Goal: Information Seeking & Learning: Learn about a topic

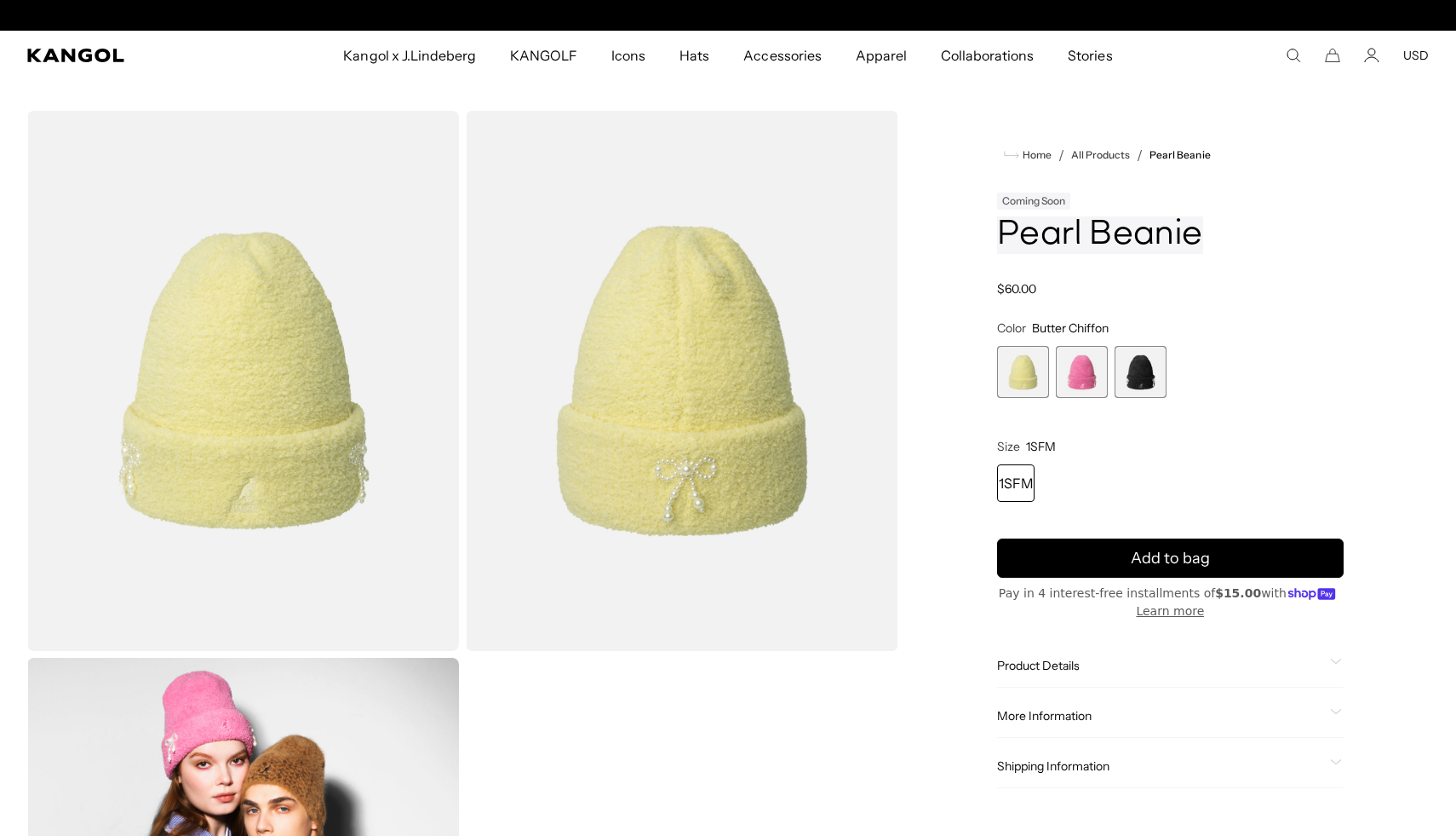
scroll to position [0, 351]
click at [1051, 674] on div "Product Details The Pearl Beanie is made of a super soft chenille-type textured…" at bounding box center [1170, 666] width 346 height 44
click at [1049, 671] on span "Product Details" at bounding box center [1160, 665] width 326 height 16
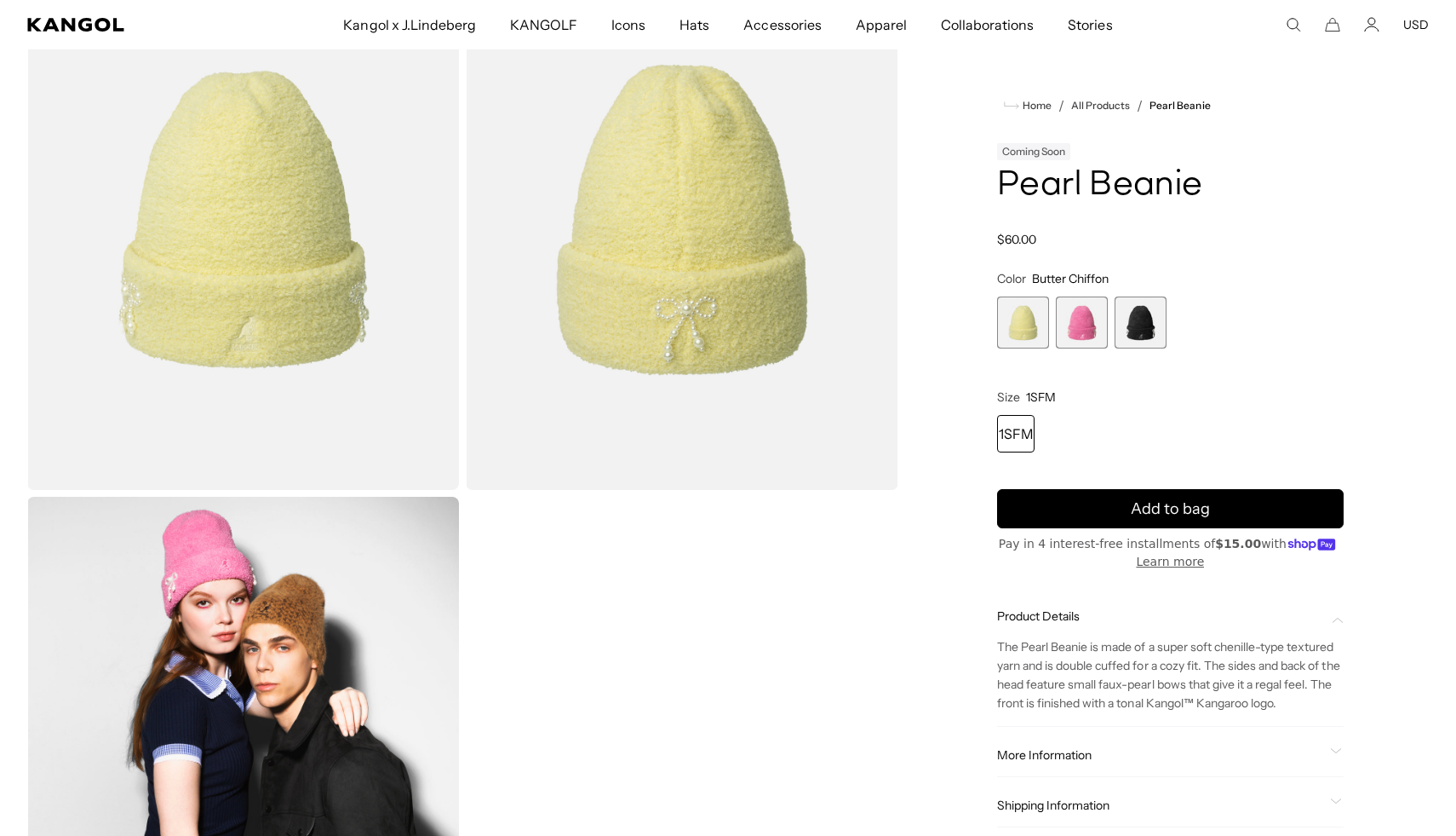
click at [1071, 763] on div "More Information Style ID K3794 Shape BEANIE Fabrication POLYESTER USA Made or …" at bounding box center [1170, 756] width 346 height 44
click at [1071, 750] on span "More Information" at bounding box center [1160, 755] width 326 height 16
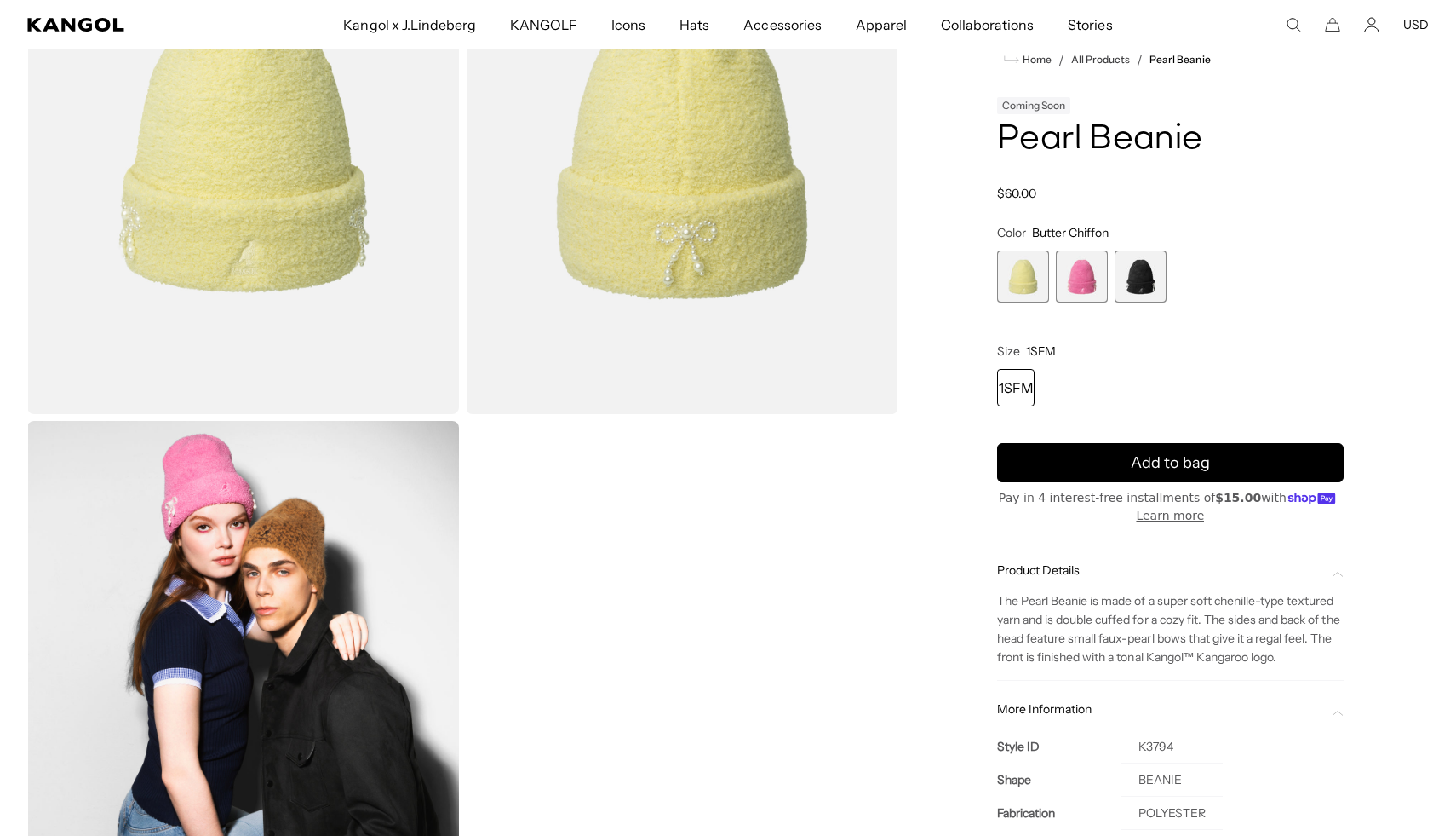
scroll to position [238, 0]
click at [1157, 750] on td "K3794" at bounding box center [1172, 746] width 101 height 33
copy td "K3794"
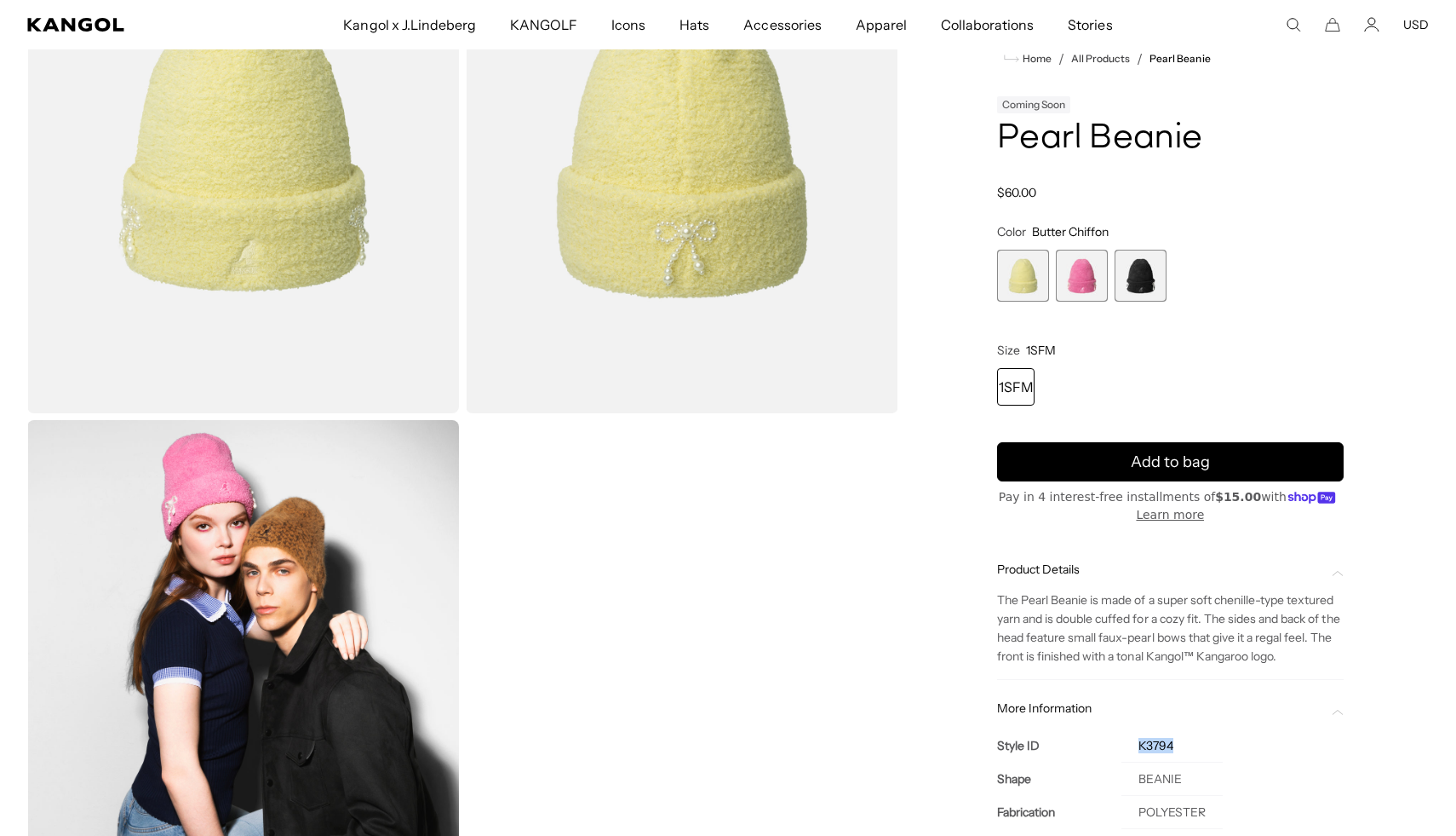
scroll to position [0, 0]
click at [1137, 270] on span "3 of 3" at bounding box center [1140, 275] width 52 height 52
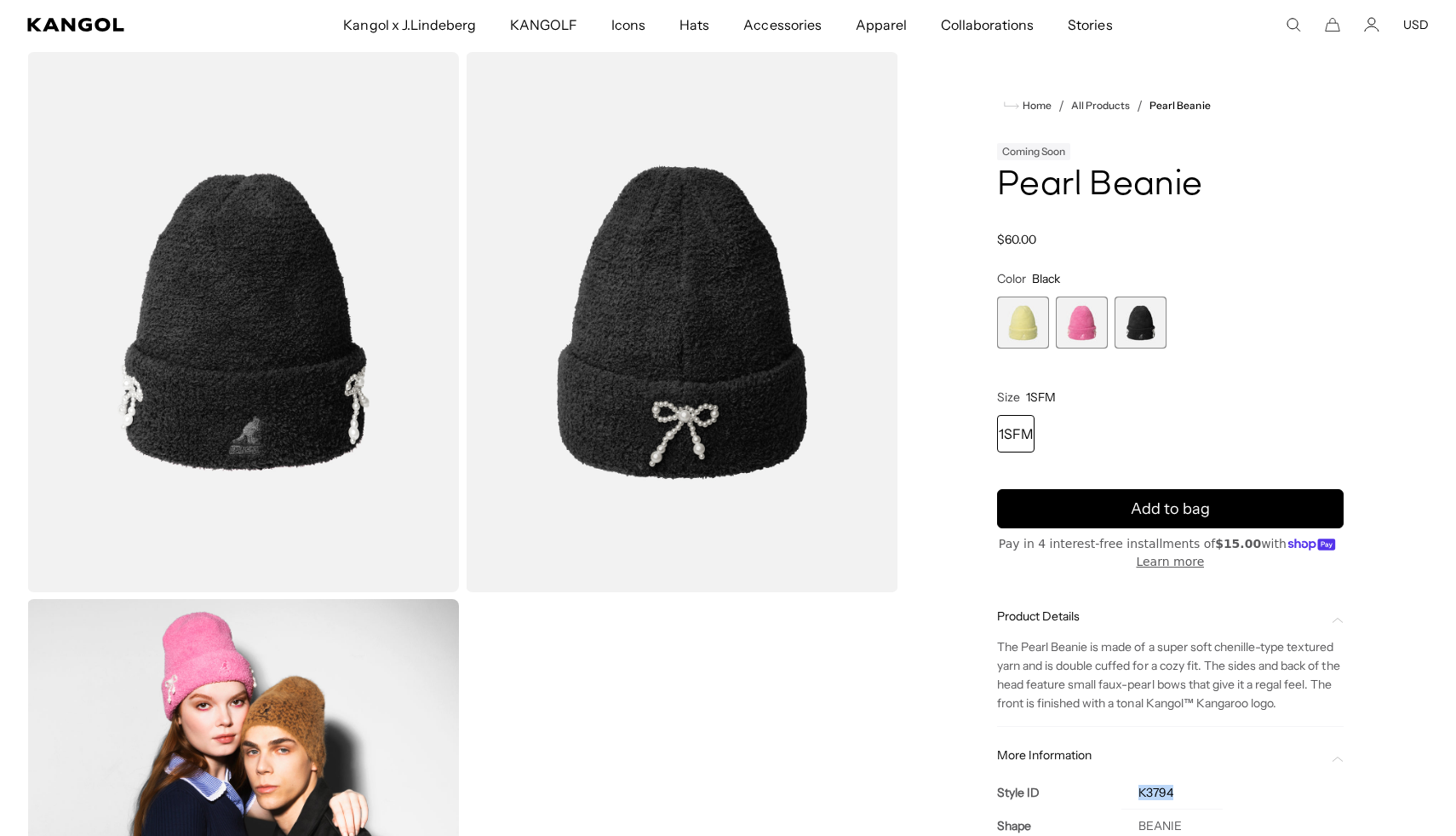
click at [1020, 321] on span "1 of 3" at bounding box center [1023, 322] width 52 height 52
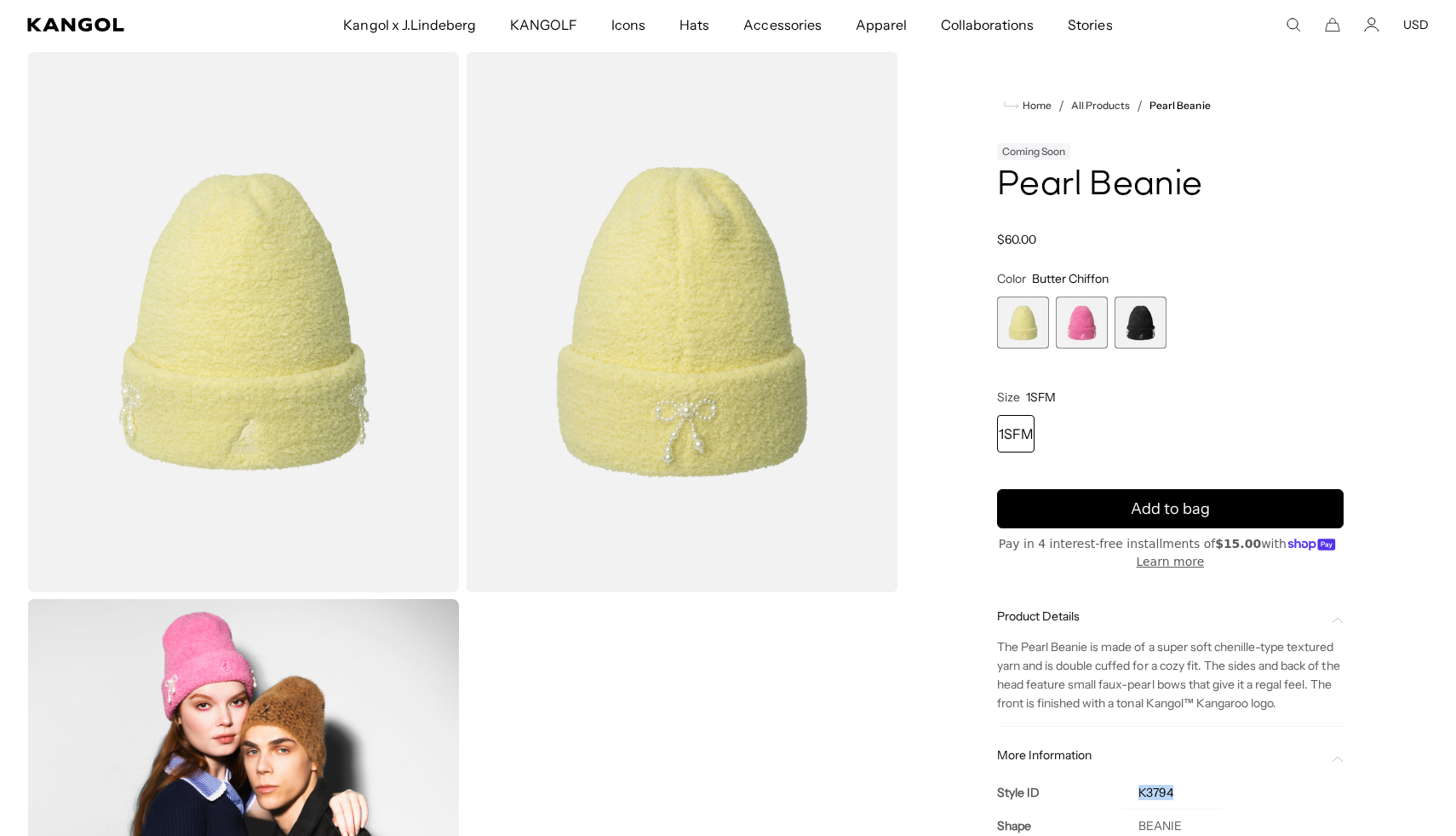
scroll to position [0, 351]
click at [1293, 28] on use "Search here" at bounding box center [1294, 26] width 13 height 13
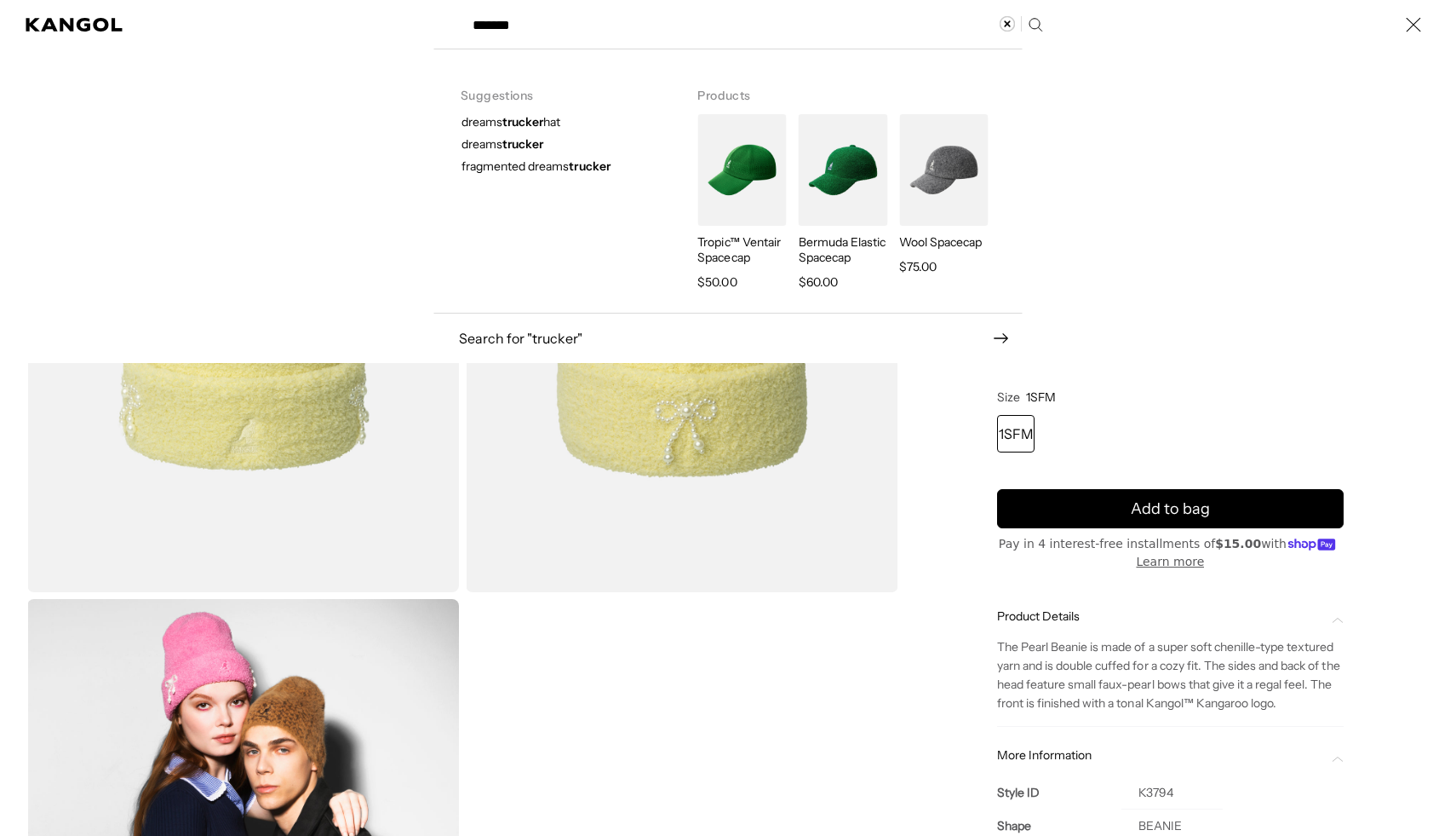
type input "*******"
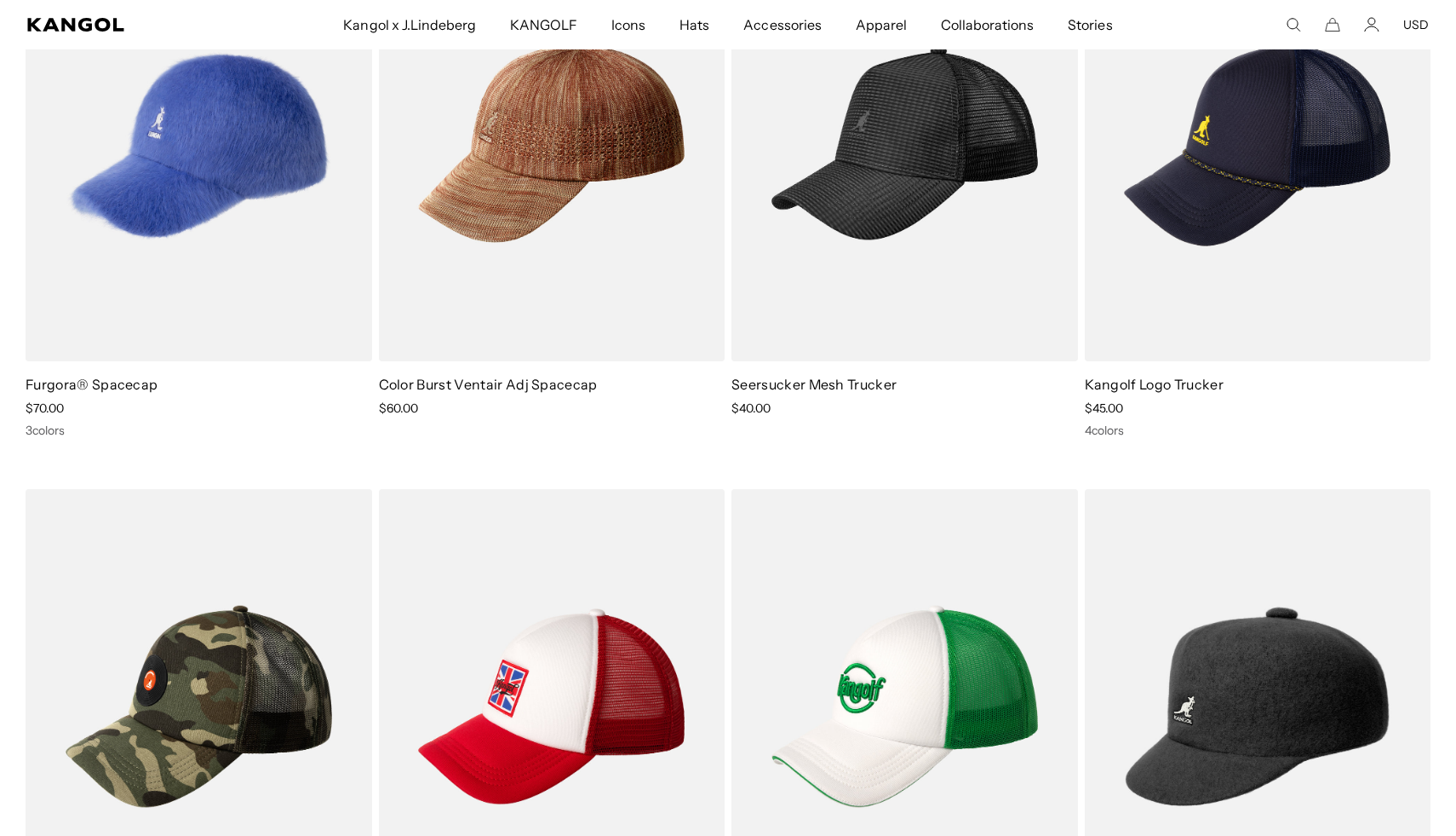
scroll to position [0, 351]
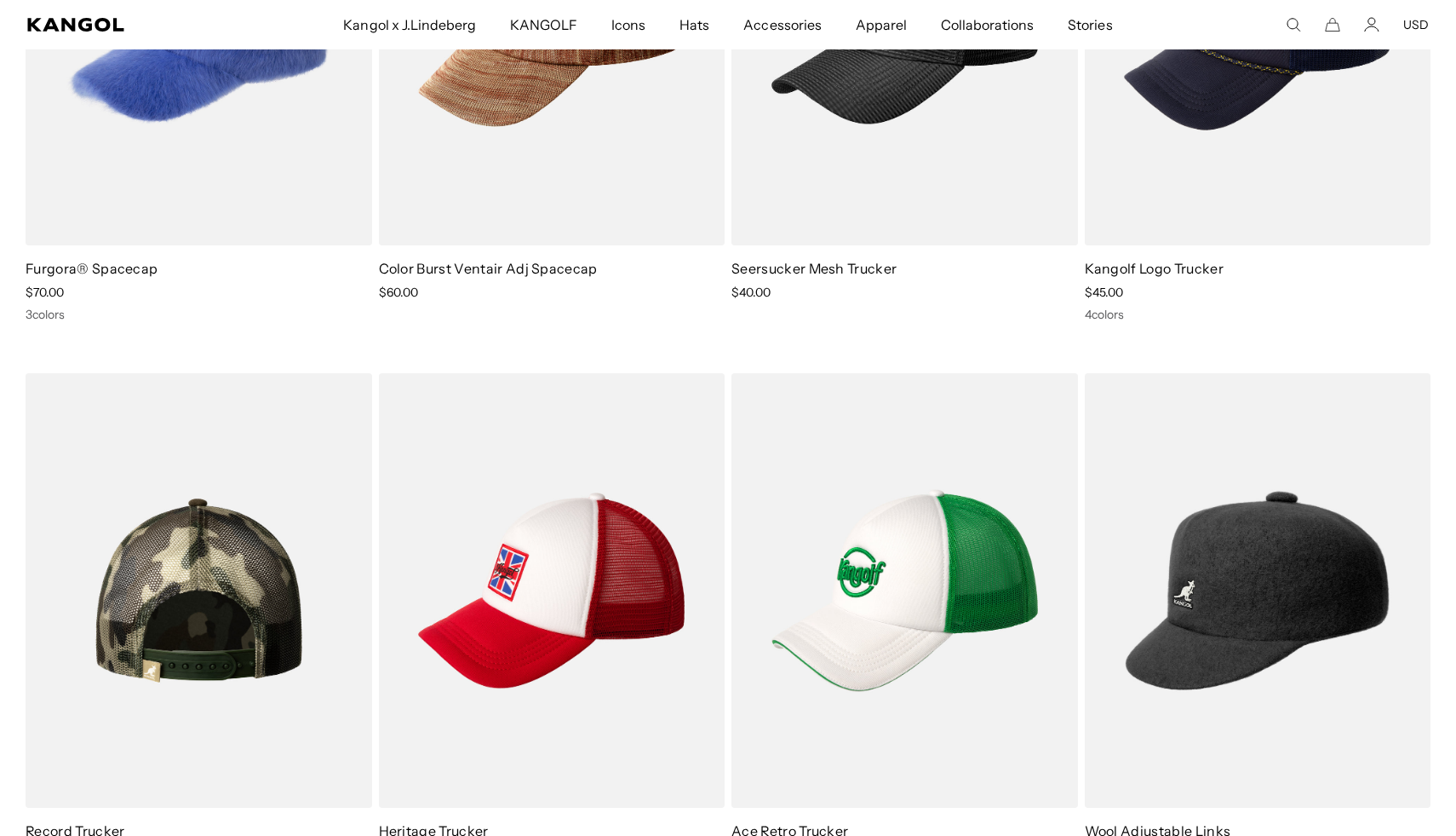
click at [246, 561] on img at bounding box center [198, 590] width 346 height 435
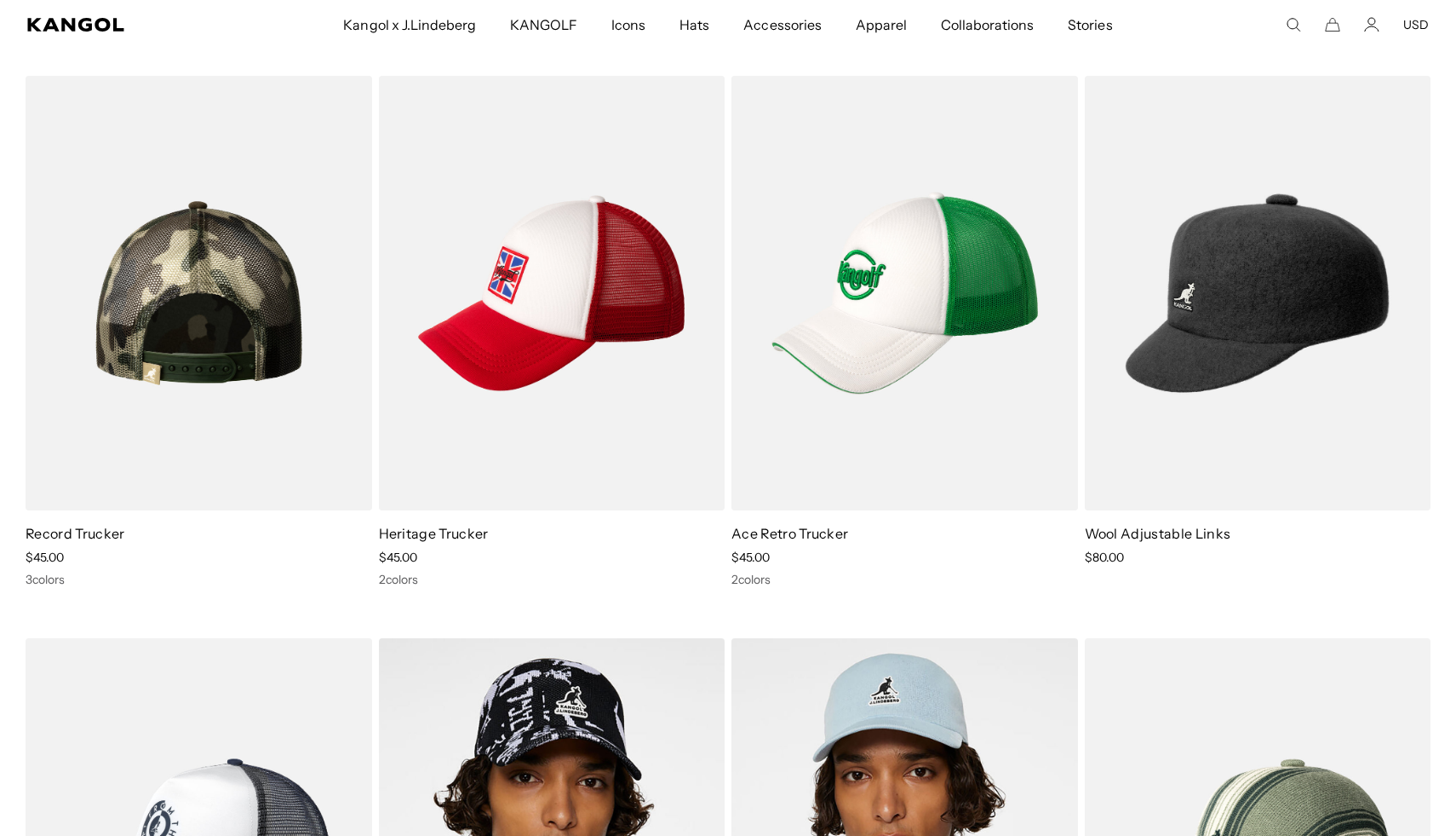
scroll to position [1575, 0]
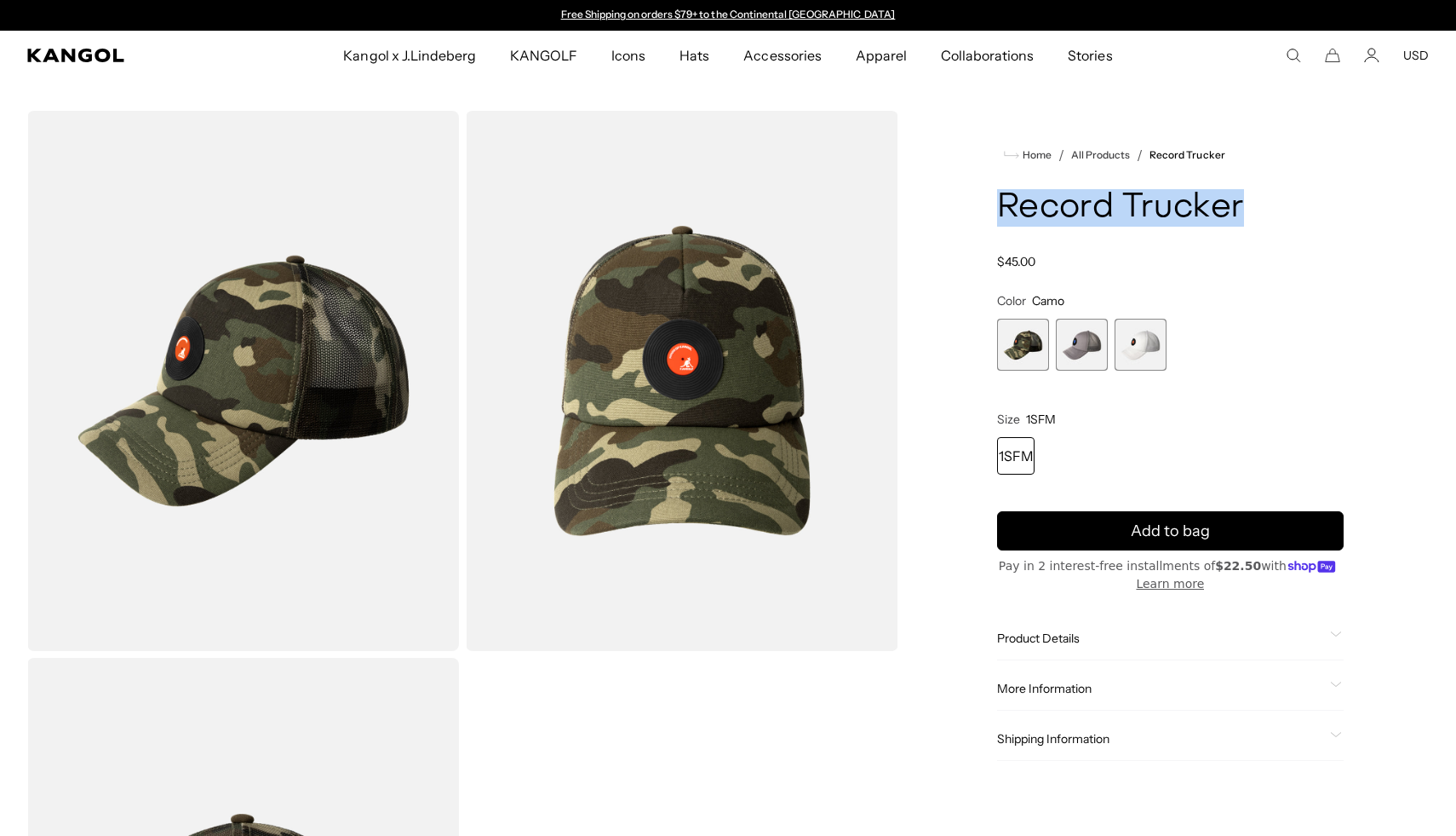
drag, startPoint x: 1248, startPoint y: 205, endPoint x: 951, endPoint y: 201, distance: 297.0
click at [951, 201] on div "Home / All Products / Record Trucker Record Trucker Regular price $45.00 Regula…" at bounding box center [1171, 654] width 517 height 1087
copy h1 "Record Trucker"
click at [1135, 674] on div "More Information Style ID K5477GC Shape BASEBALL Fabrication COTTON USA Made or…" at bounding box center [1170, 689] width 346 height 44
click at [1134, 696] on div "More Information Style ID K5477GC Shape BASEBALL Fabrication COTTON USA Made or…" at bounding box center [1170, 689] width 346 height 44
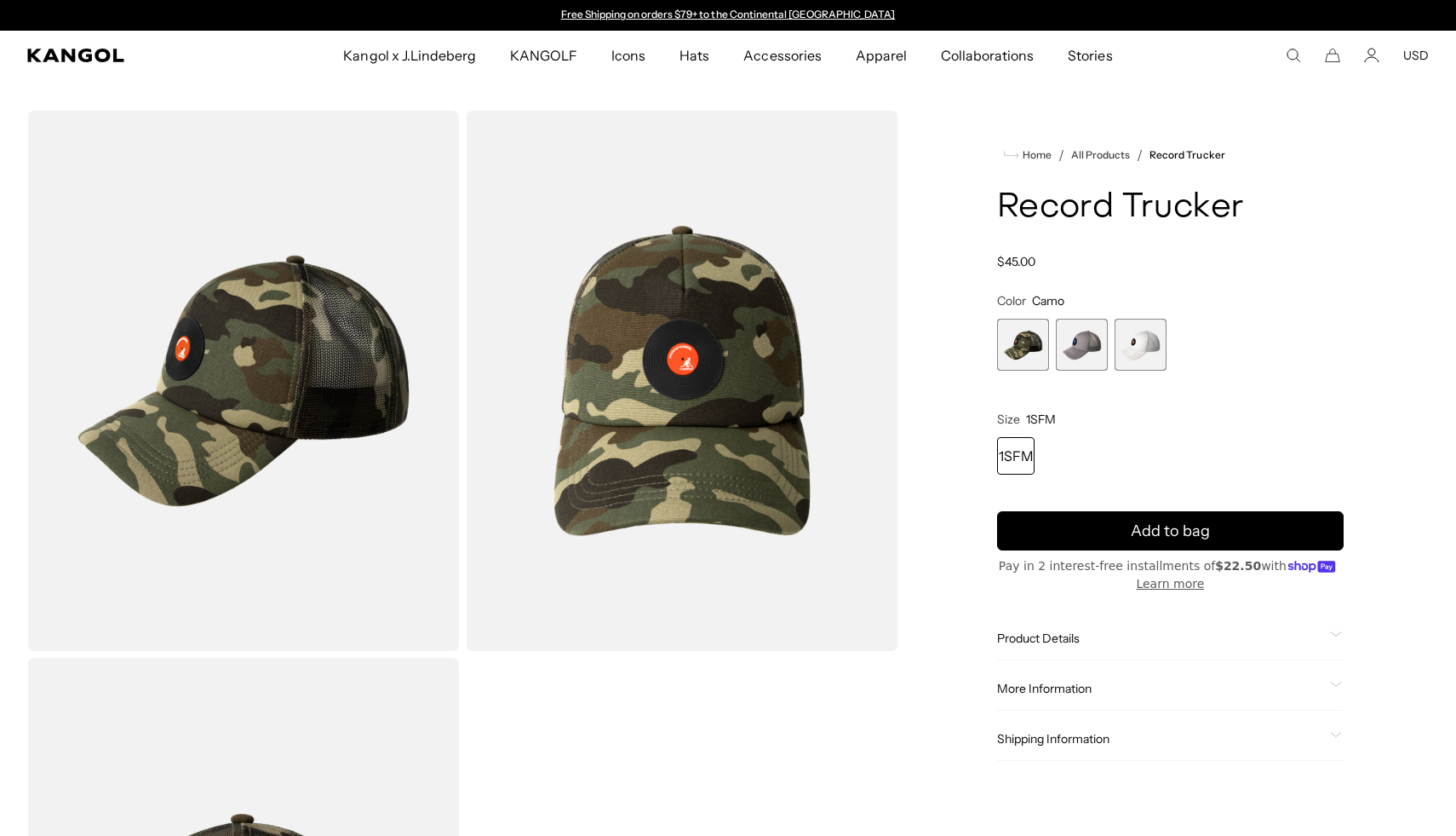
click at [1113, 692] on span "More Information" at bounding box center [1160, 688] width 326 height 16
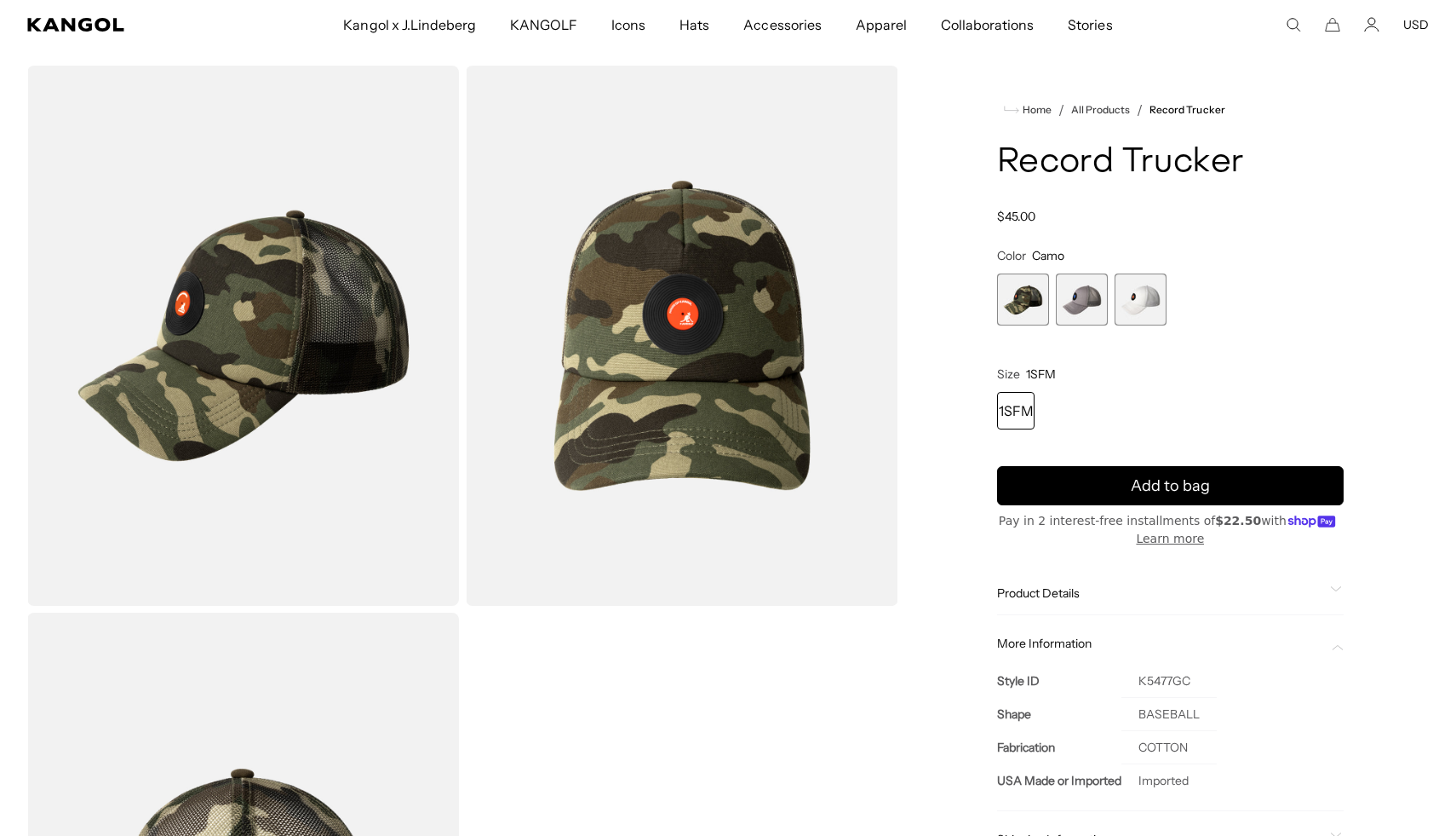
click at [1179, 674] on td "K5477GC" at bounding box center [1169, 681] width 95 height 33
copy td "K5477GC"
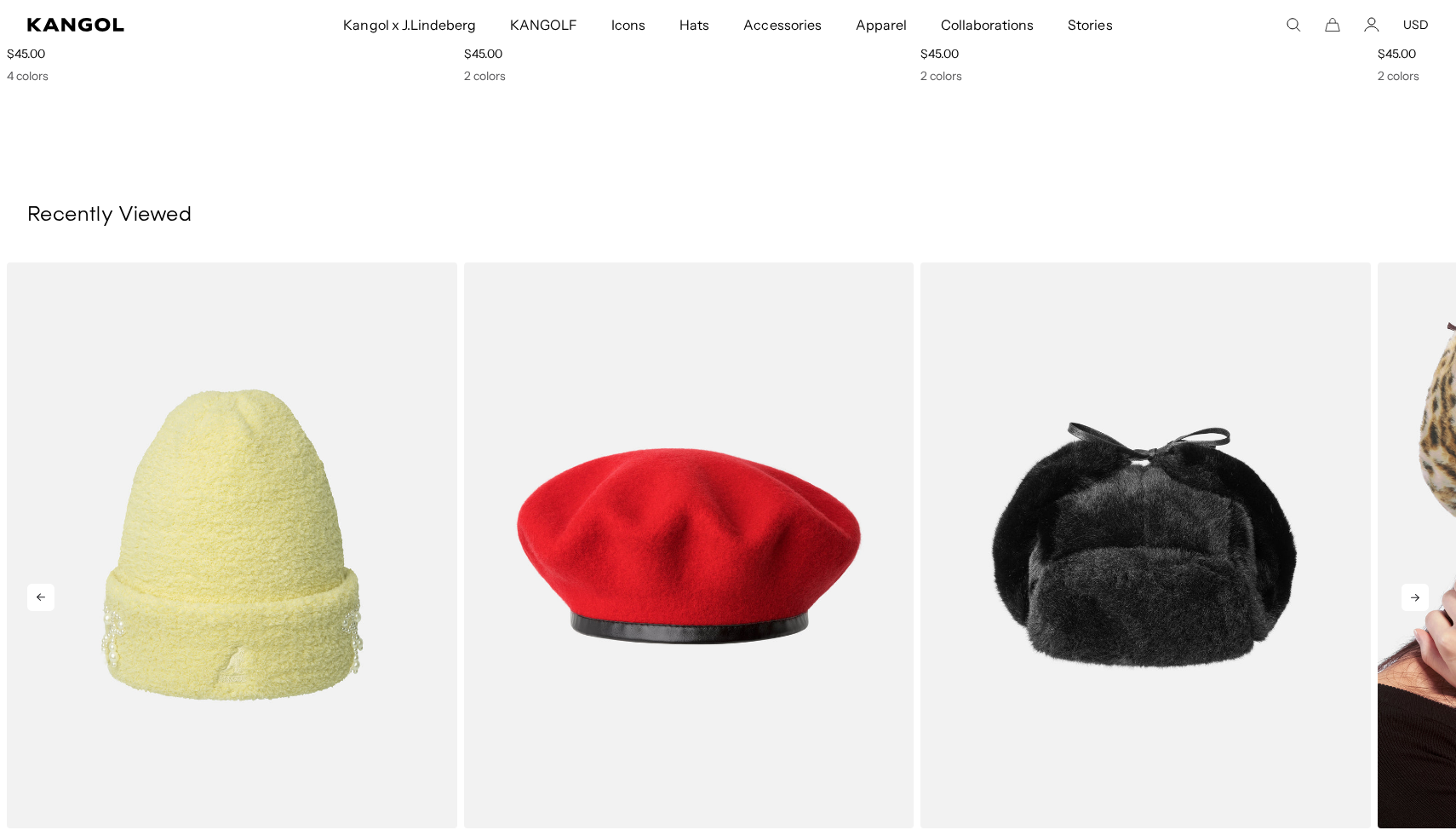
scroll to position [0, 0]
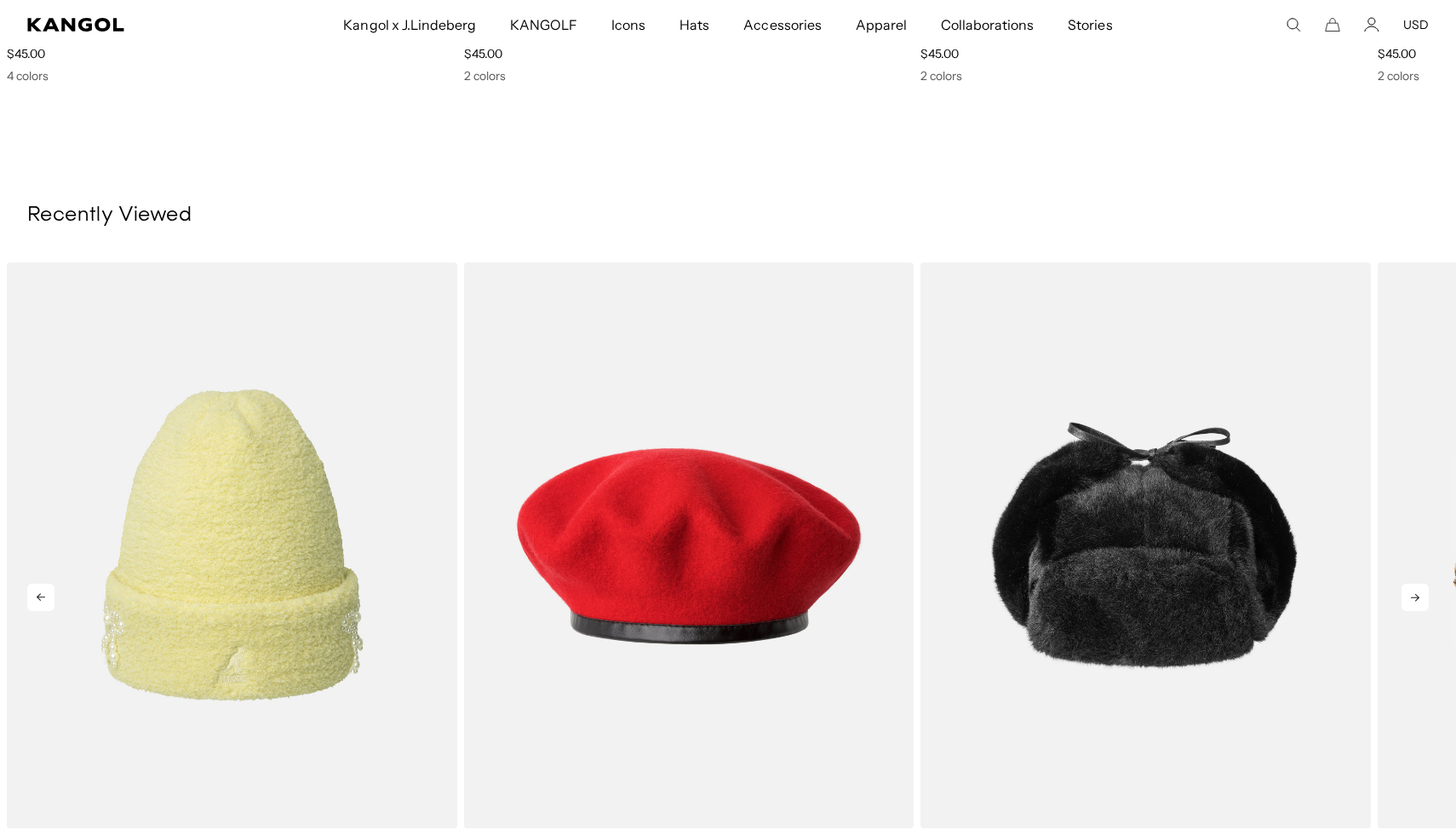
click at [1411, 592] on icon at bounding box center [1416, 598] width 27 height 27
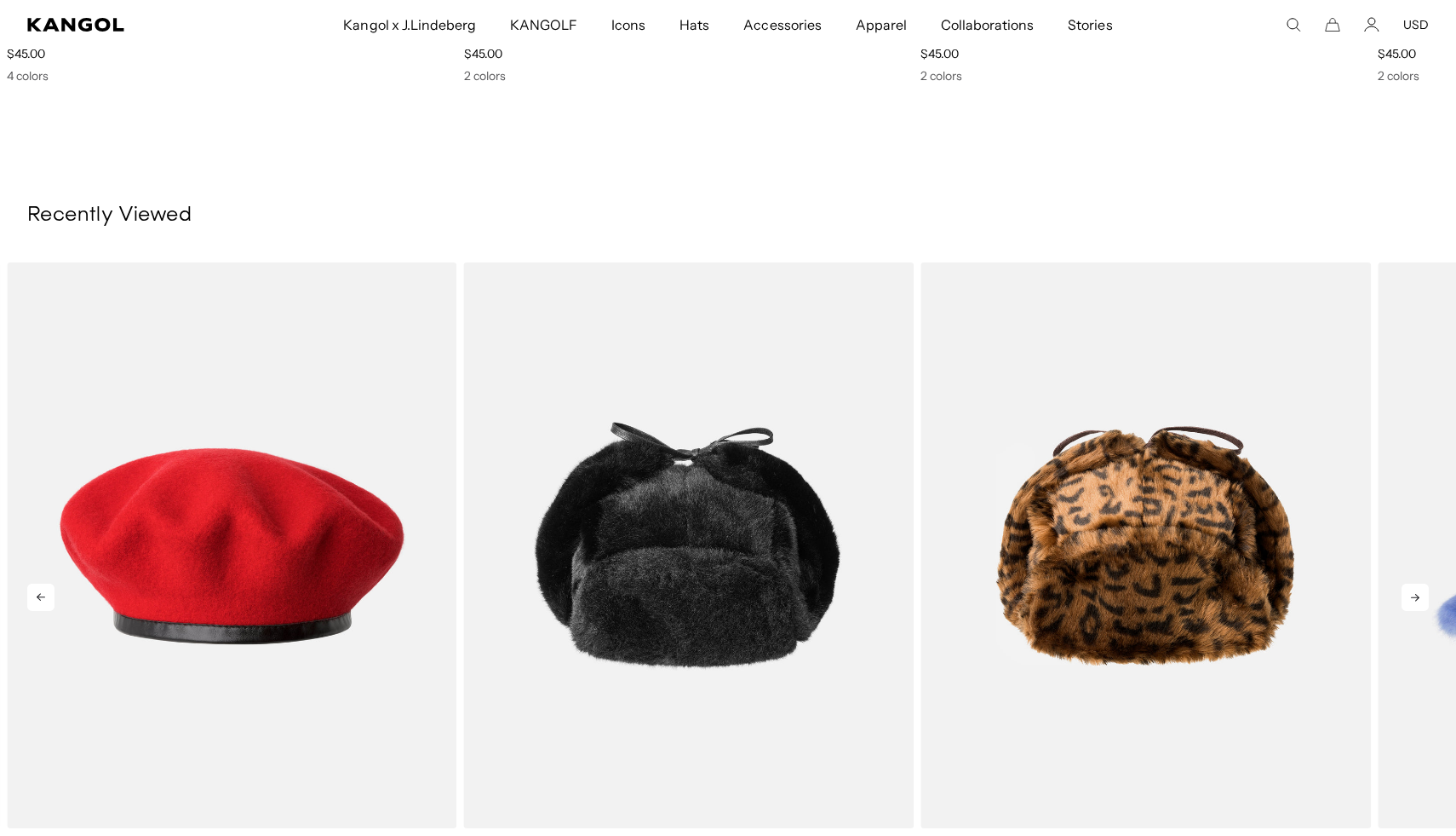
click at [1411, 592] on icon at bounding box center [1416, 598] width 27 height 27
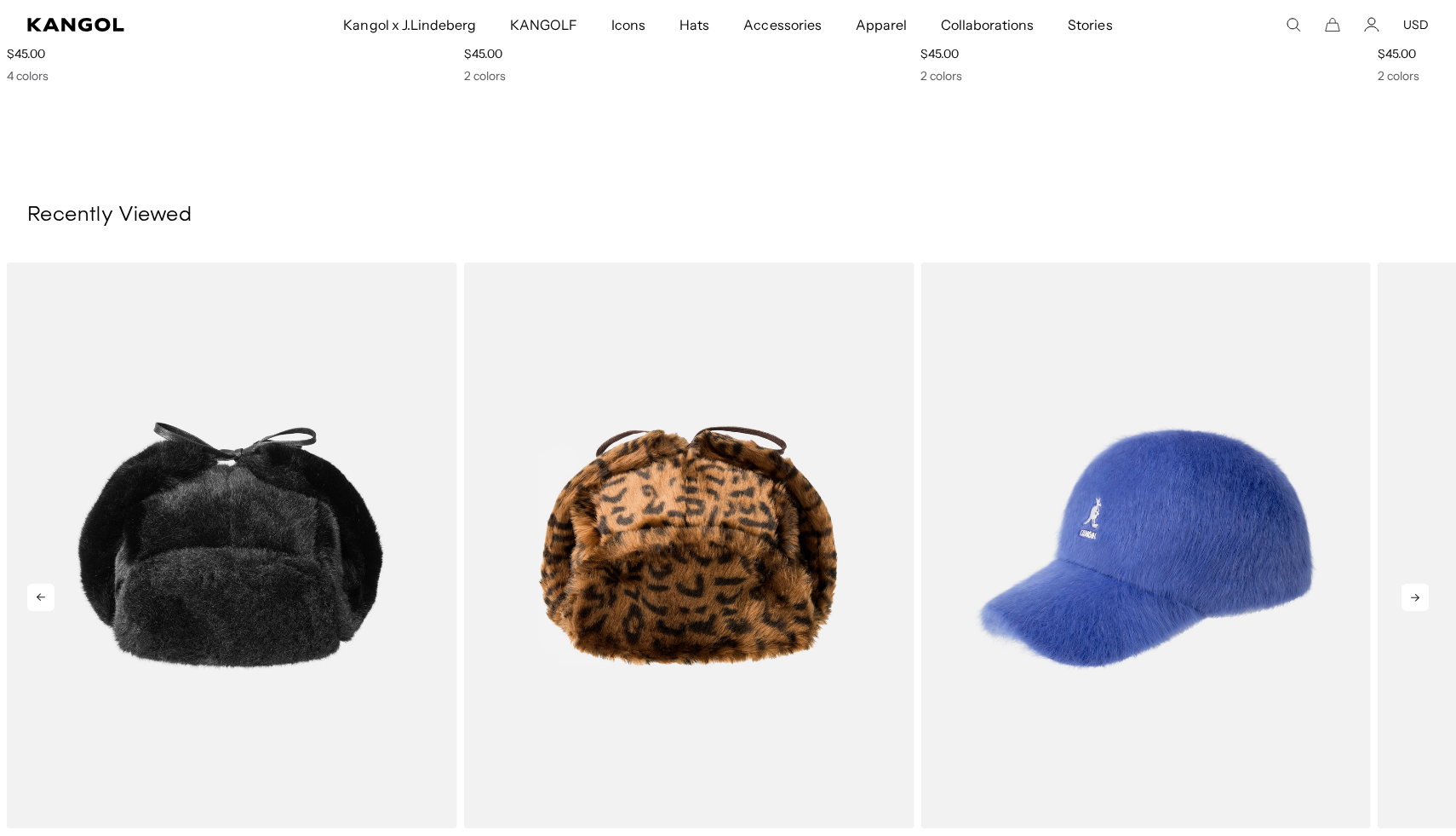
click at [1411, 592] on icon at bounding box center [1416, 598] width 27 height 27
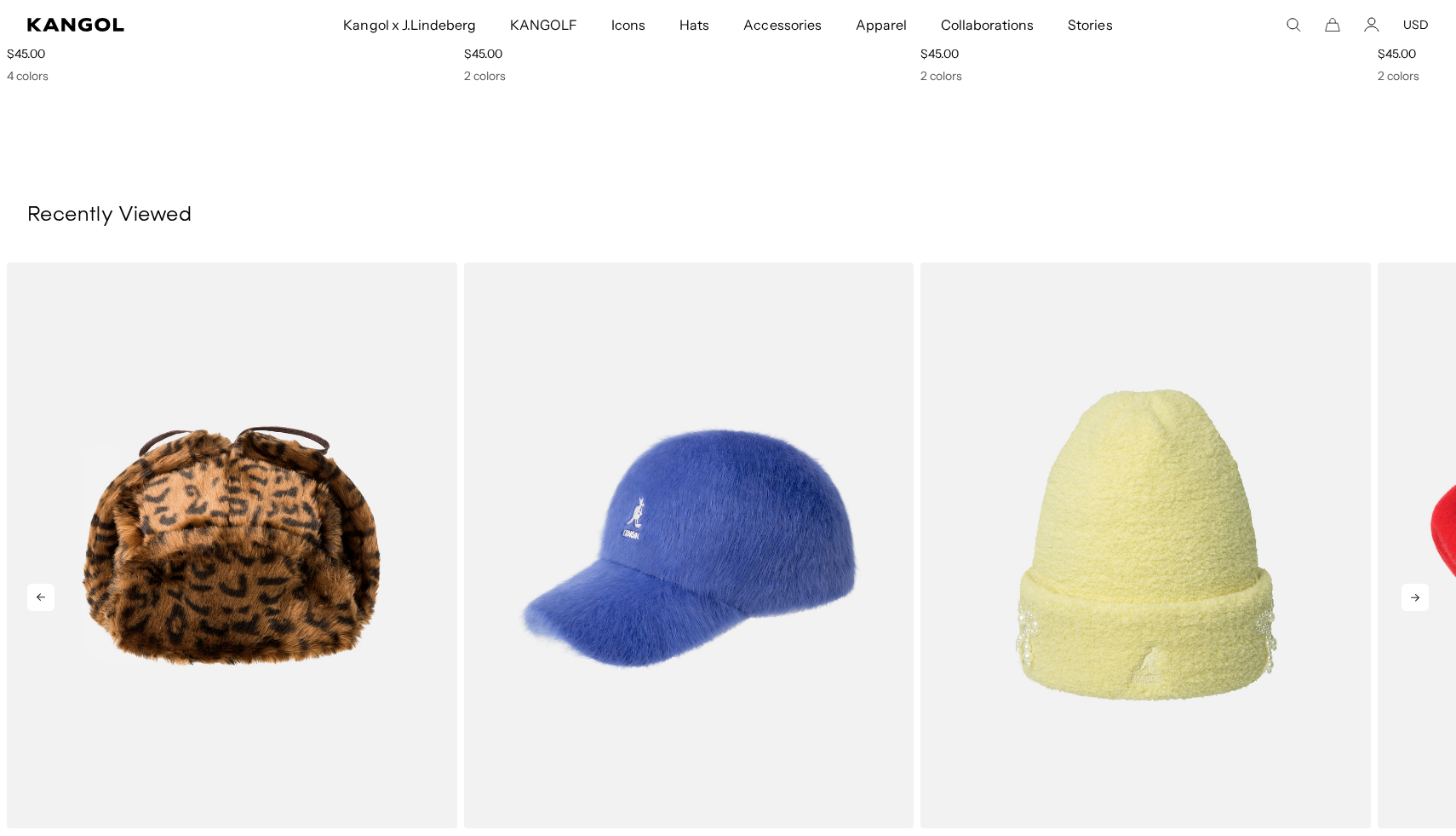
click at [1411, 592] on icon at bounding box center [1416, 598] width 27 height 27
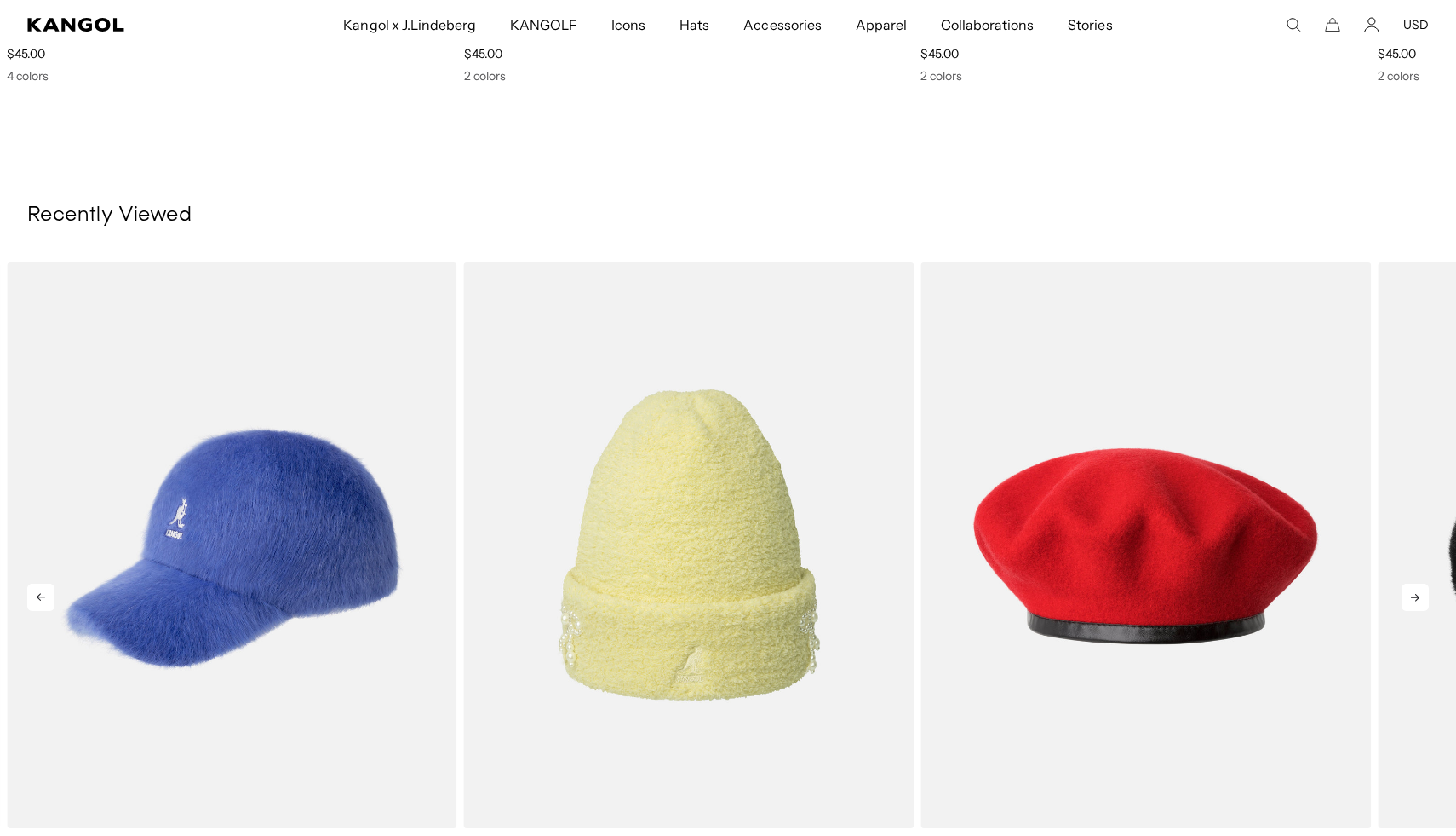
click at [1411, 592] on icon at bounding box center [1416, 598] width 27 height 27
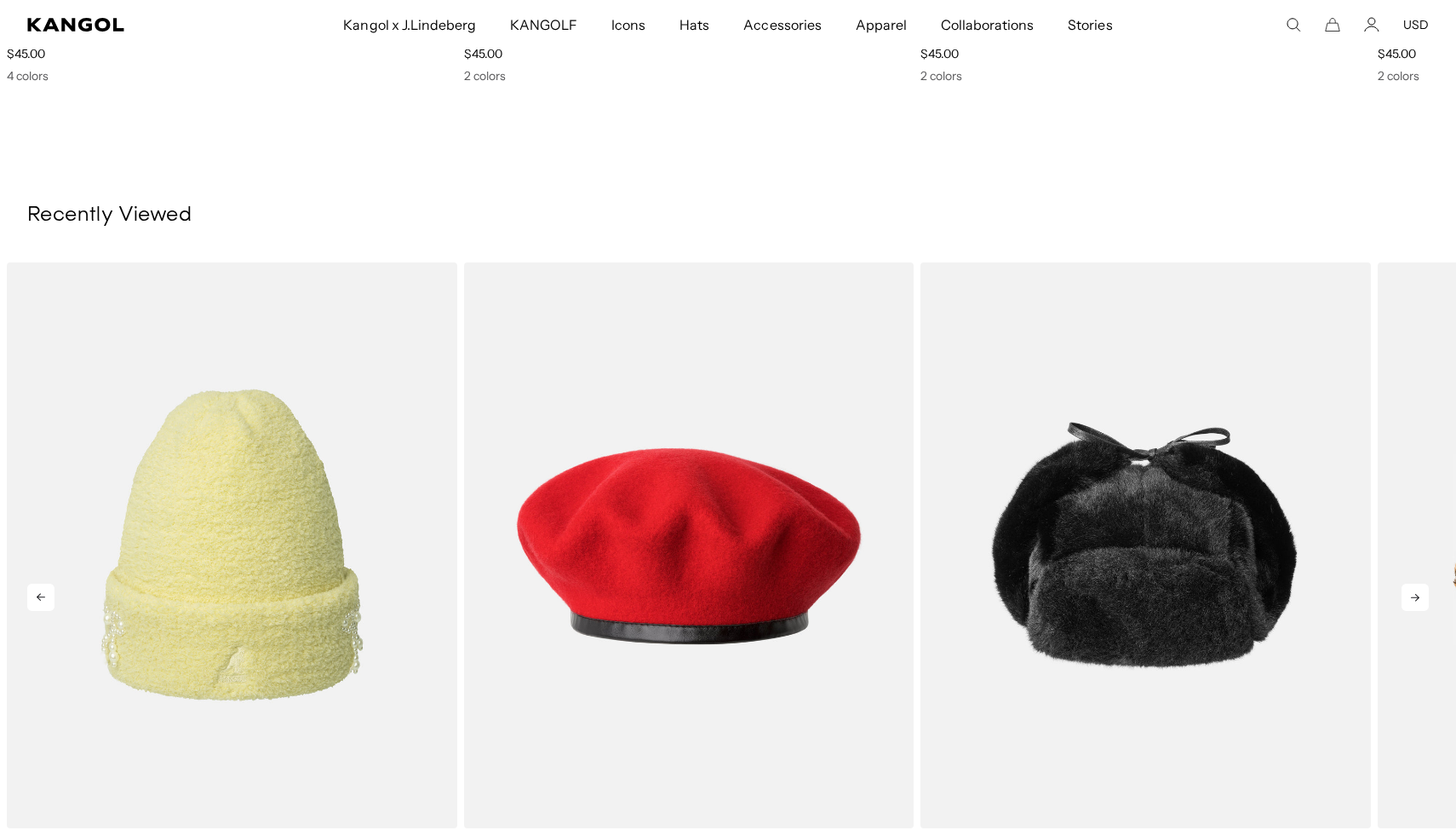
scroll to position [0, 351]
click at [1411, 592] on icon at bounding box center [1416, 598] width 27 height 27
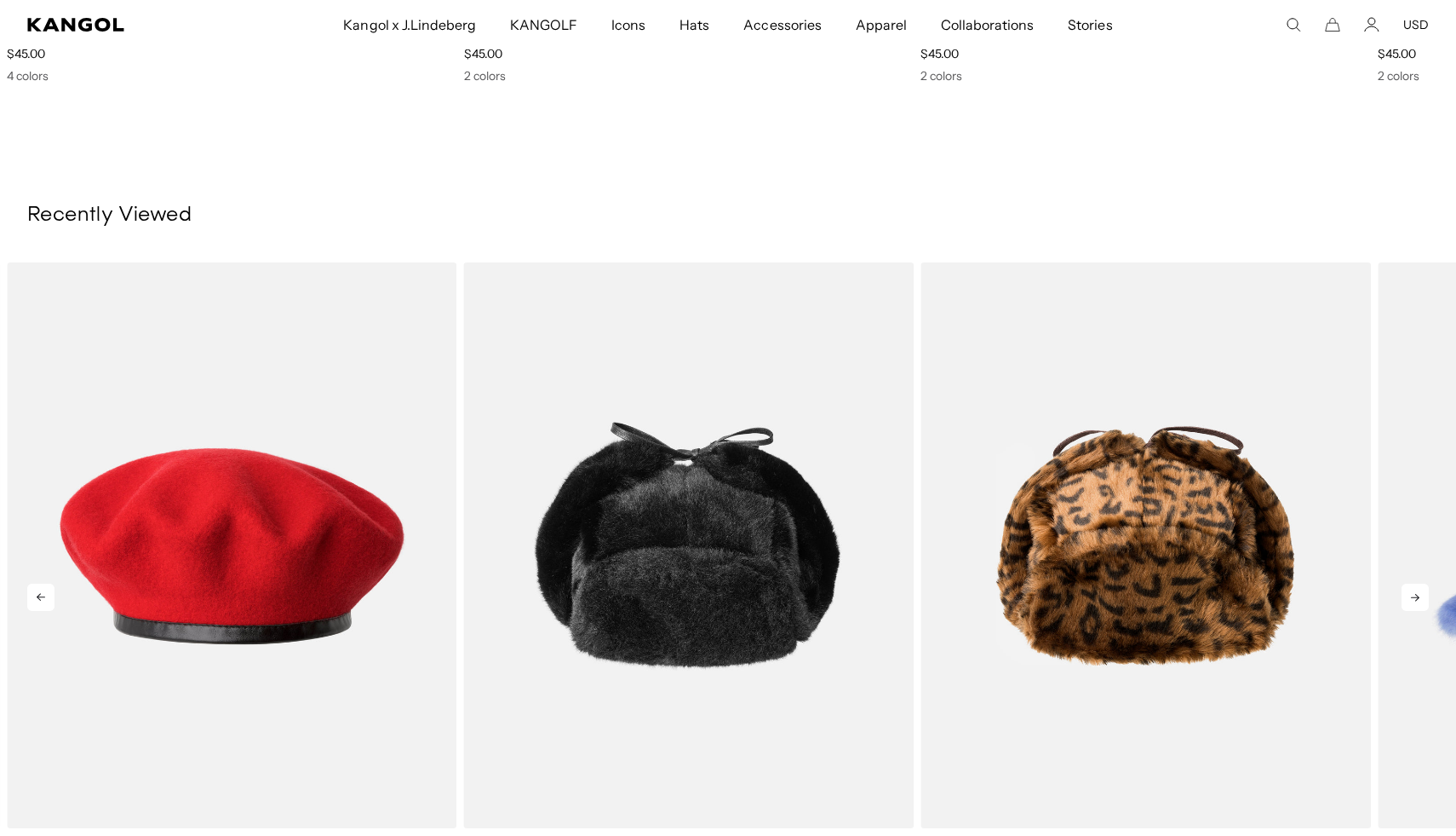
click at [1411, 592] on icon at bounding box center [1416, 598] width 27 height 27
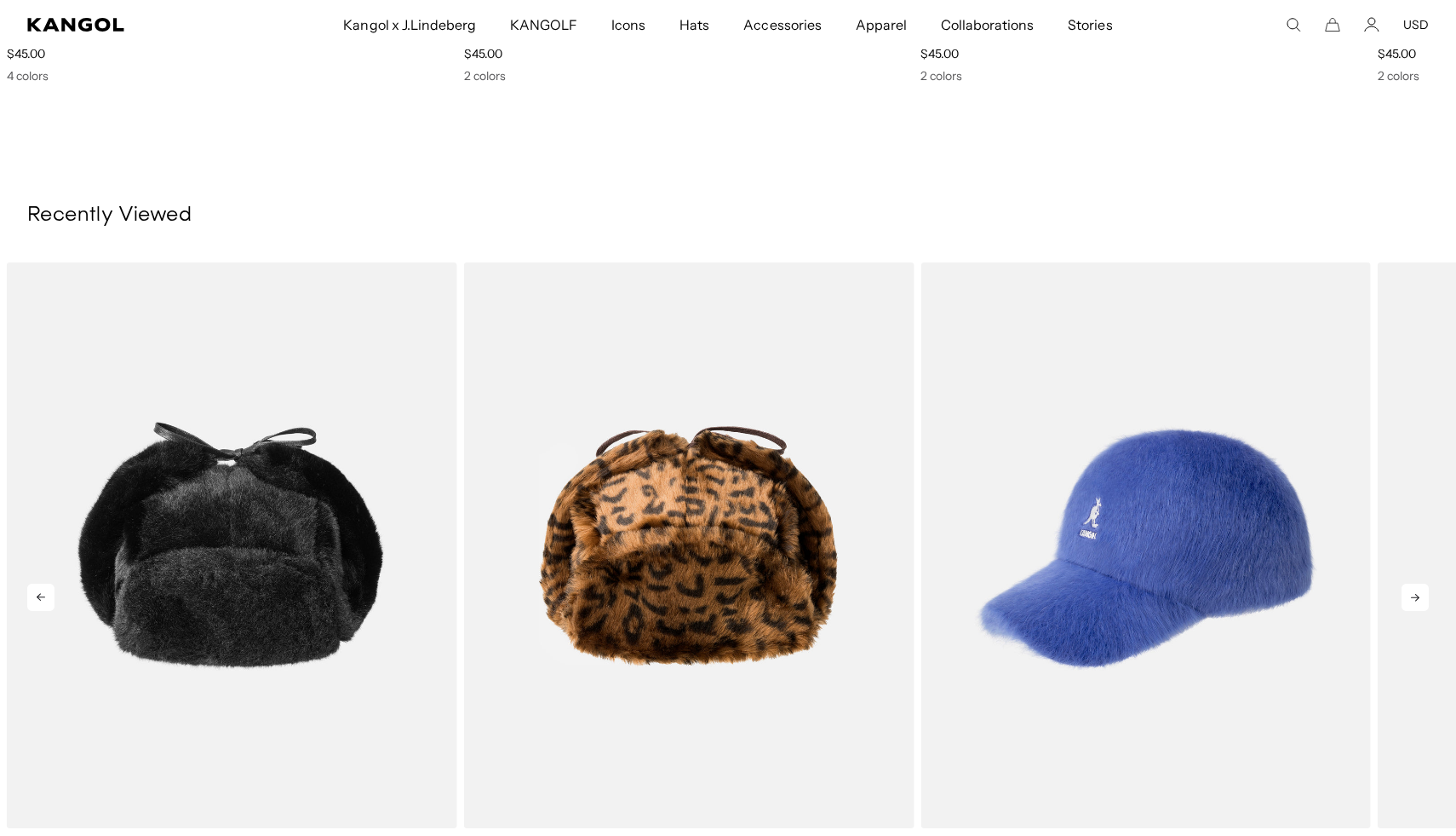
click at [1411, 592] on icon at bounding box center [1416, 598] width 27 height 27
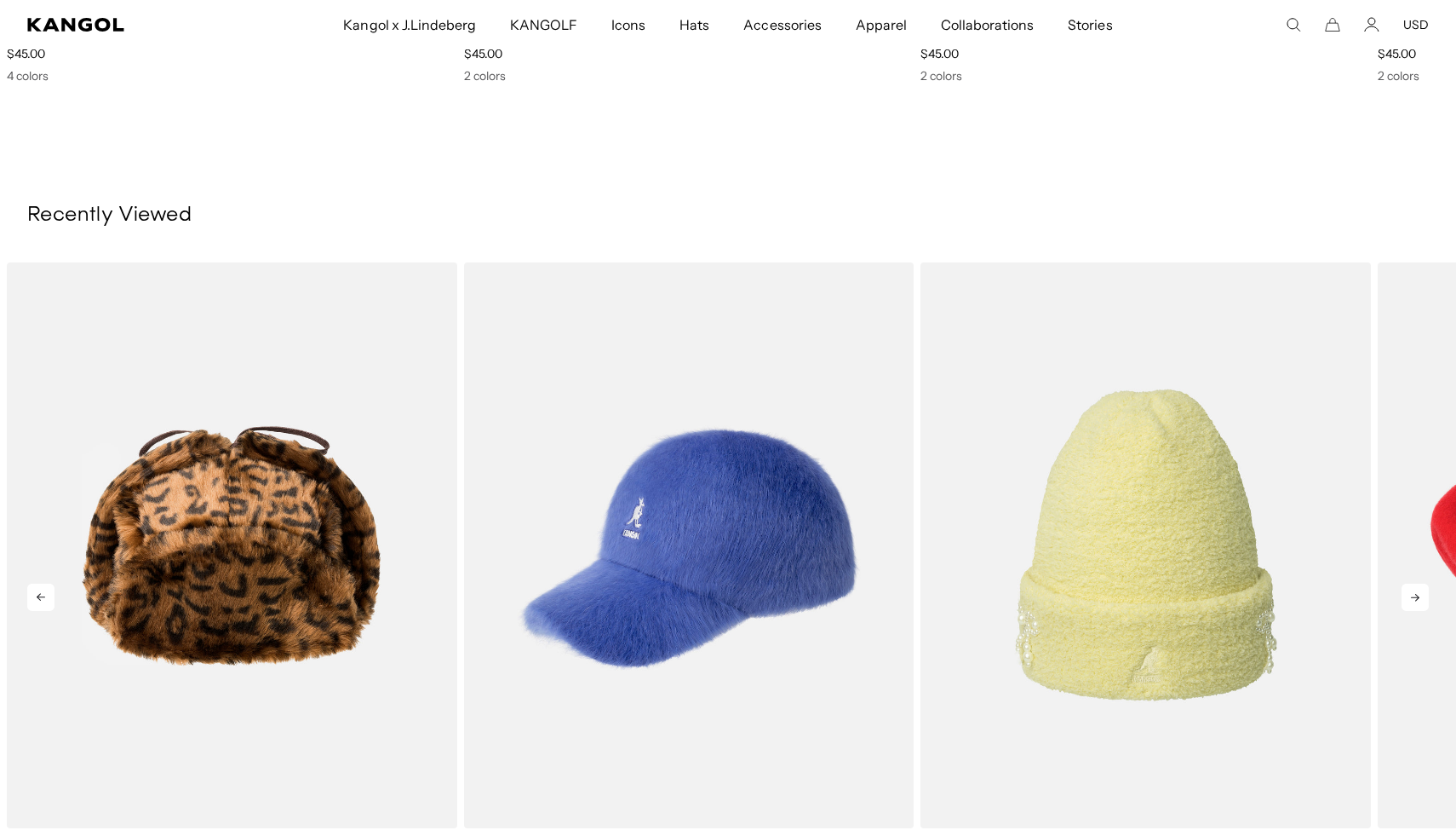
click at [1411, 592] on icon at bounding box center [1416, 598] width 27 height 27
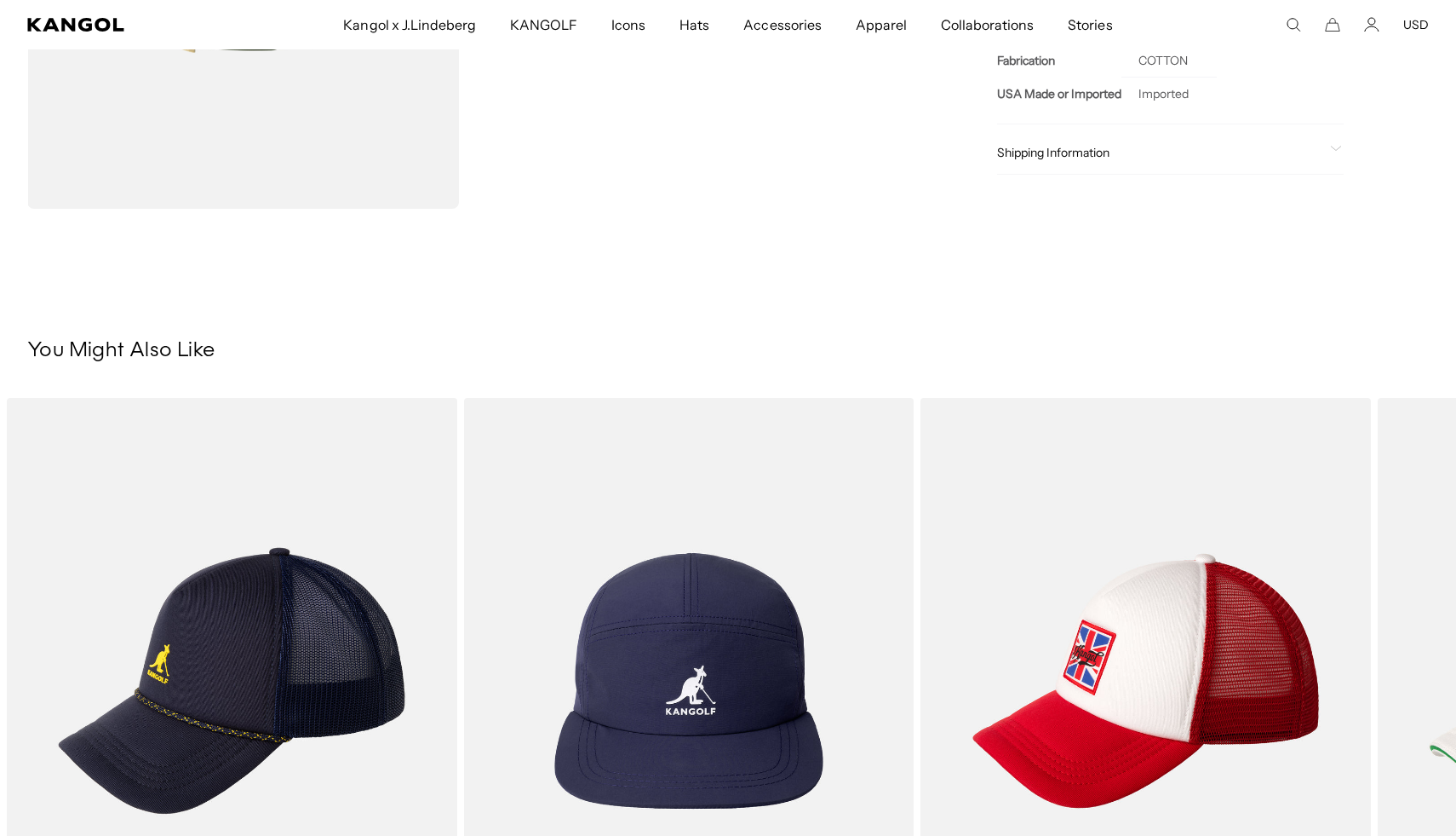
scroll to position [955, 0]
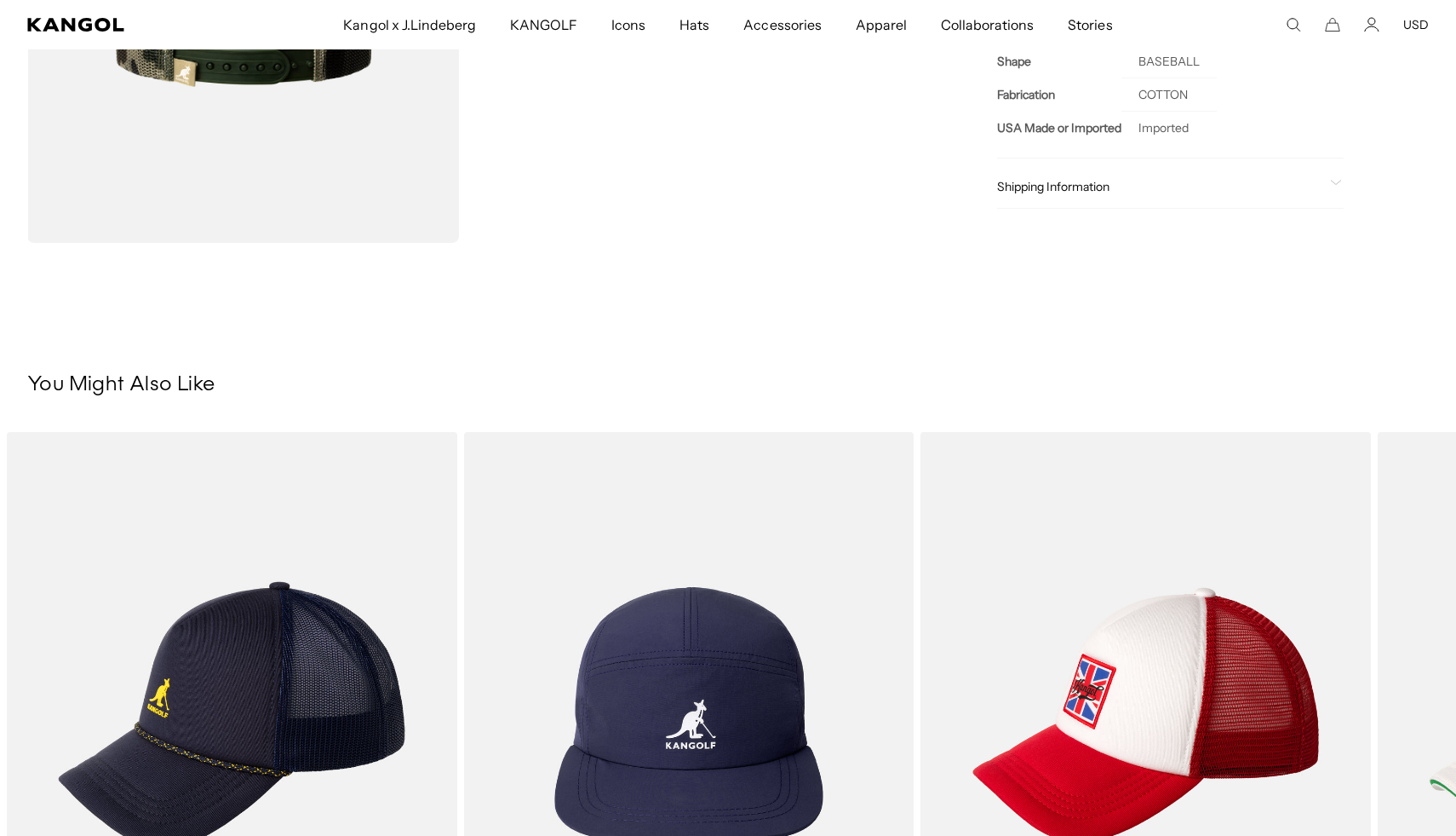
click at [1294, 27] on icon "Search here" at bounding box center [1293, 25] width 16 height 16
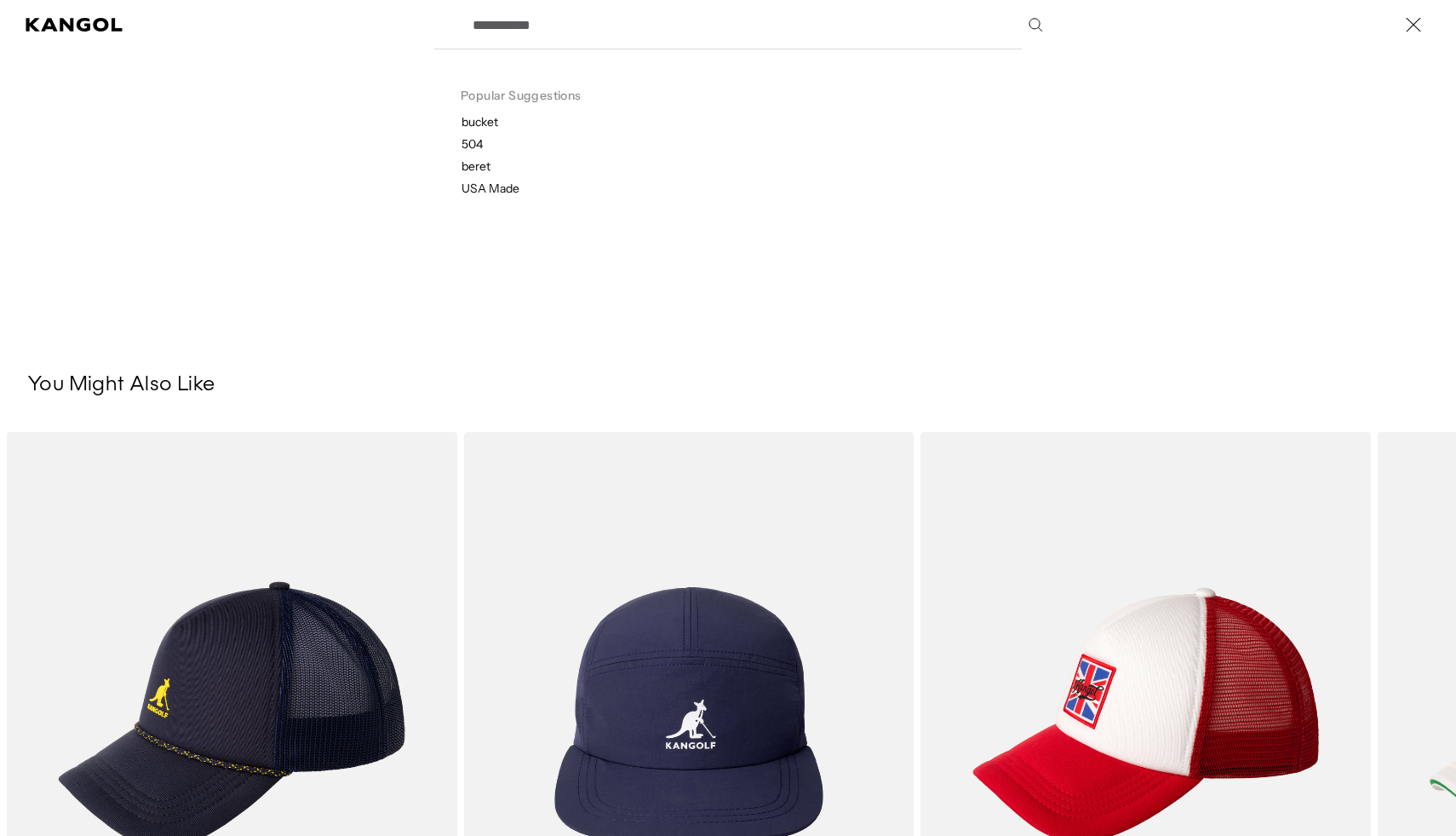
scroll to position [0, 351]
click at [1424, 27] on button "Close" at bounding box center [1413, 24] width 34 height 34
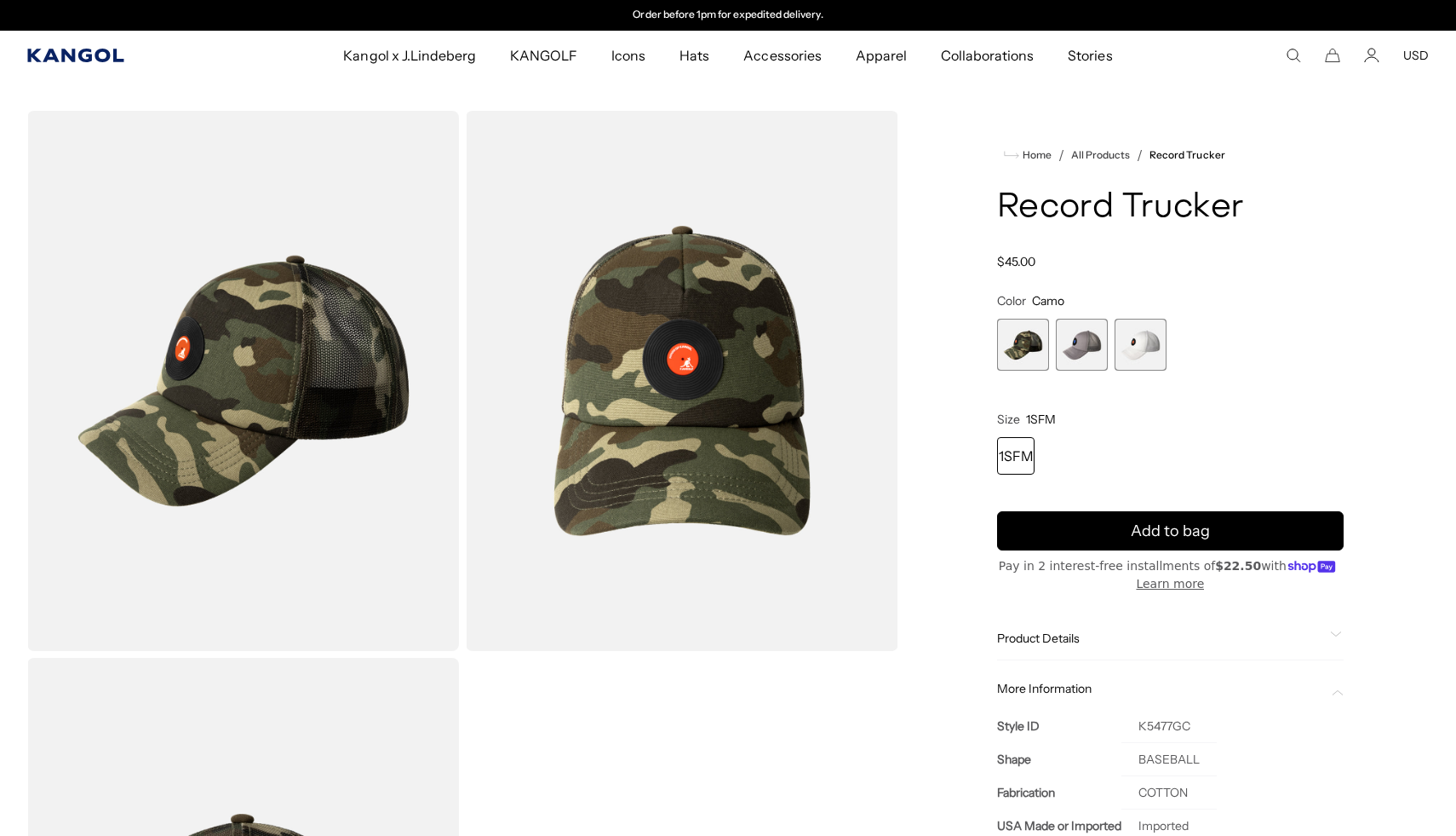
click at [70, 57] on icon "Kangol" at bounding box center [75, 55] width 96 height 14
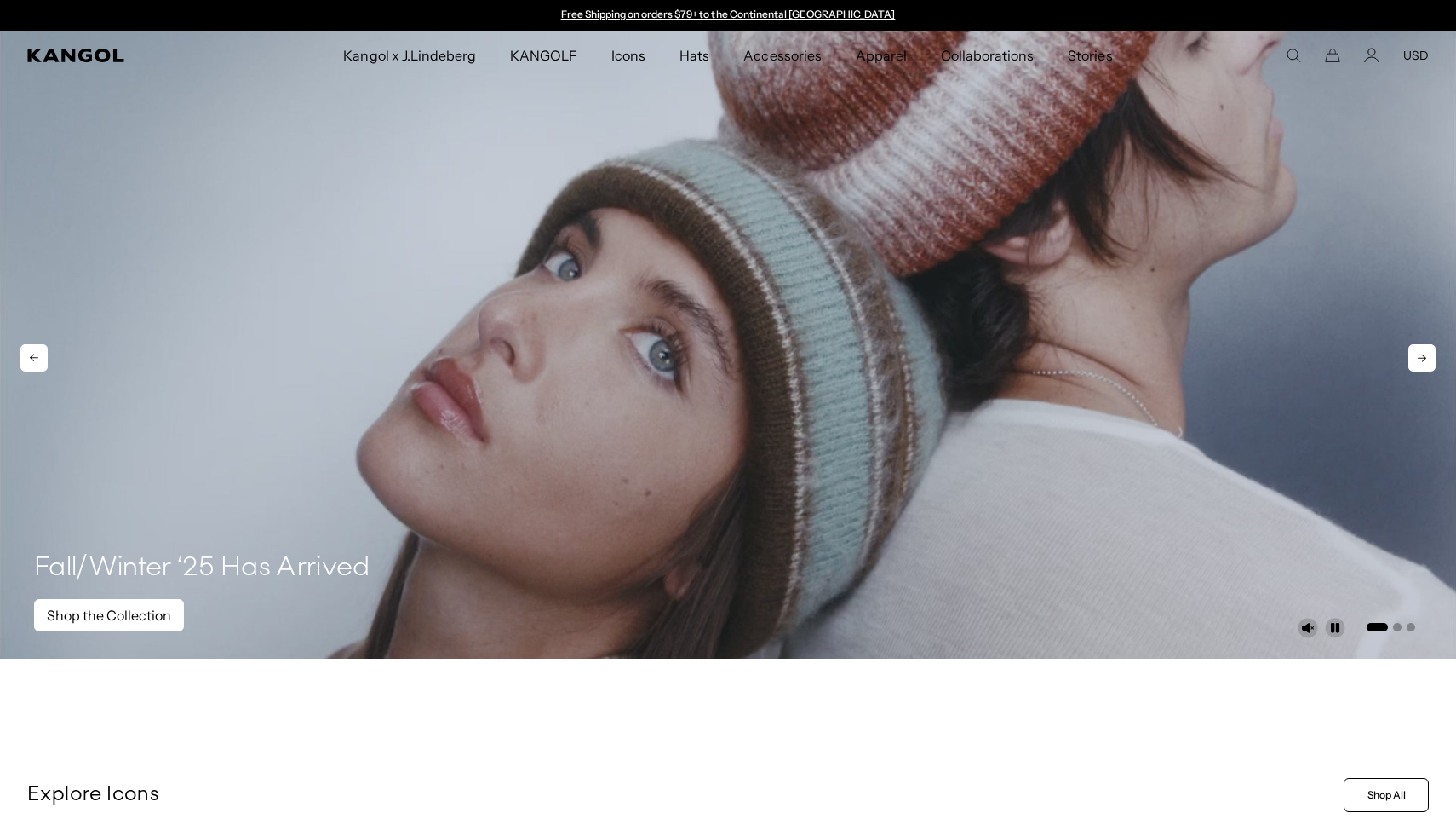
click at [149, 619] on link "Shop the Collection" at bounding box center [109, 614] width 150 height 32
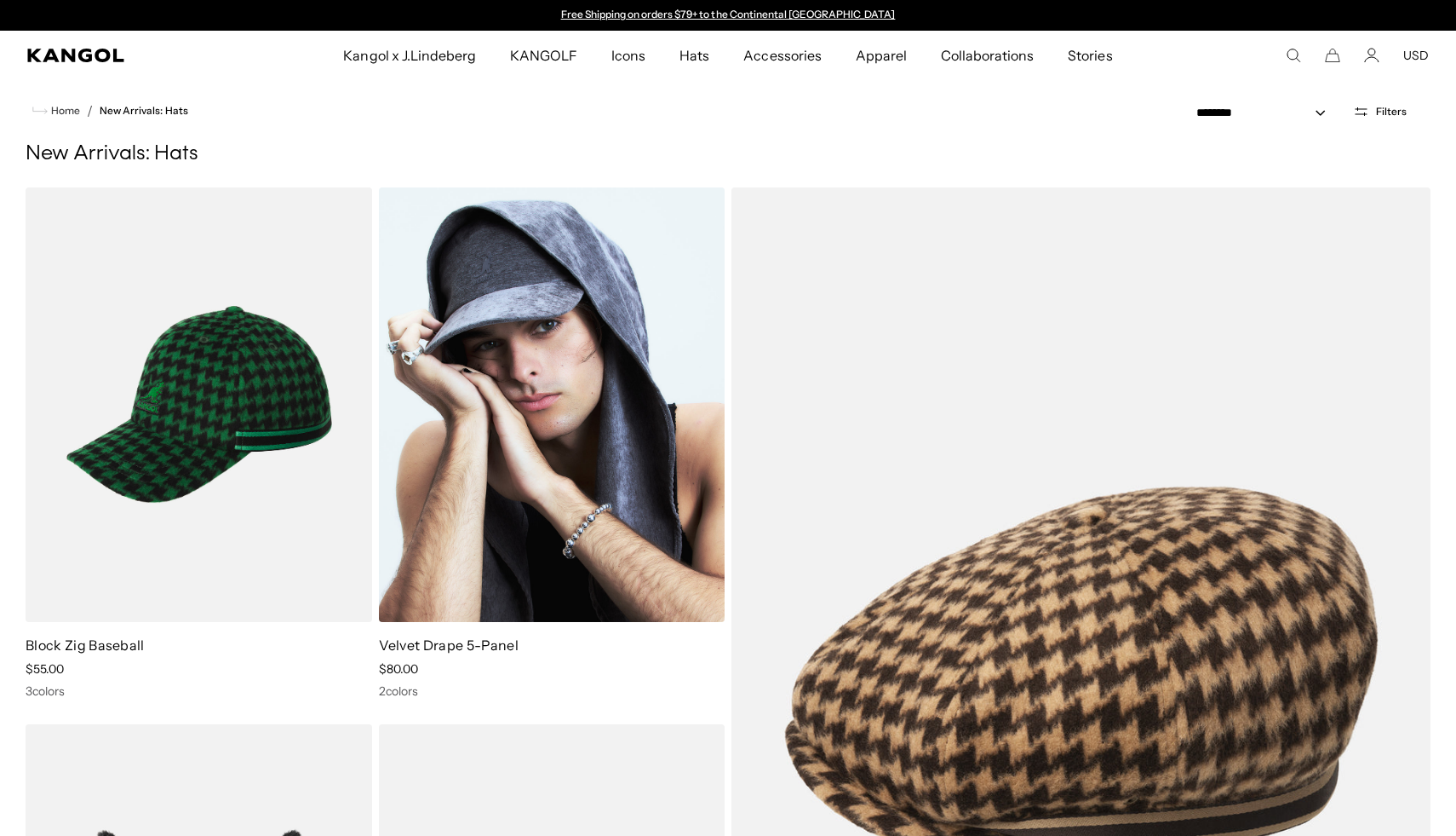
click at [601, 393] on img at bounding box center [552, 405] width 346 height 435
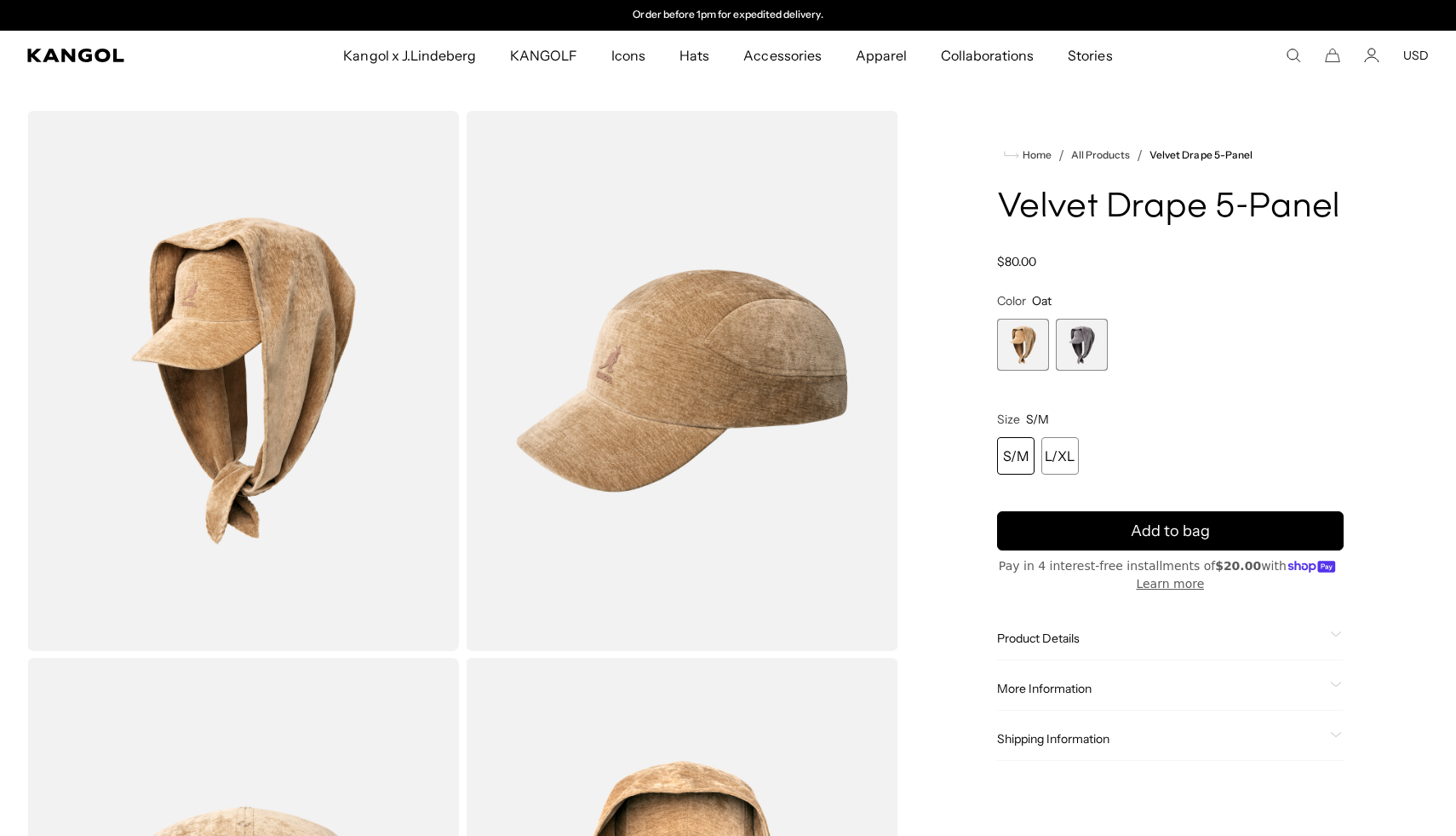
click at [1086, 634] on span "Product Details" at bounding box center [1160, 638] width 326 height 16
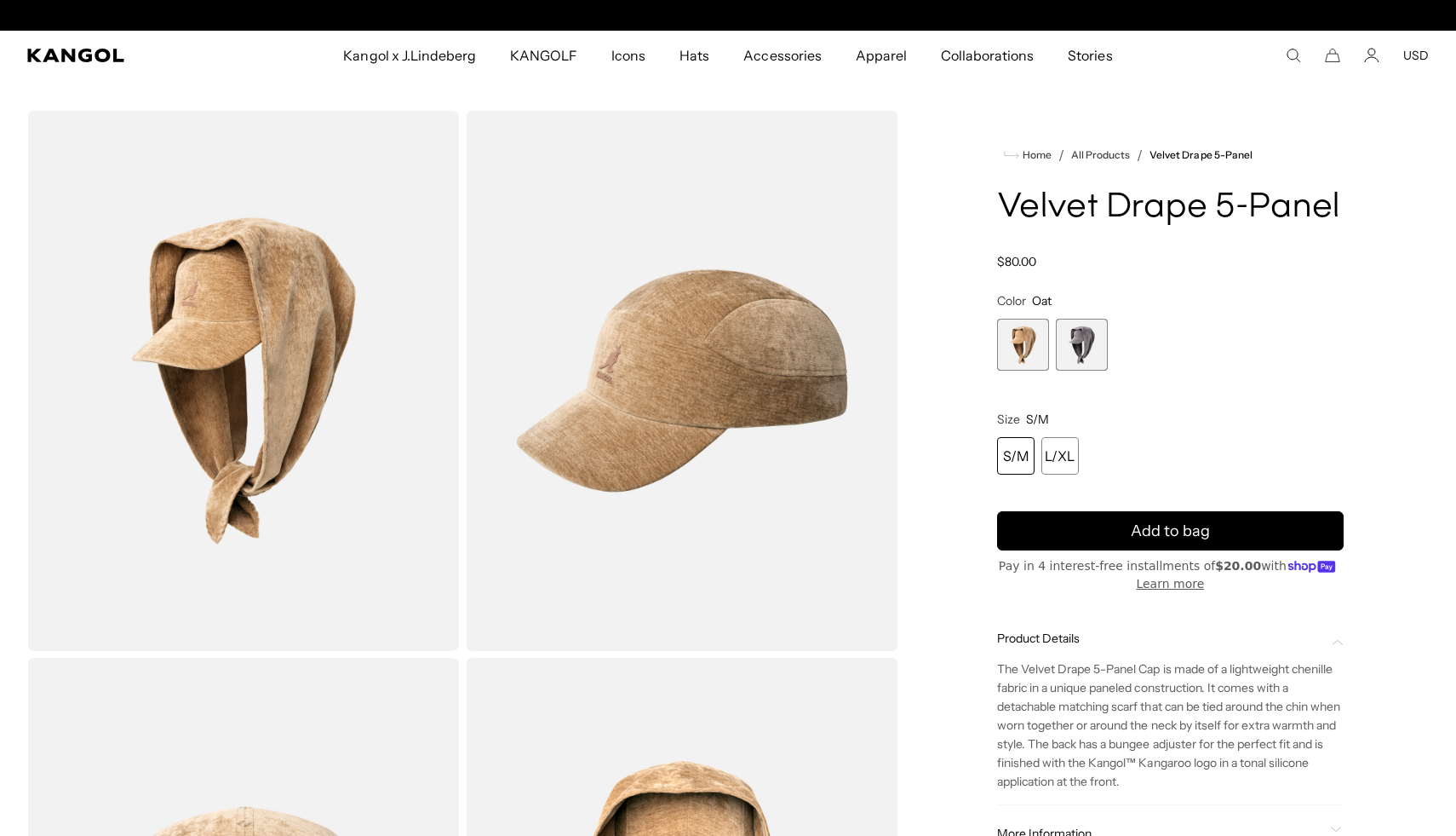
scroll to position [0, 0]
click at [1086, 634] on span "Product Details" at bounding box center [1160, 638] width 326 height 16
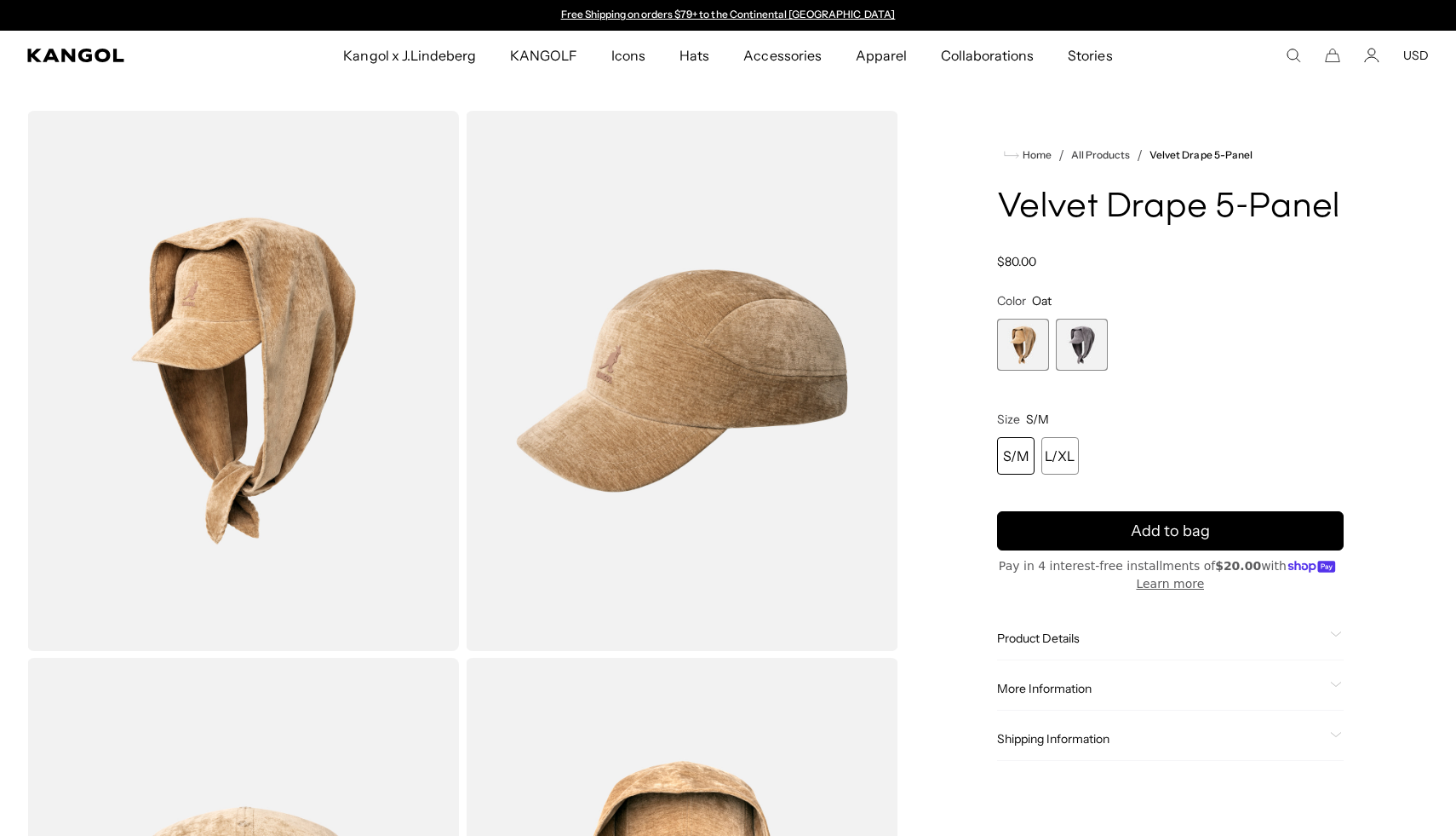
click at [1090, 690] on span "More Information" at bounding box center [1160, 688] width 326 height 16
click at [1162, 721] on td "K5475" at bounding box center [1169, 726] width 95 height 33
copy td "K5475"
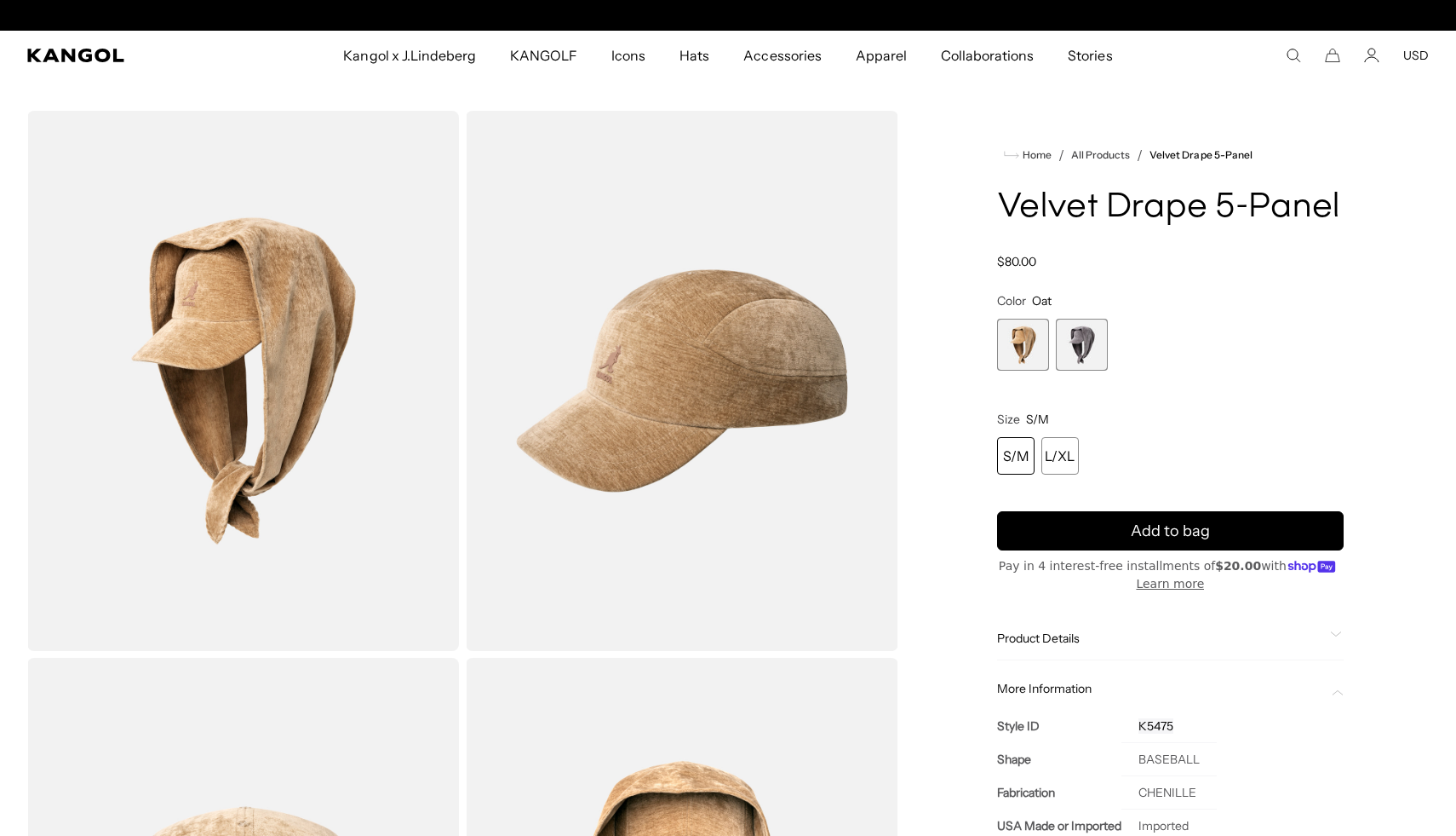
scroll to position [0, 351]
copy td "K5475"
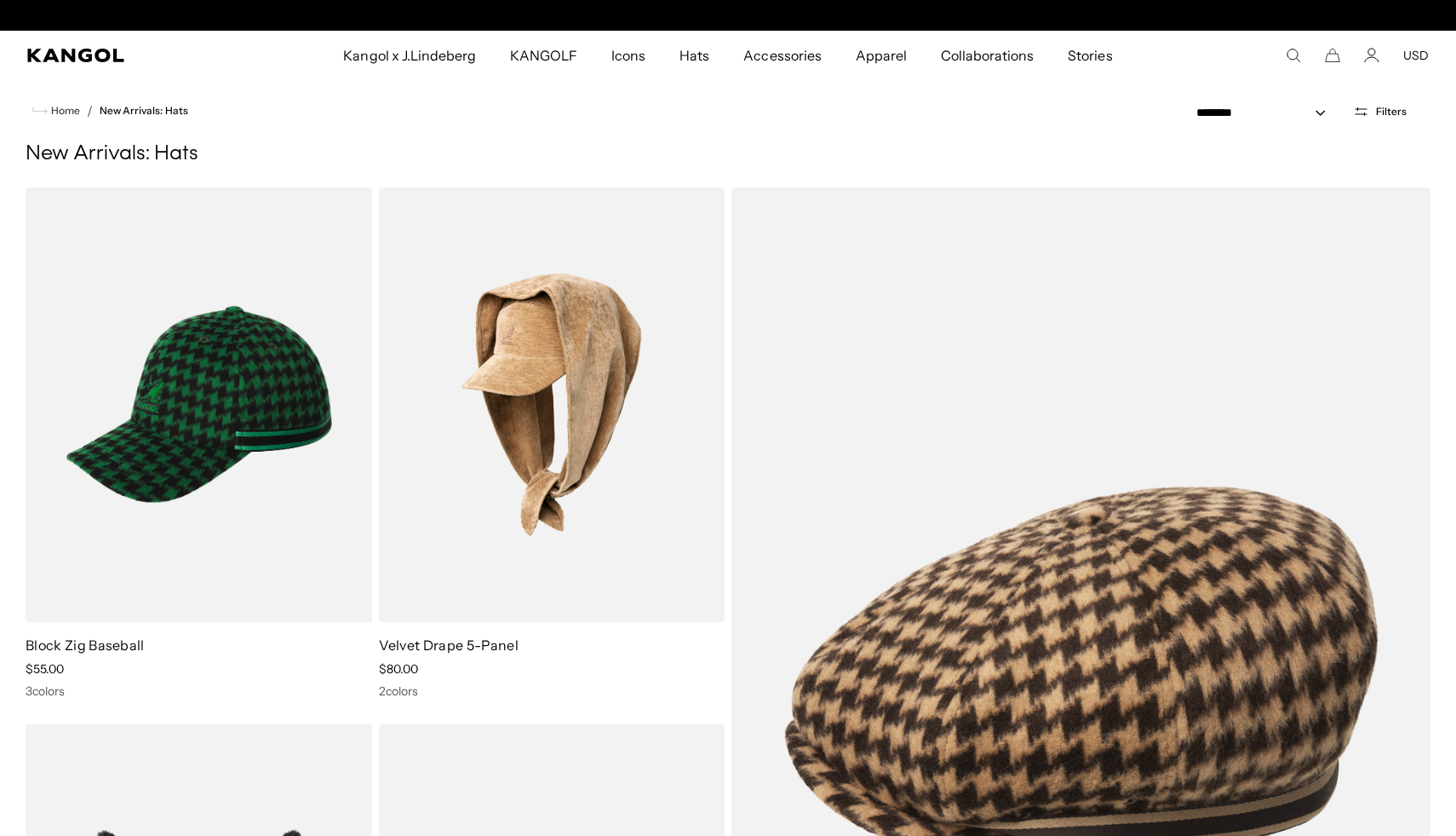
scroll to position [0, 351]
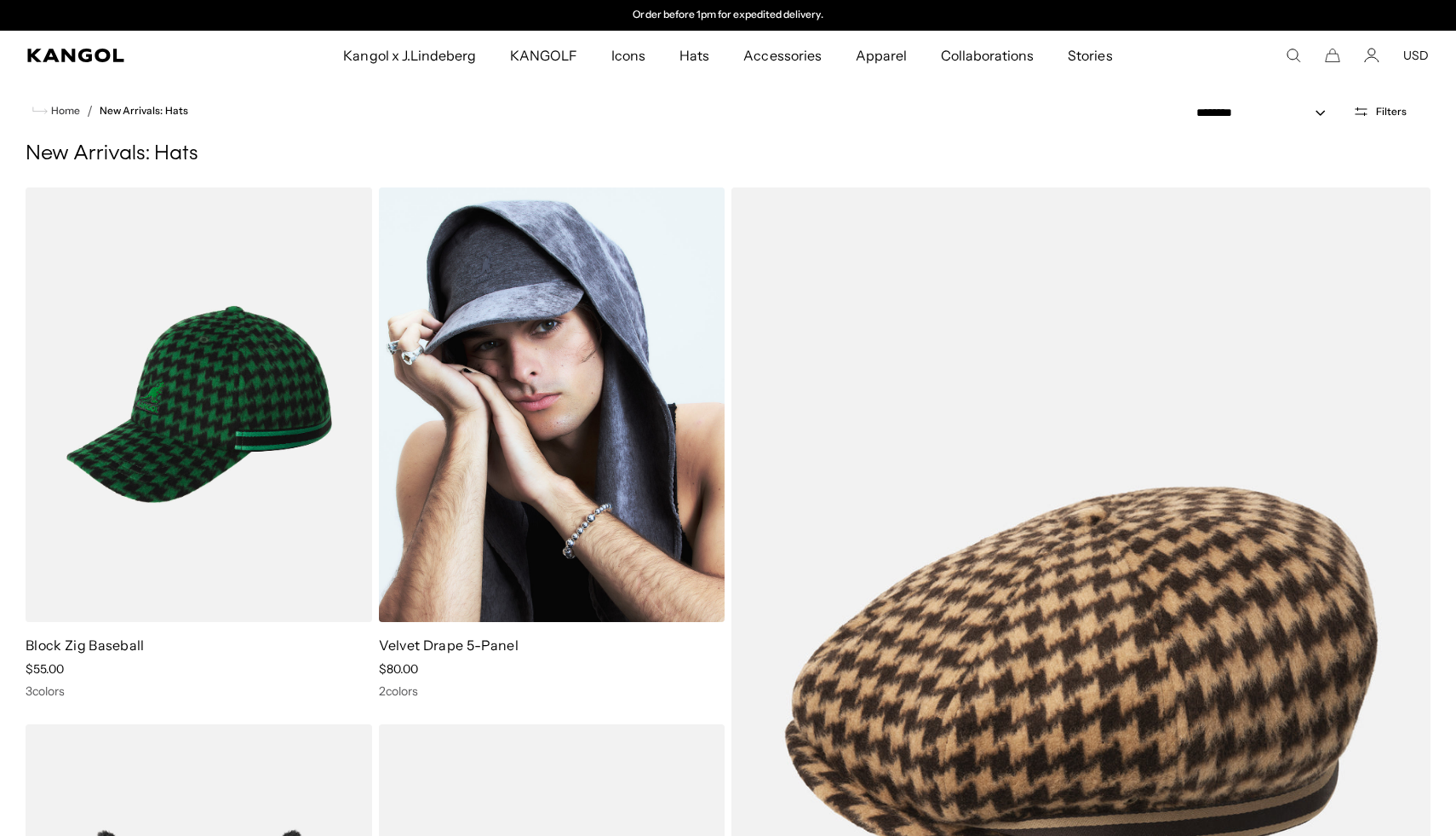
click at [432, 500] on img at bounding box center [552, 405] width 346 height 435
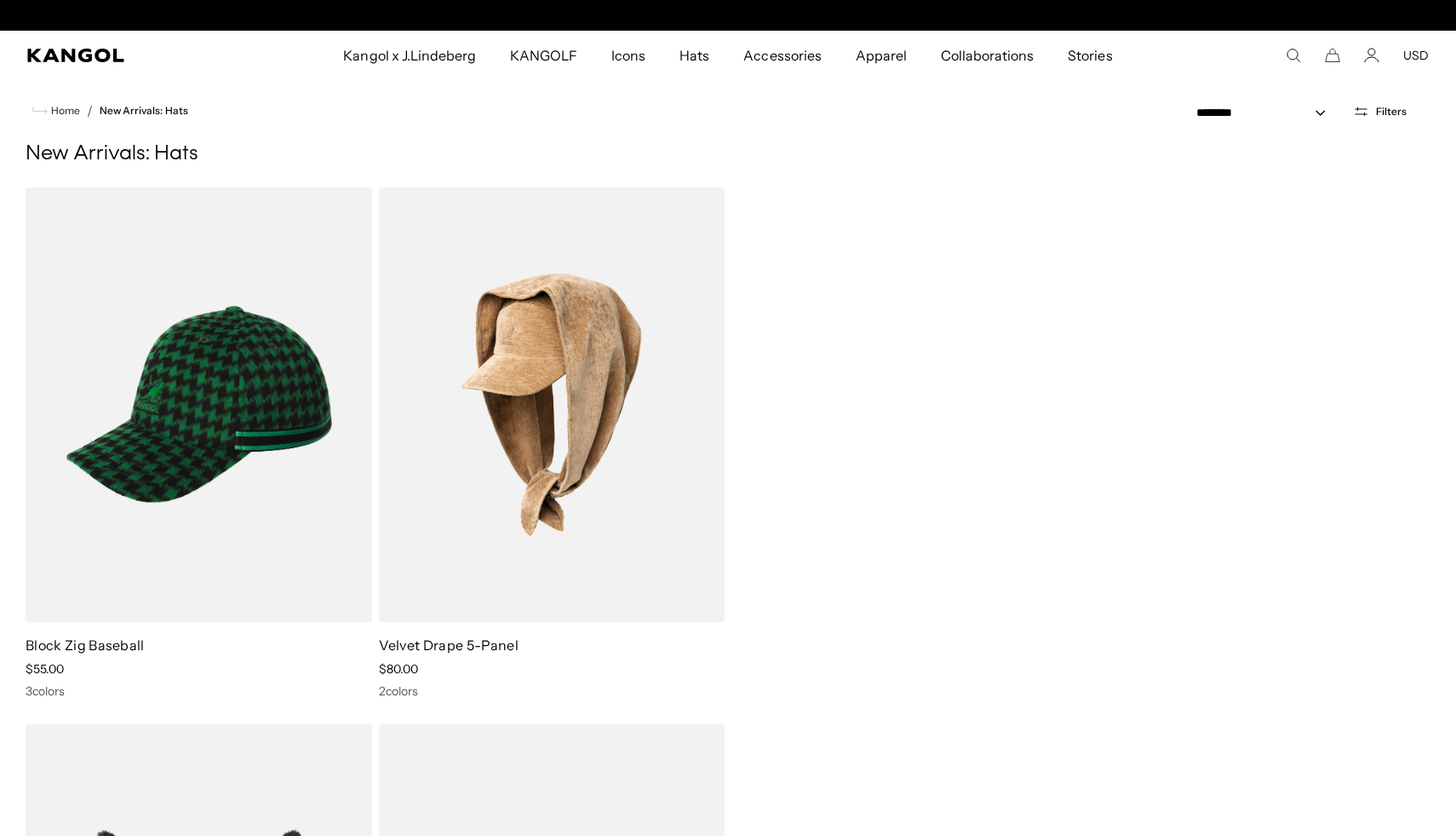
scroll to position [0, 0]
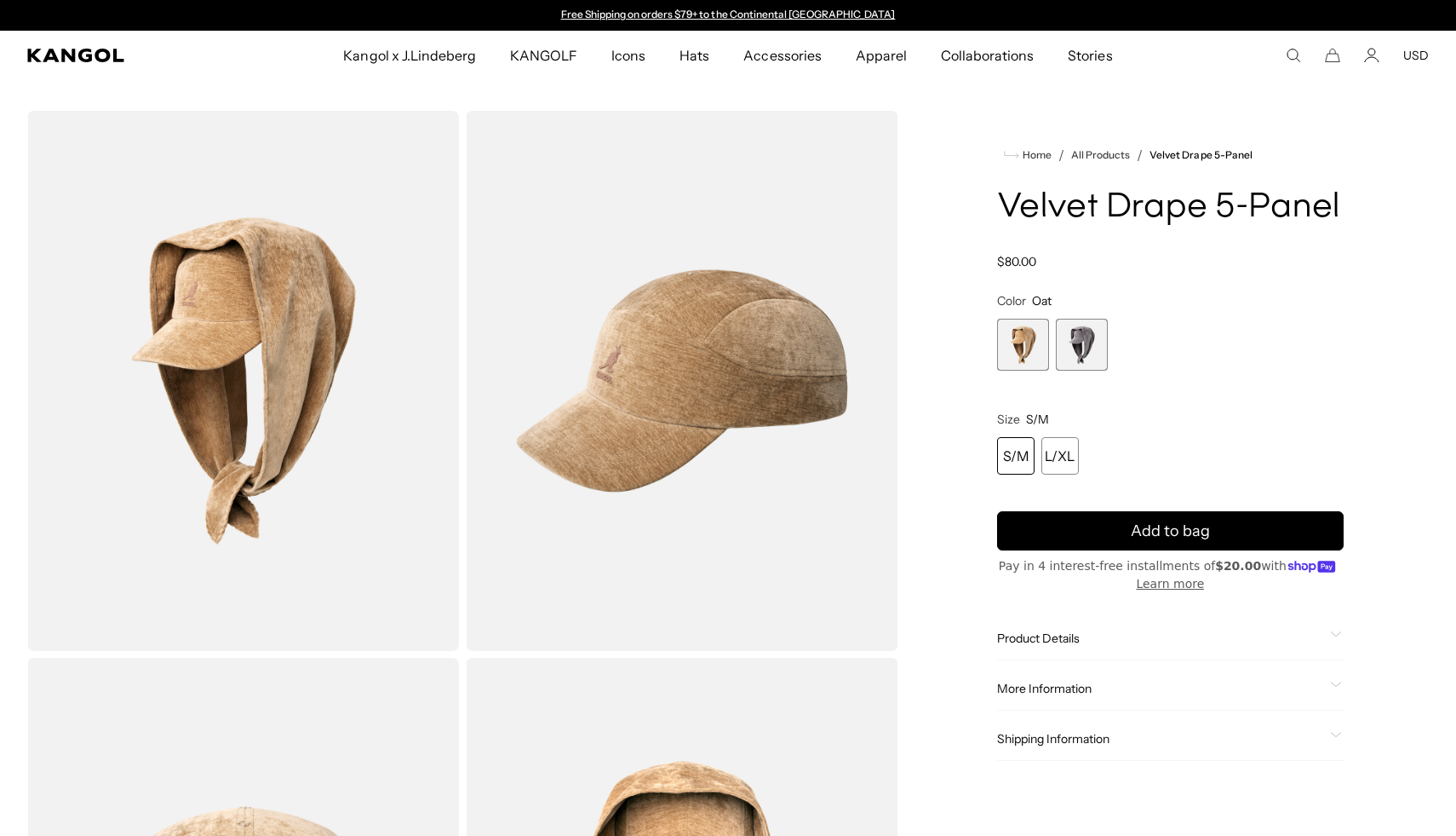
click at [1089, 350] on span "2 of 2" at bounding box center [1081, 344] width 52 height 52
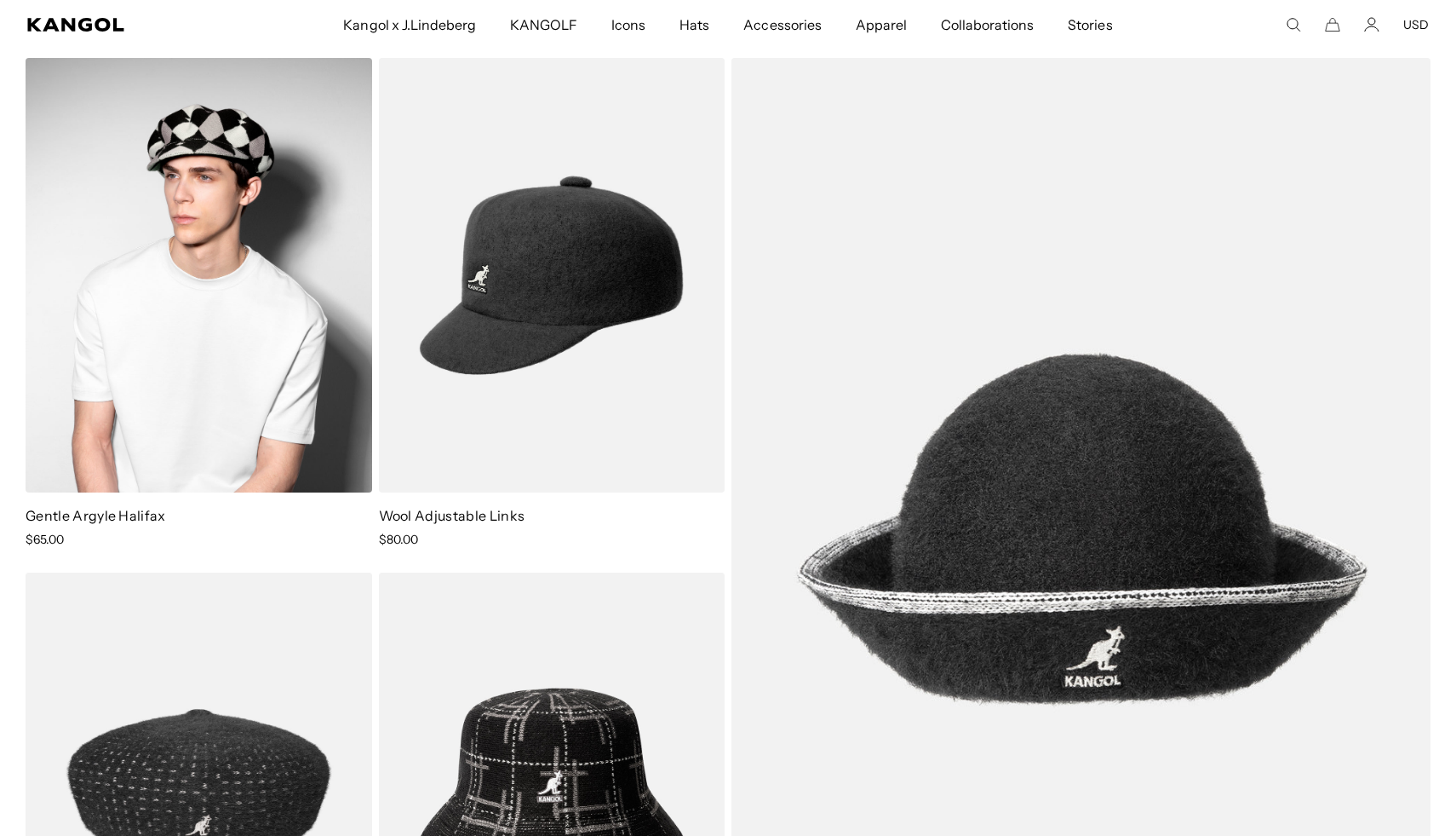
click at [150, 301] on img at bounding box center [198, 275] width 346 height 435
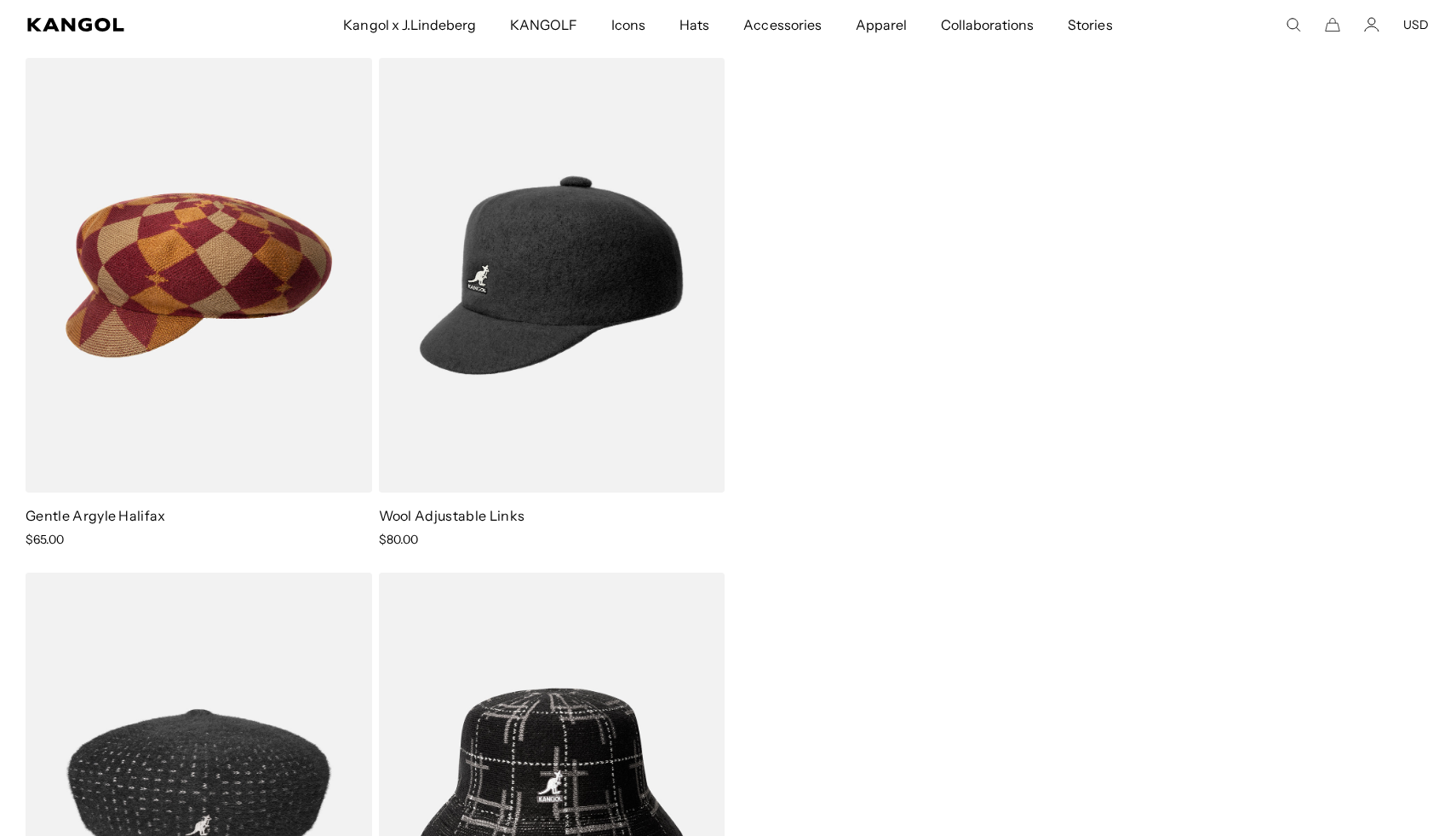
scroll to position [0, 351]
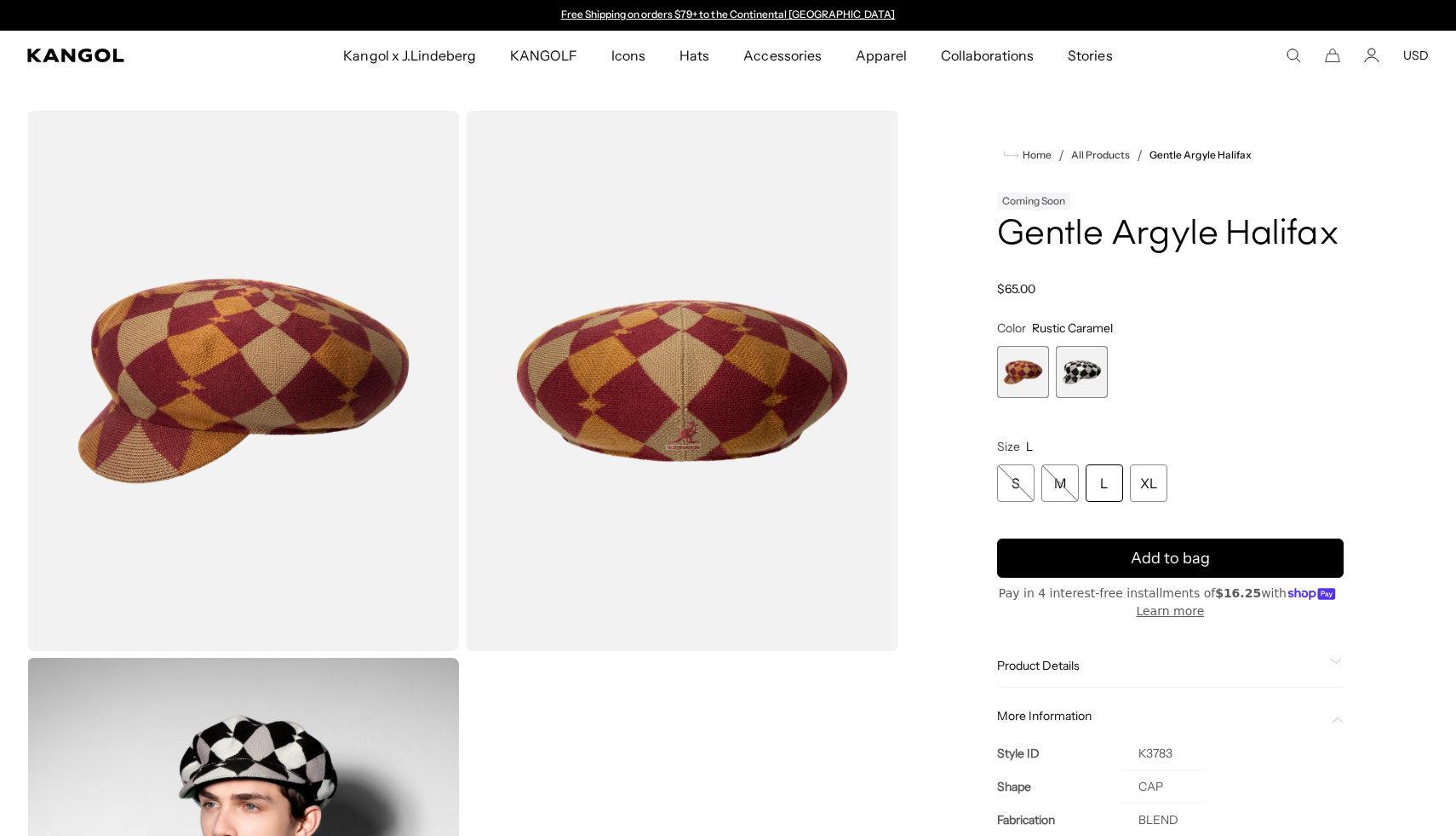
scroll to position [0, 351]
click at [1164, 749] on td "K3783" at bounding box center [1164, 754] width 84 height 33
copy td "K3783"
click at [1074, 392] on span "2 of 2" at bounding box center [1081, 372] width 52 height 52
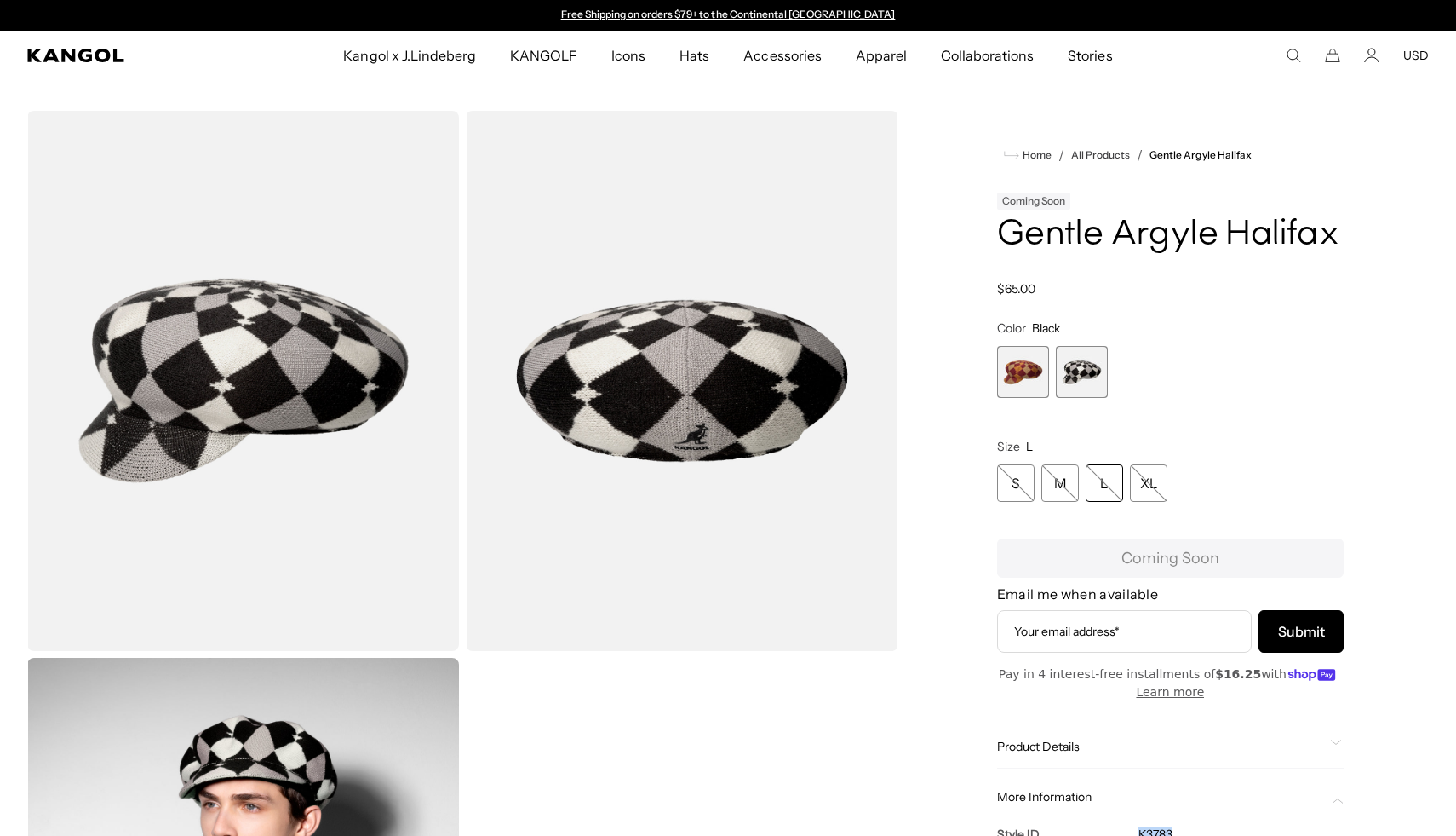
click at [1027, 376] on span "1 of 2" at bounding box center [1023, 372] width 52 height 52
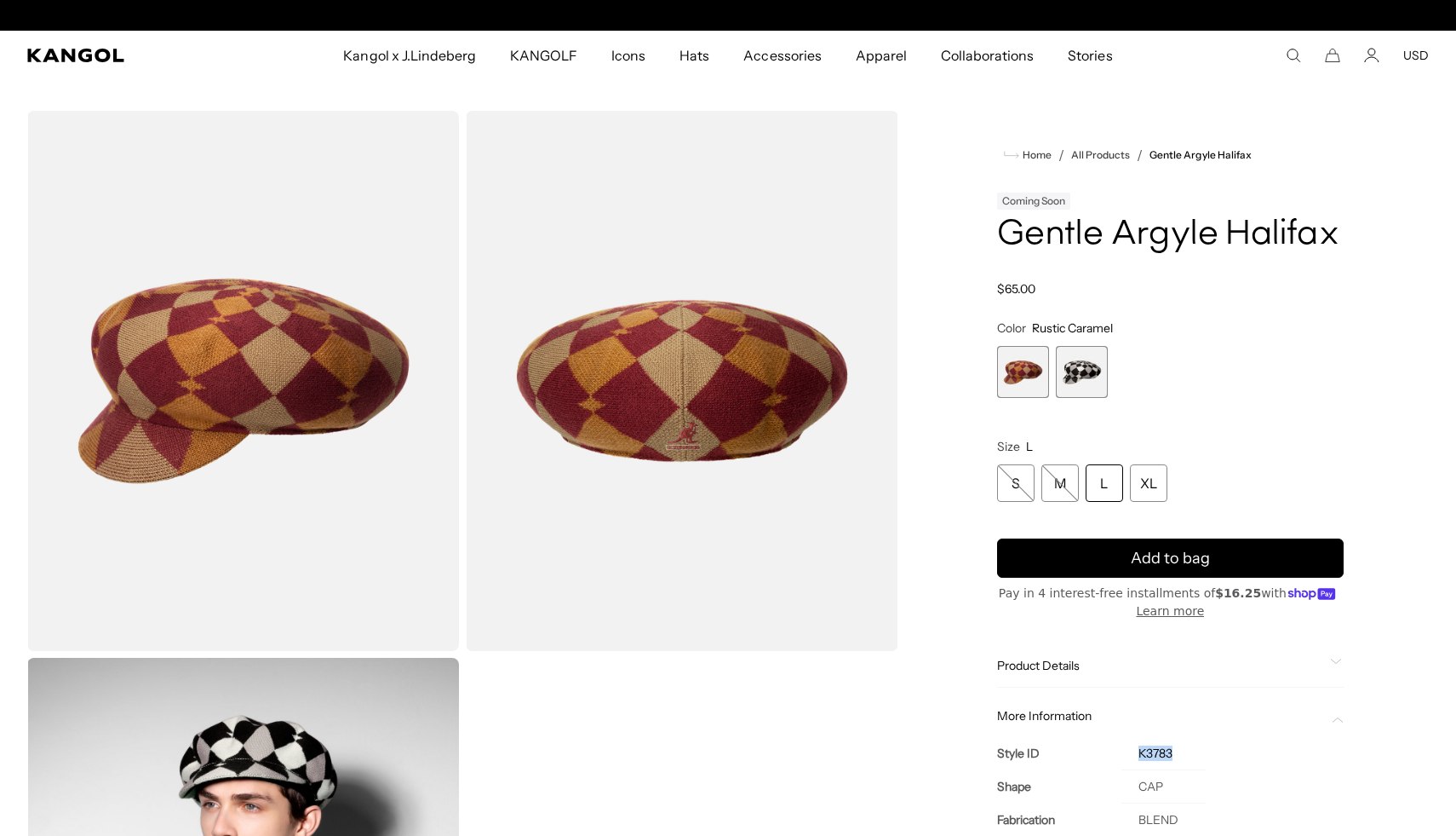
scroll to position [0, 351]
click at [1298, 51] on use "Search here" at bounding box center [1294, 56] width 13 height 13
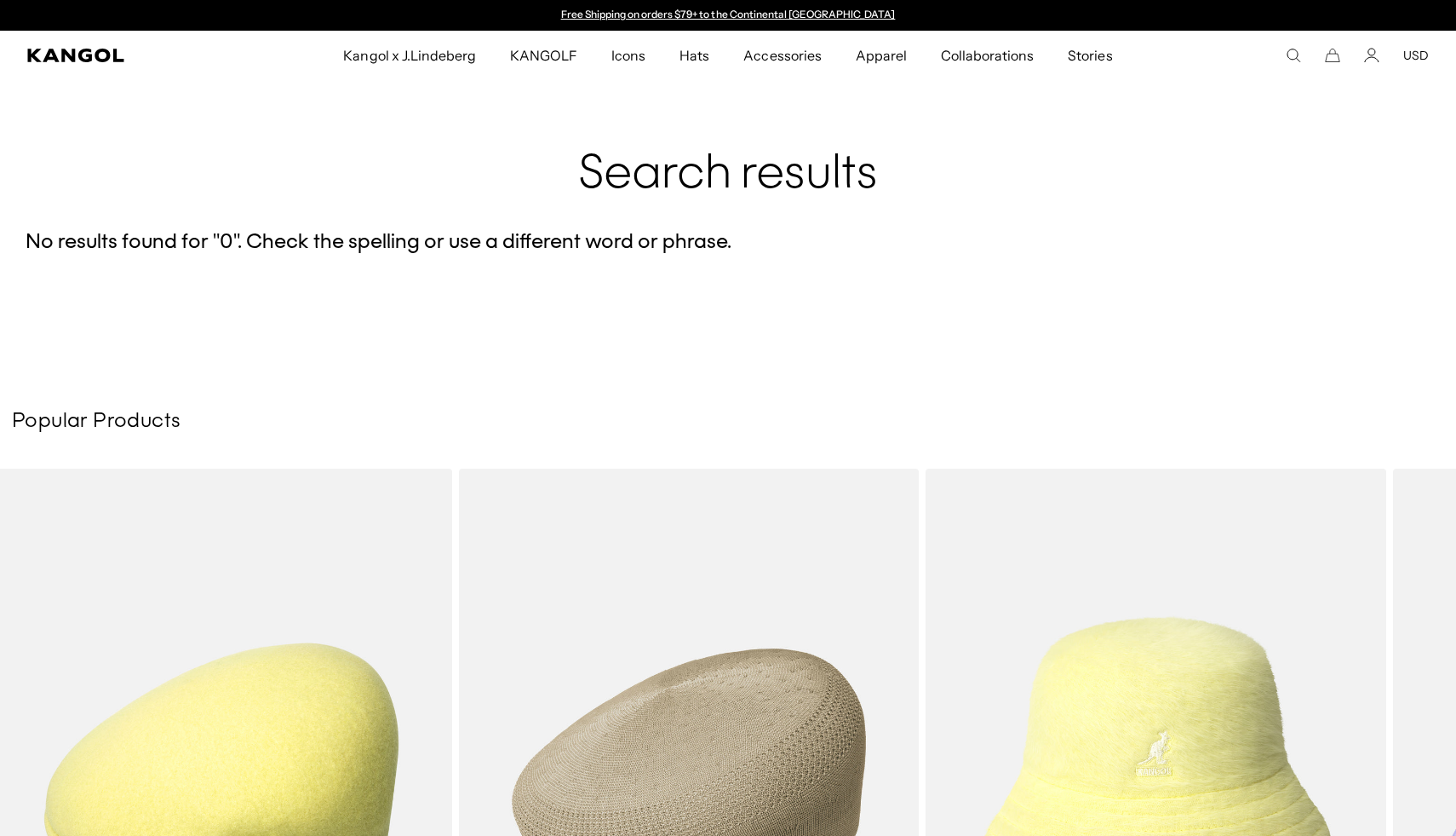
click at [1302, 57] on icon "Search here" at bounding box center [1293, 55] width 16 height 16
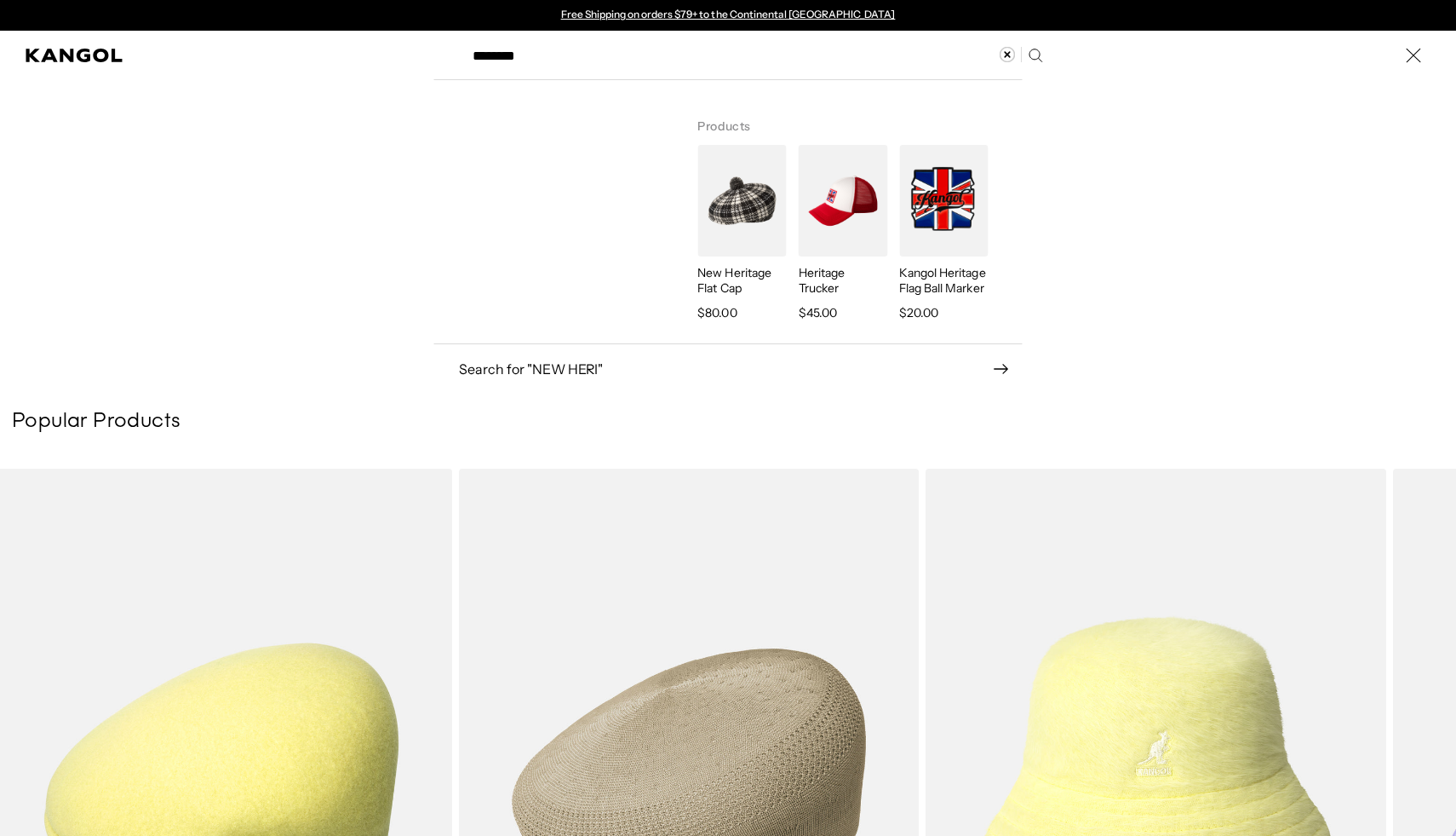
type input "********"
click at [712, 207] on img "Search here" at bounding box center [742, 201] width 89 height 111
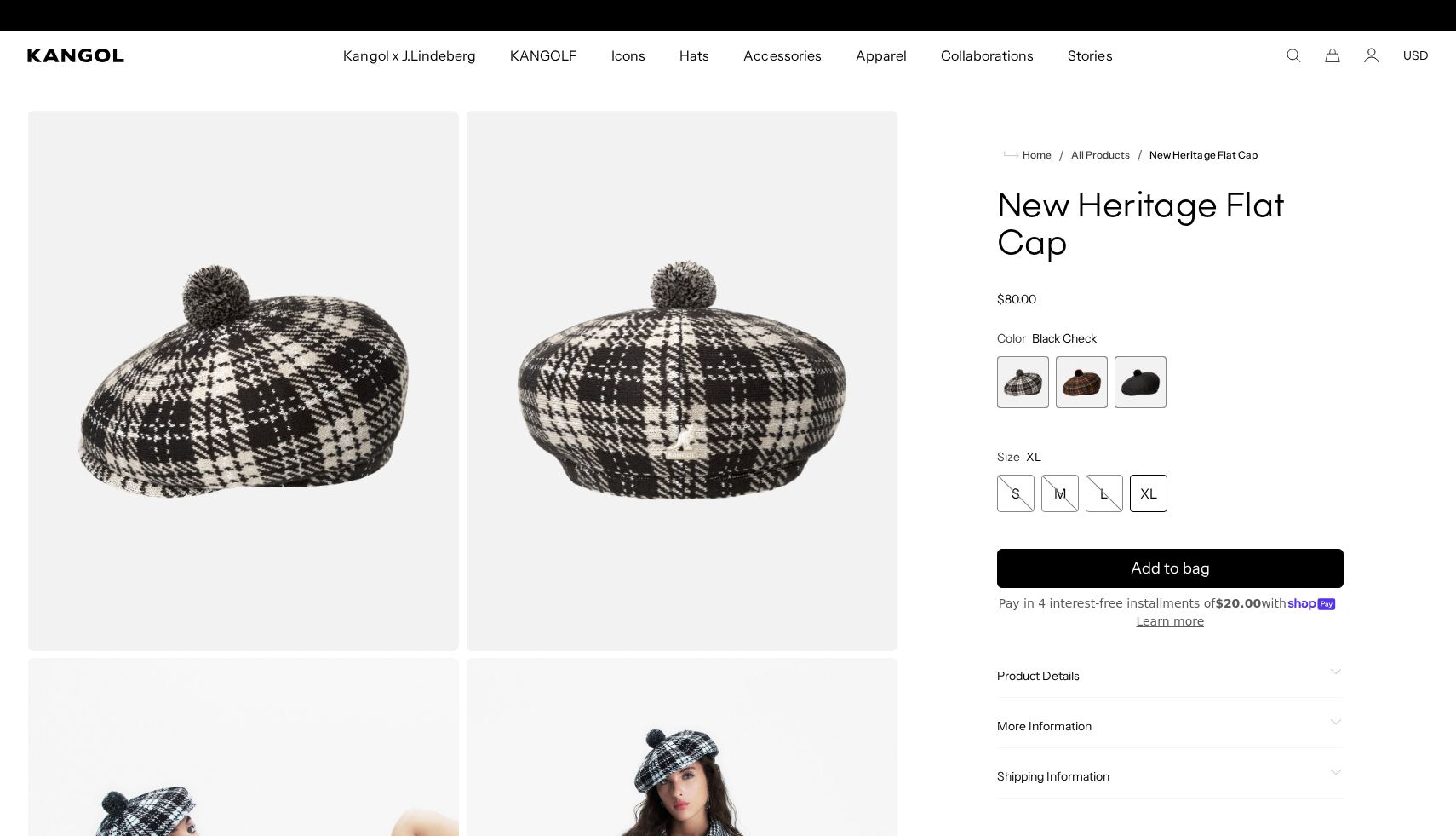
scroll to position [0, 351]
click at [1082, 372] on span "2 of 3" at bounding box center [1081, 382] width 52 height 52
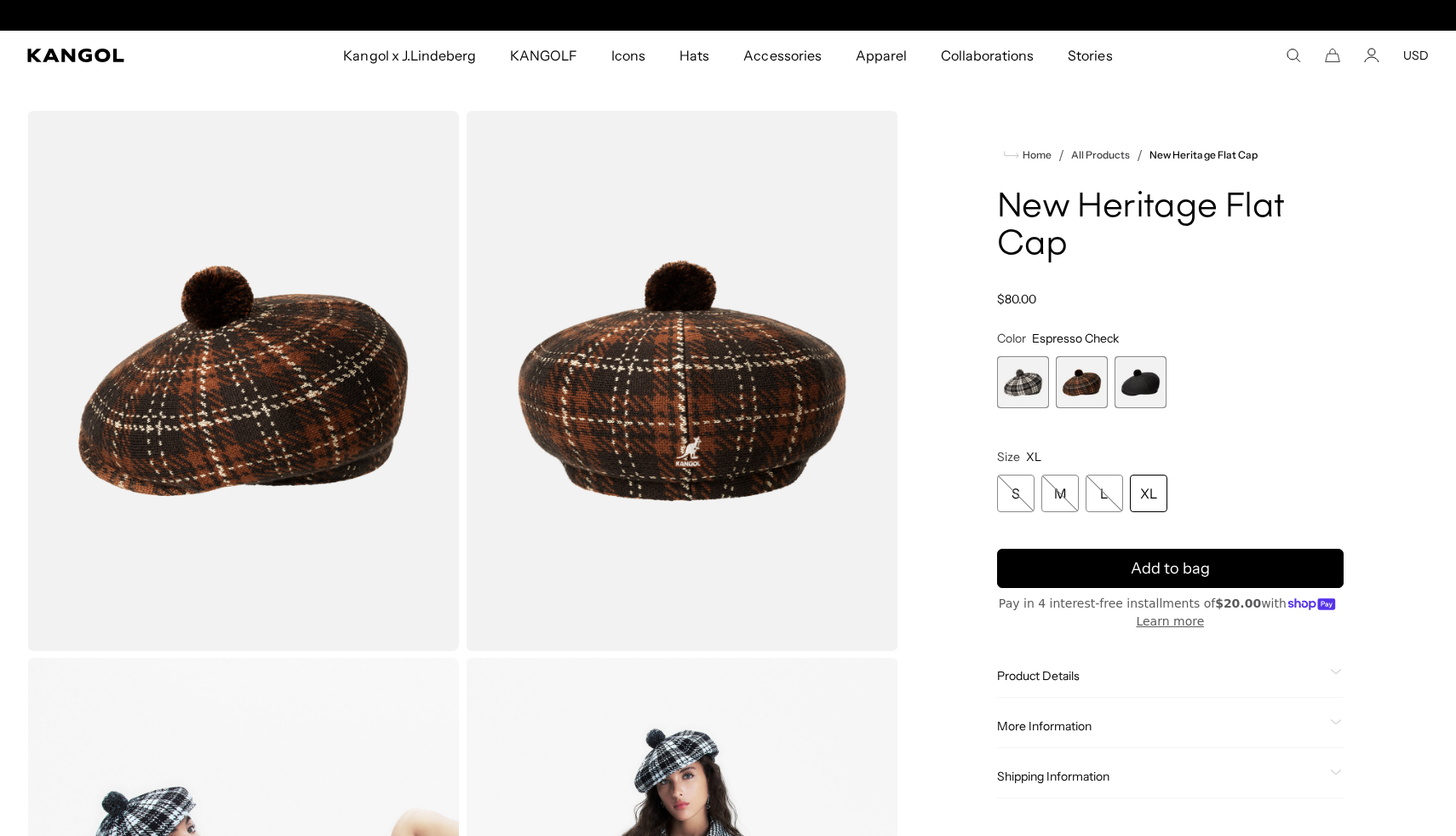
click at [1135, 377] on span "3 of 3" at bounding box center [1140, 382] width 52 height 52
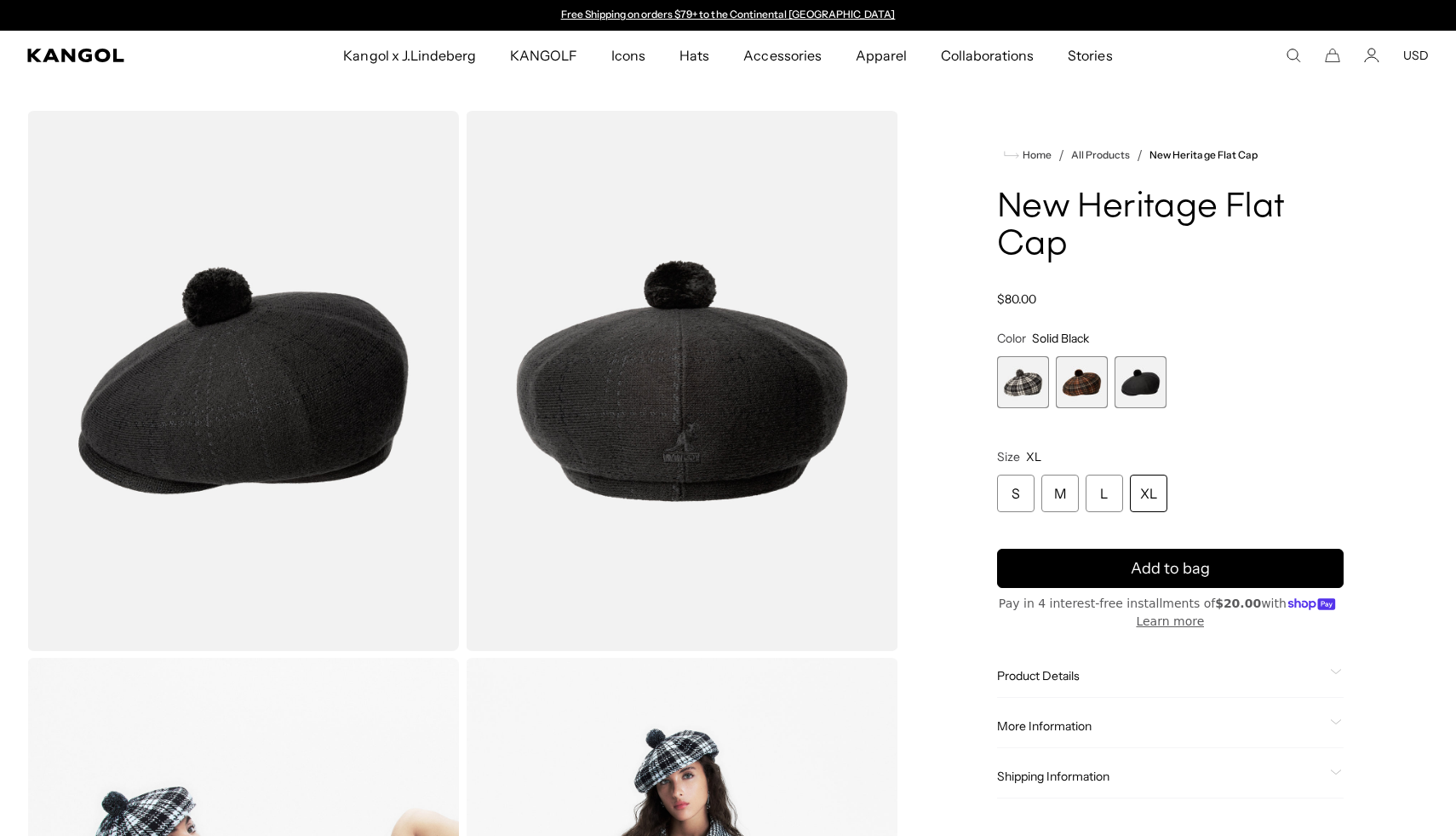
click at [1083, 388] on span "2 of 3" at bounding box center [1081, 382] width 52 height 52
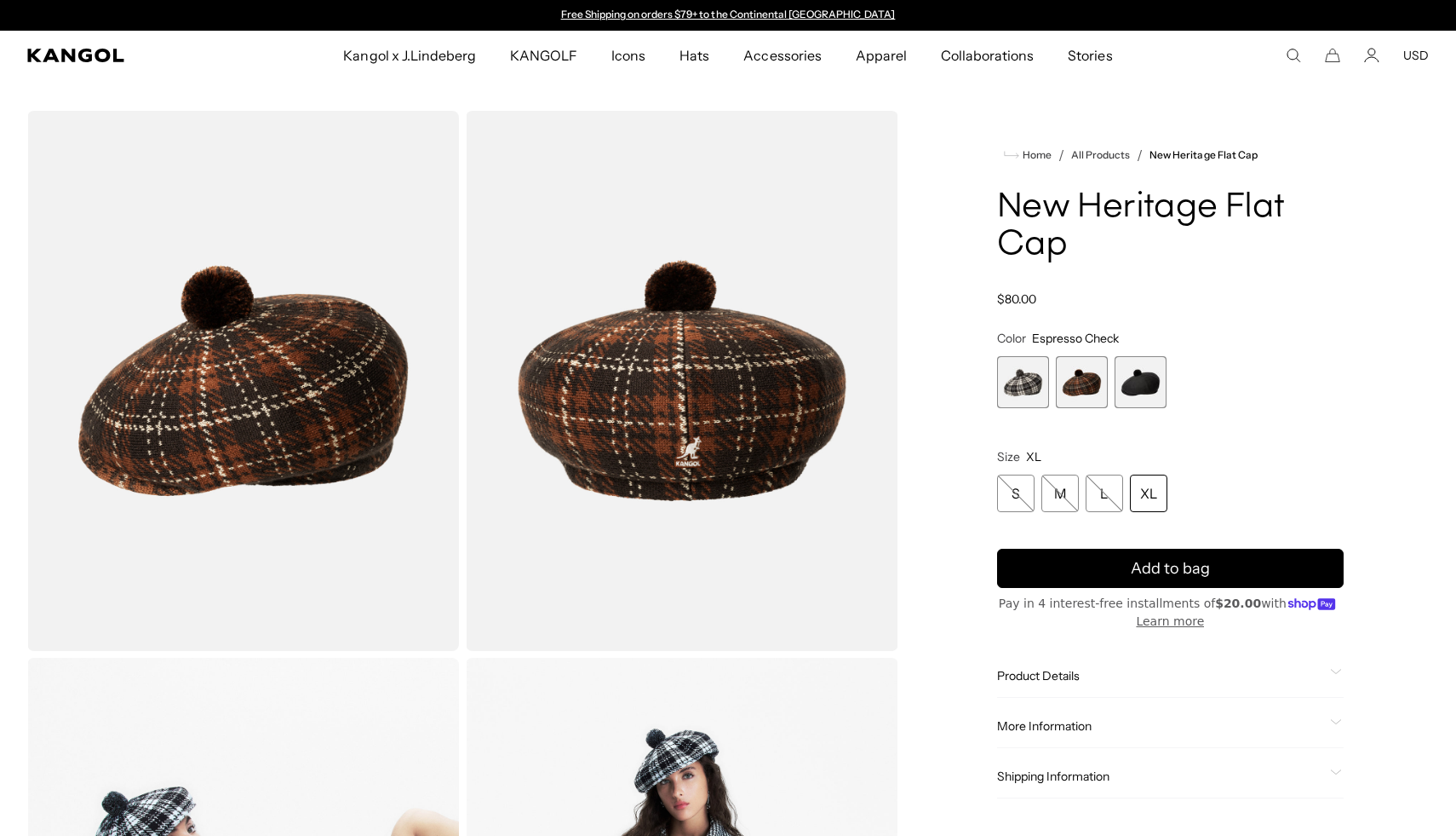
click at [1140, 370] on span "3 of 3" at bounding box center [1140, 382] width 52 height 52
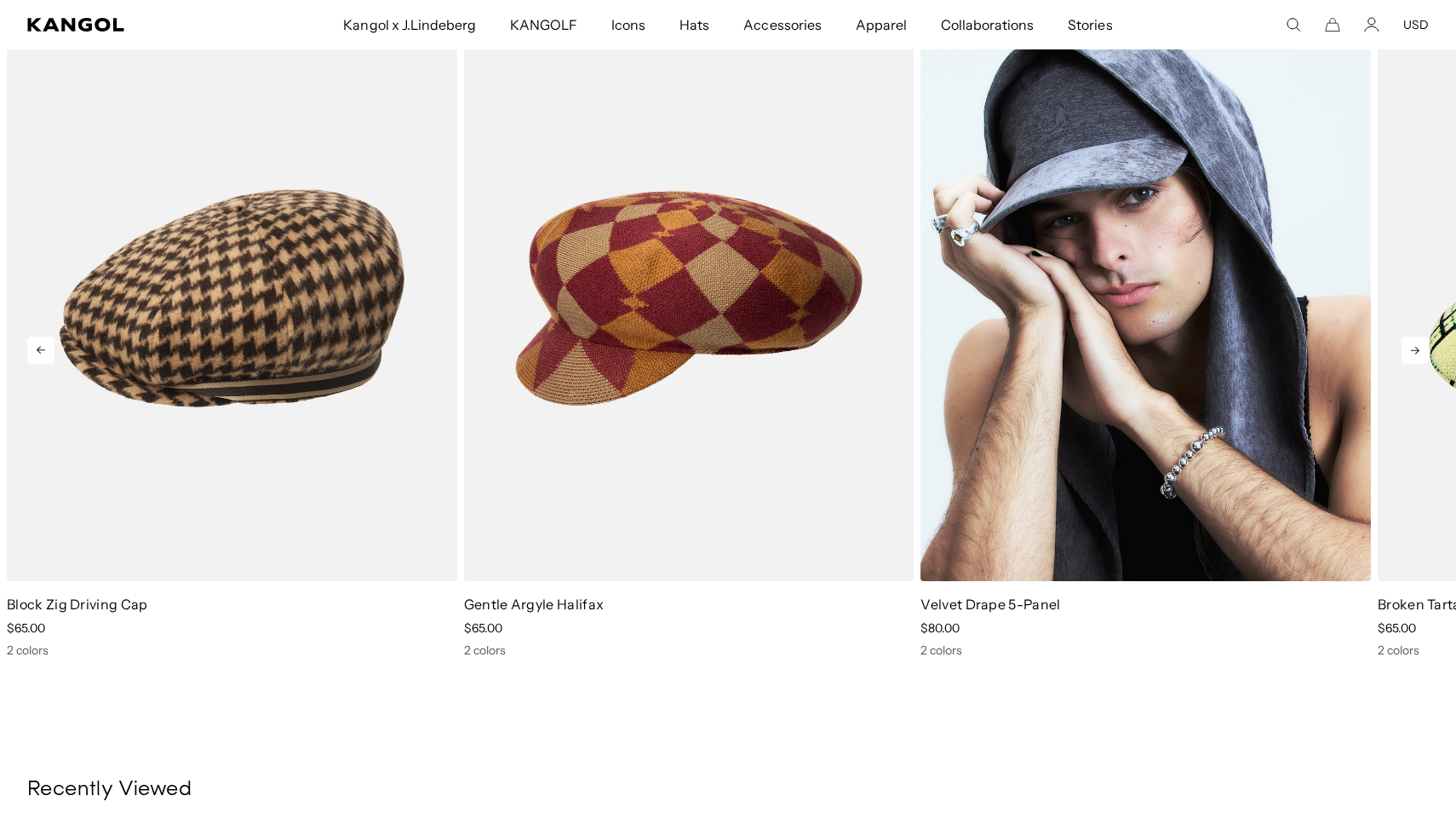
scroll to position [0, 351]
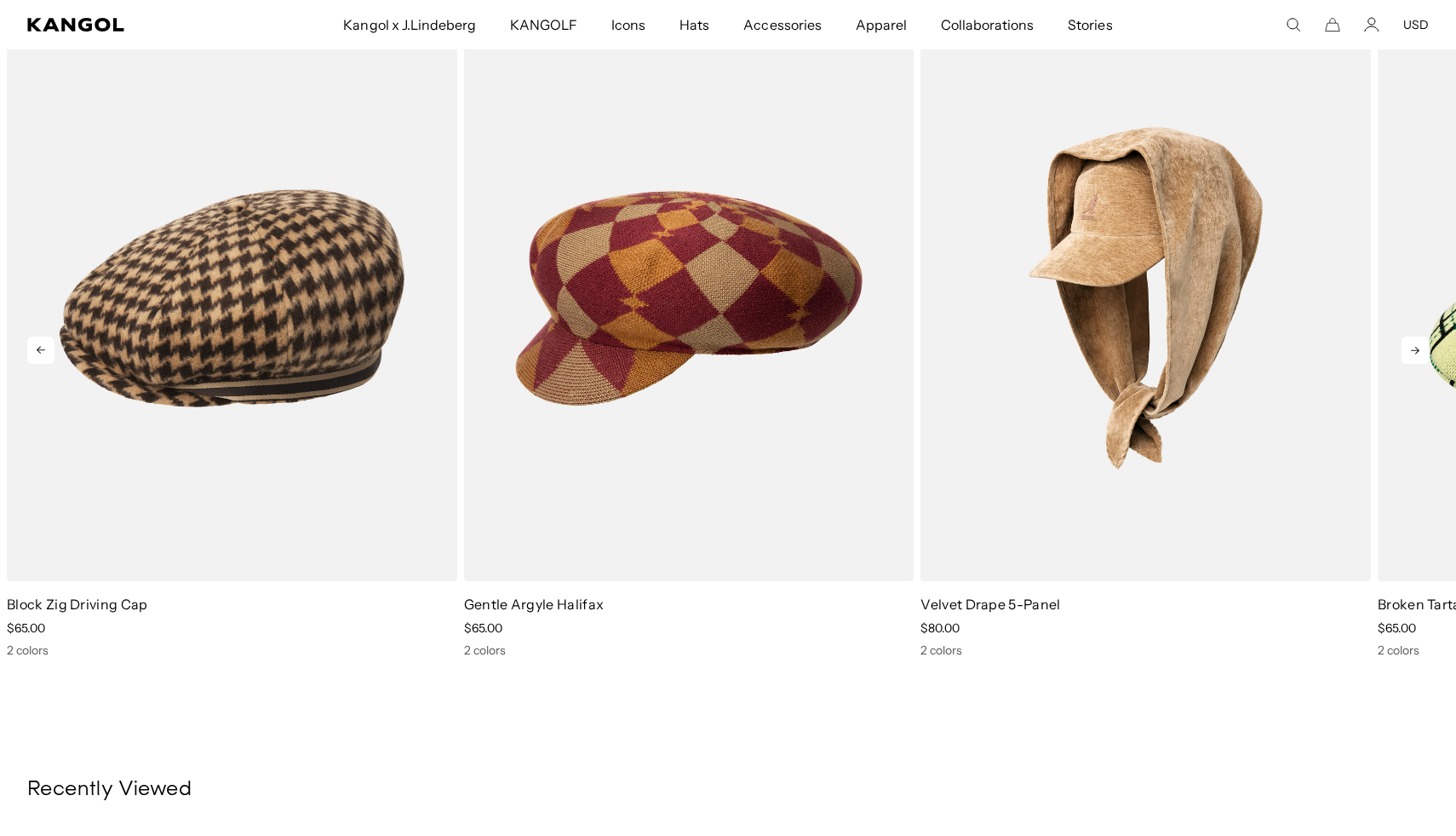
click at [1415, 348] on icon at bounding box center [1416, 350] width 27 height 27
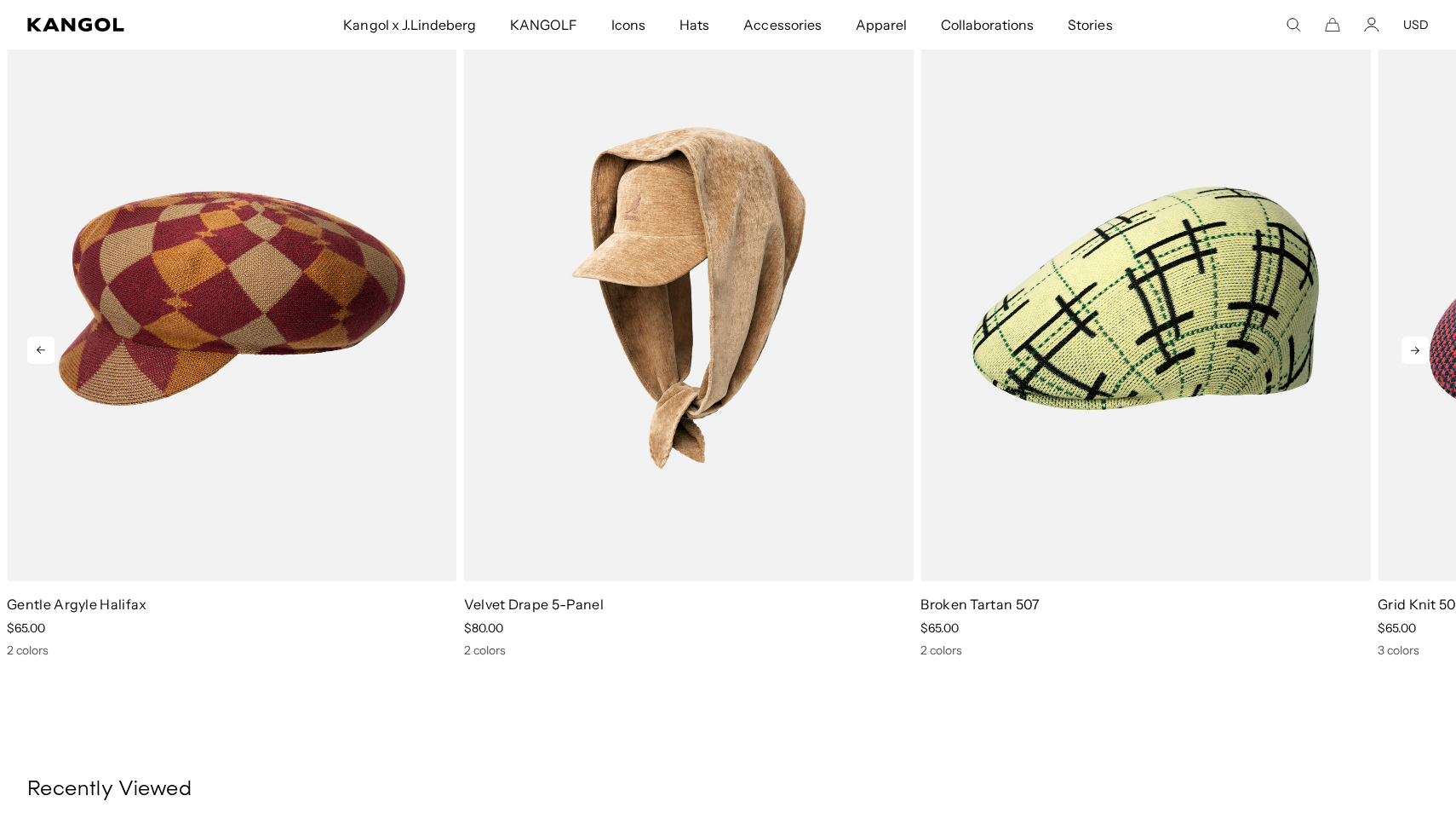
click at [1414, 349] on icon at bounding box center [1416, 350] width 27 height 27
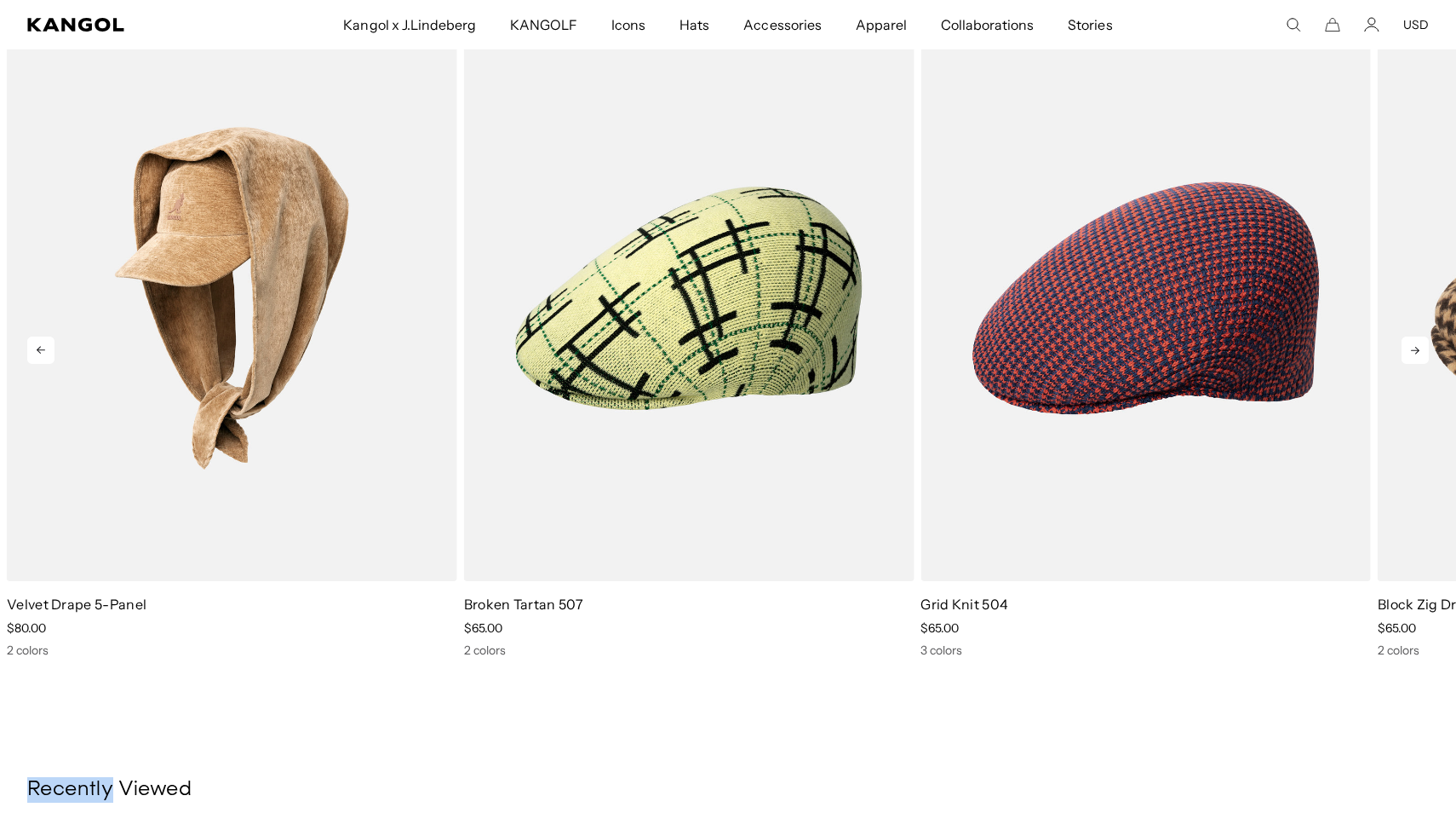
click at [1414, 349] on icon at bounding box center [1416, 350] width 27 height 27
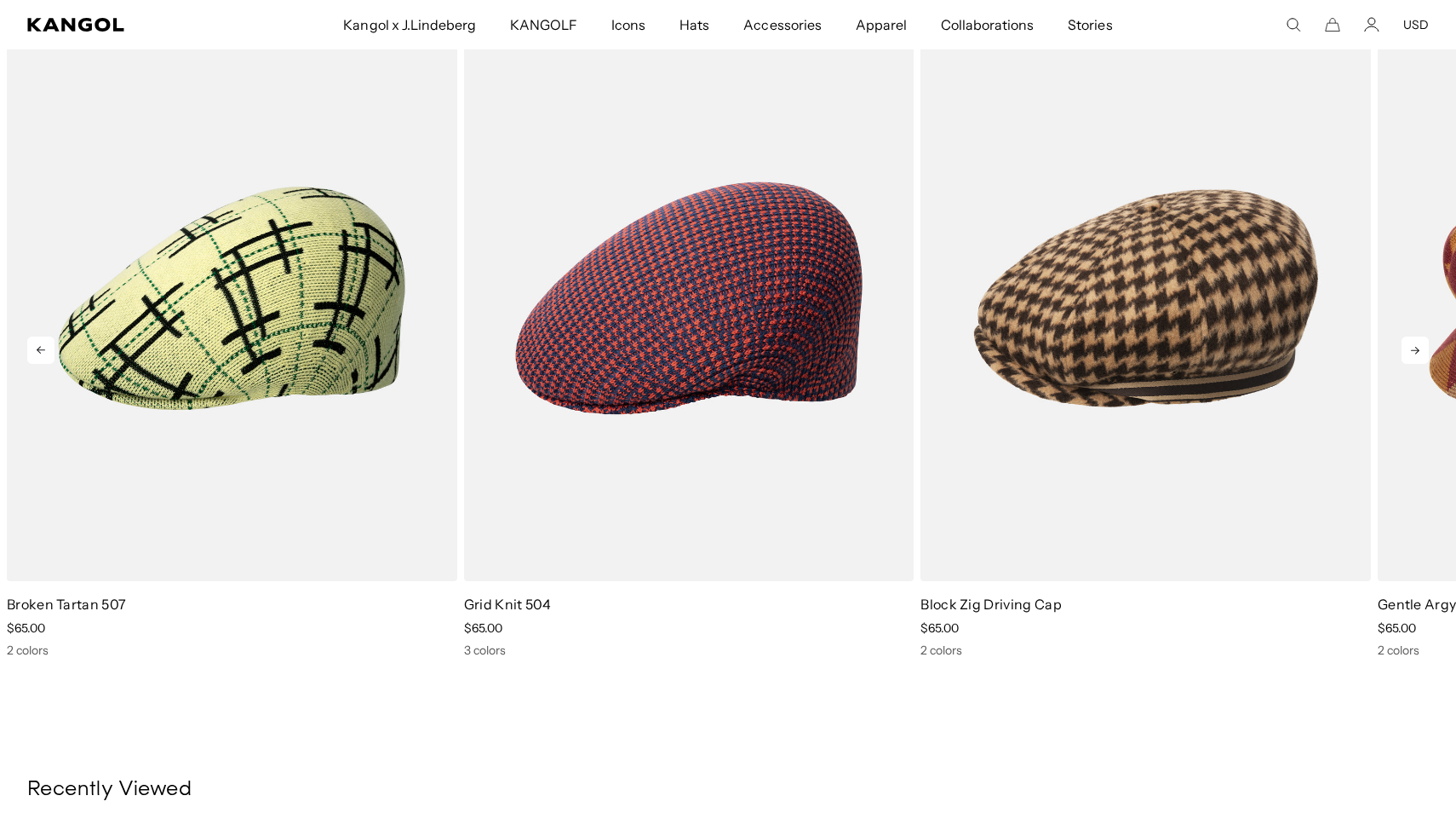
click at [1414, 349] on icon at bounding box center [1416, 350] width 27 height 27
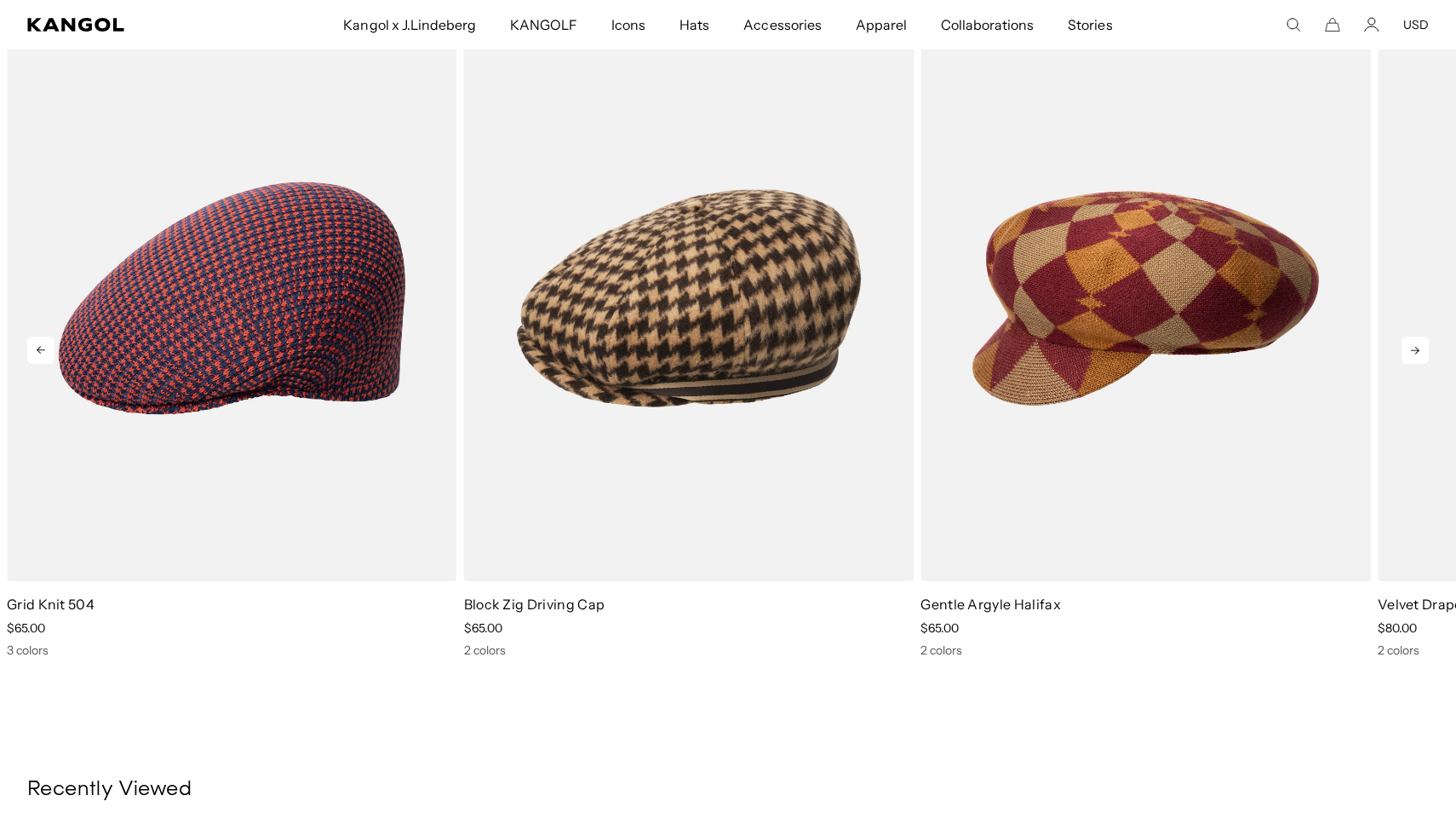
click at [1414, 349] on icon at bounding box center [1416, 350] width 27 height 27
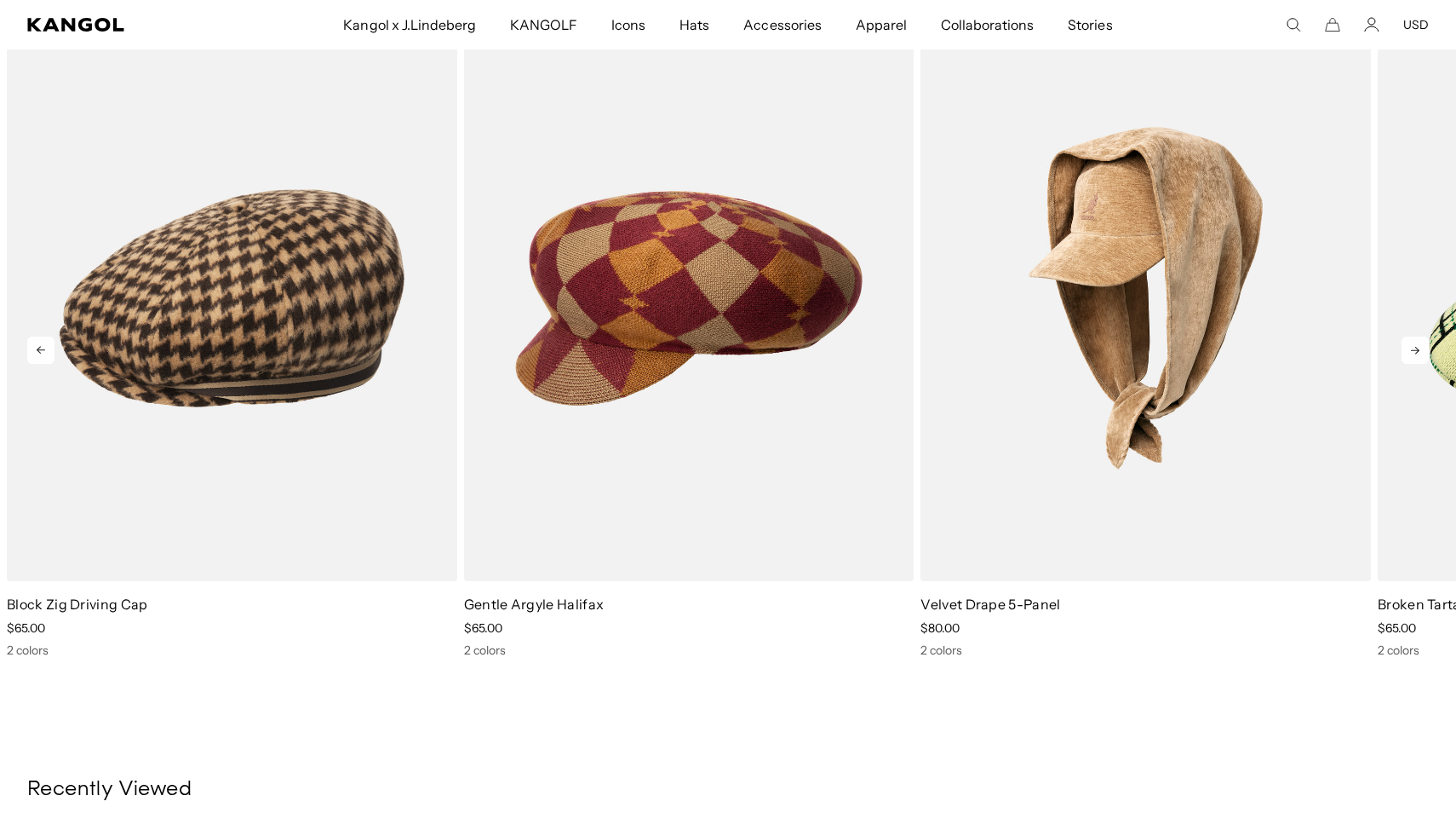
click at [1414, 349] on icon at bounding box center [1416, 350] width 27 height 27
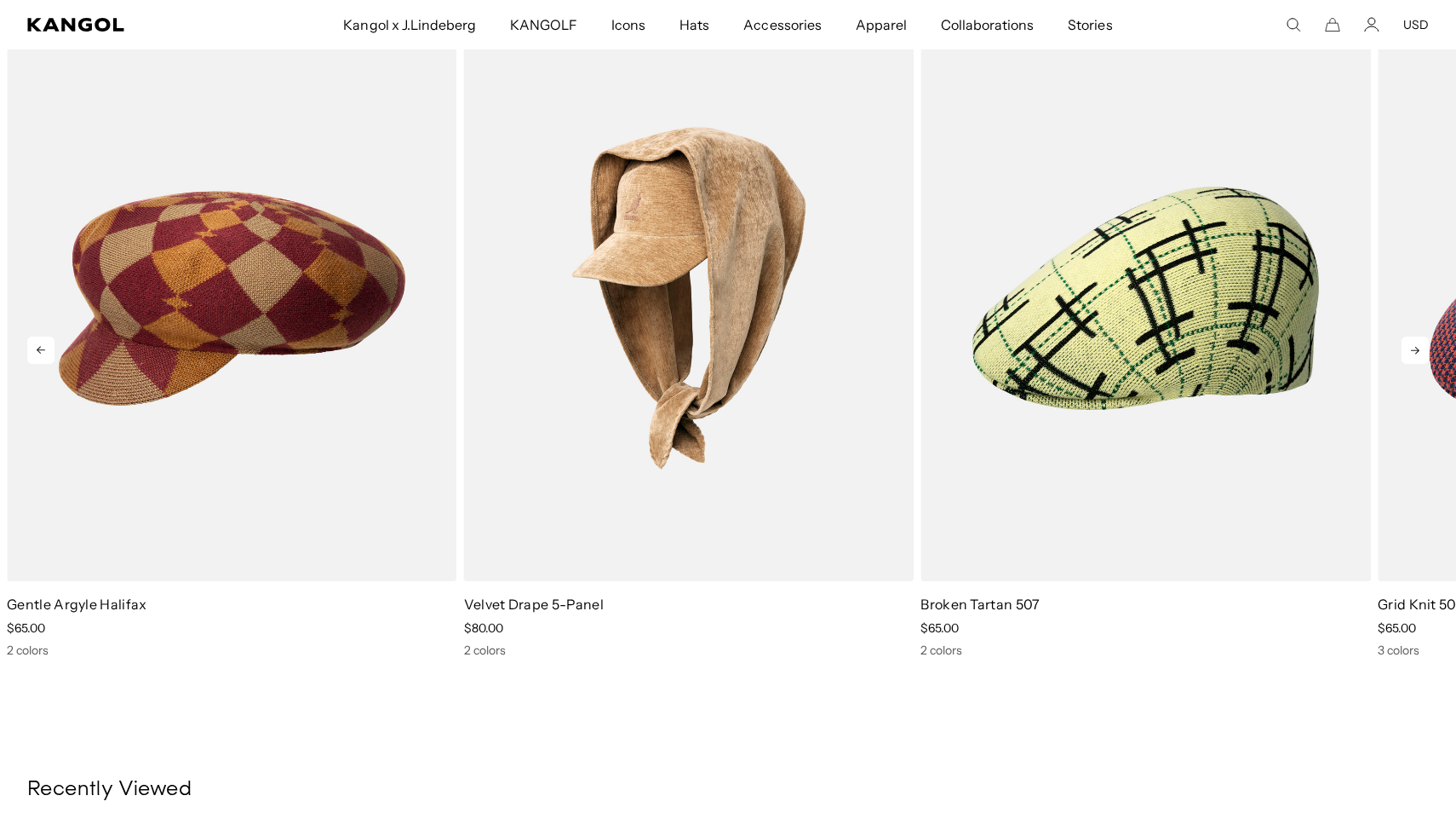
click at [1414, 349] on icon at bounding box center [1416, 350] width 27 height 27
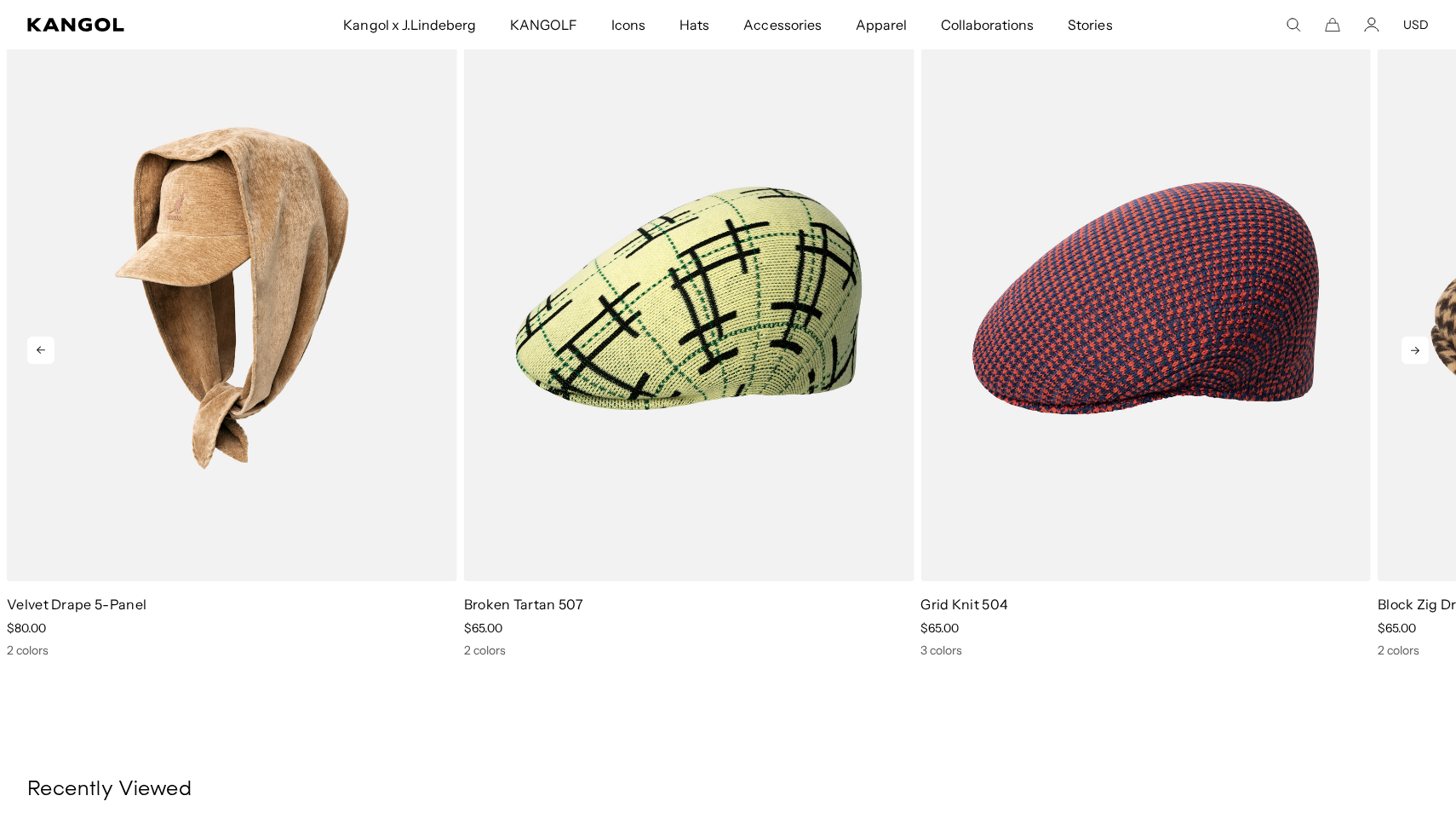
click at [1414, 349] on icon at bounding box center [1416, 350] width 27 height 27
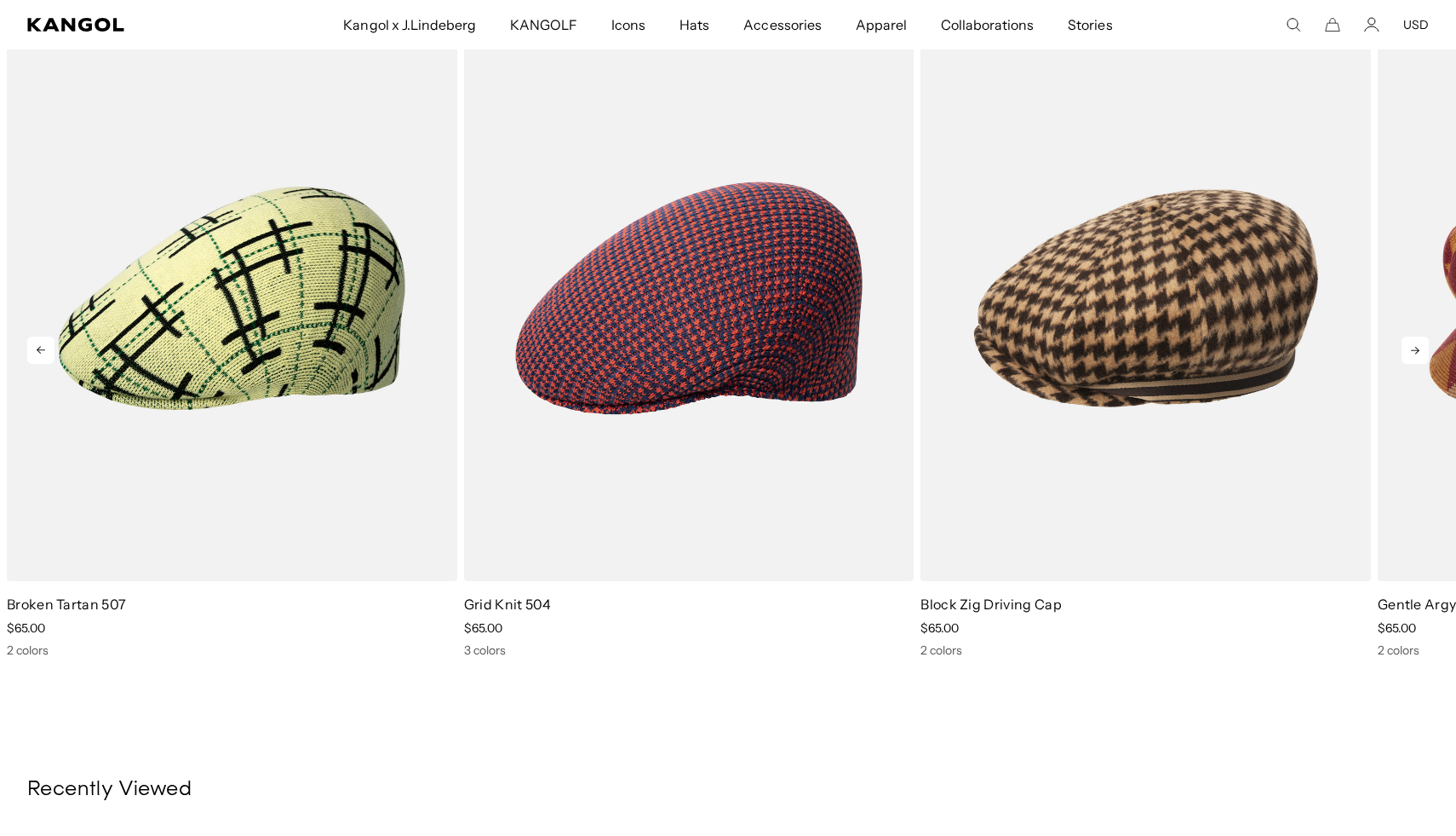
click at [1414, 349] on icon at bounding box center [1416, 350] width 27 height 27
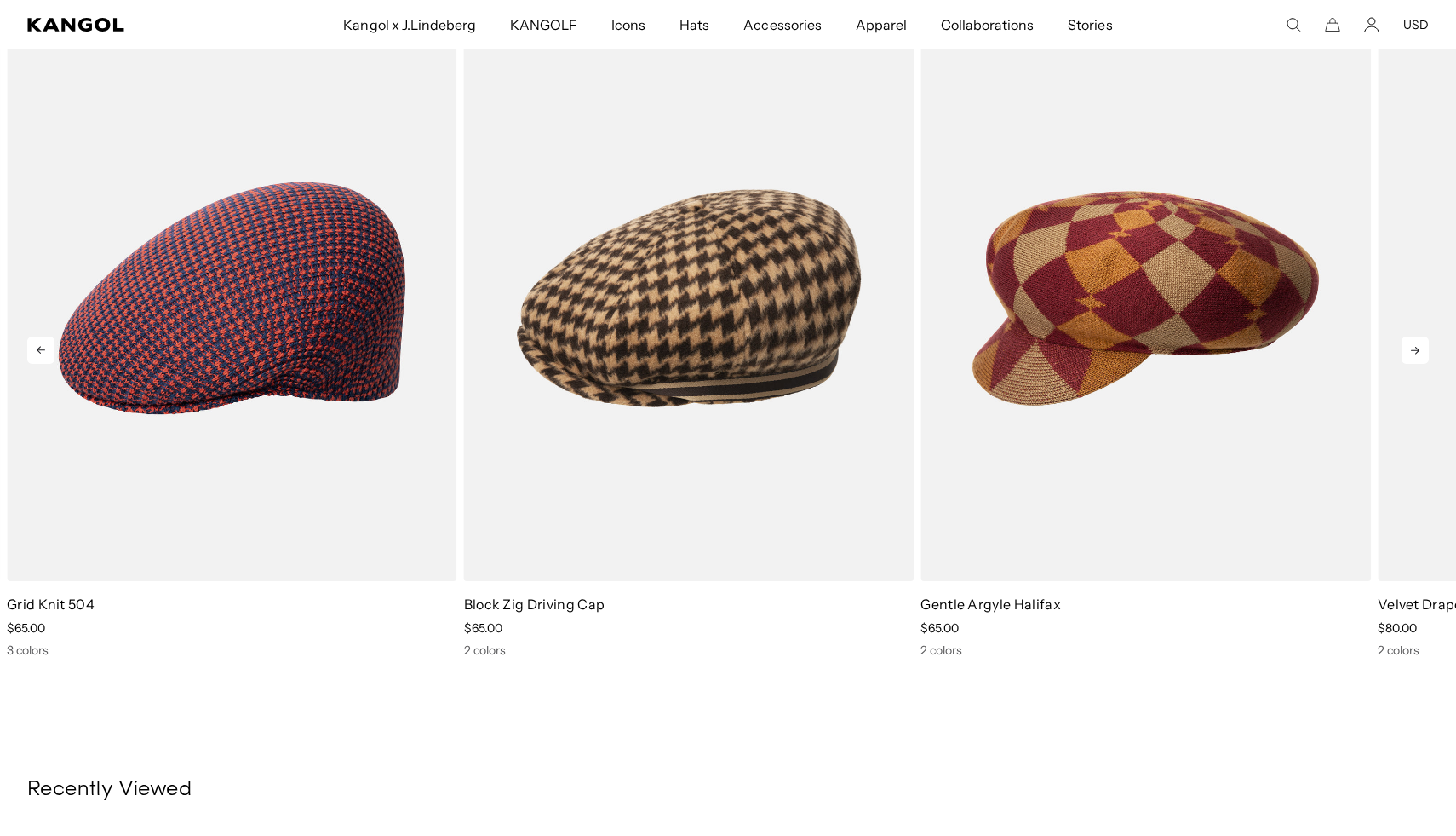
click at [1414, 349] on icon at bounding box center [1416, 350] width 27 height 27
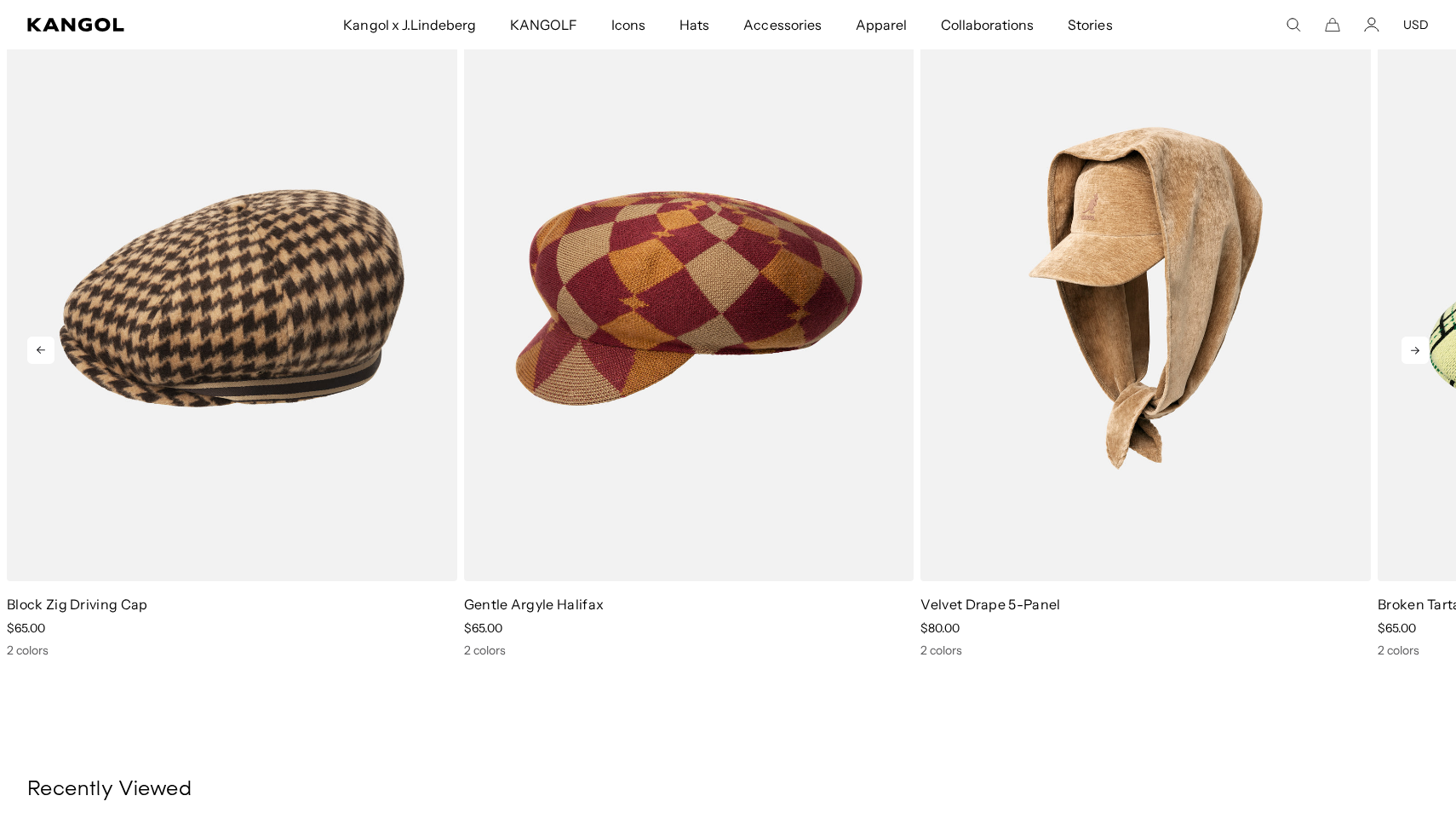
scroll to position [0, 351]
click at [1414, 349] on icon at bounding box center [1416, 350] width 27 height 27
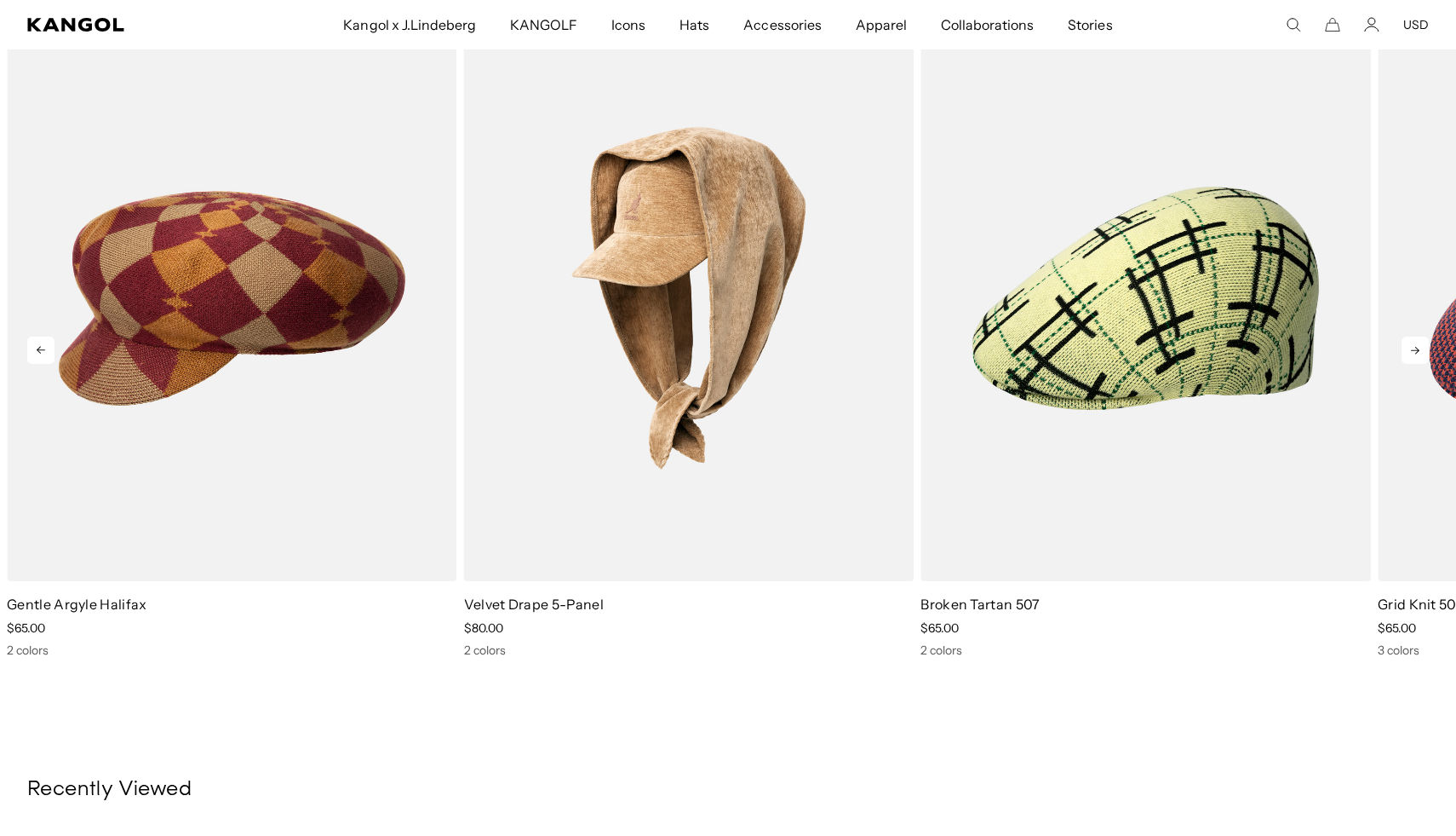
click at [1414, 349] on icon at bounding box center [1416, 350] width 27 height 27
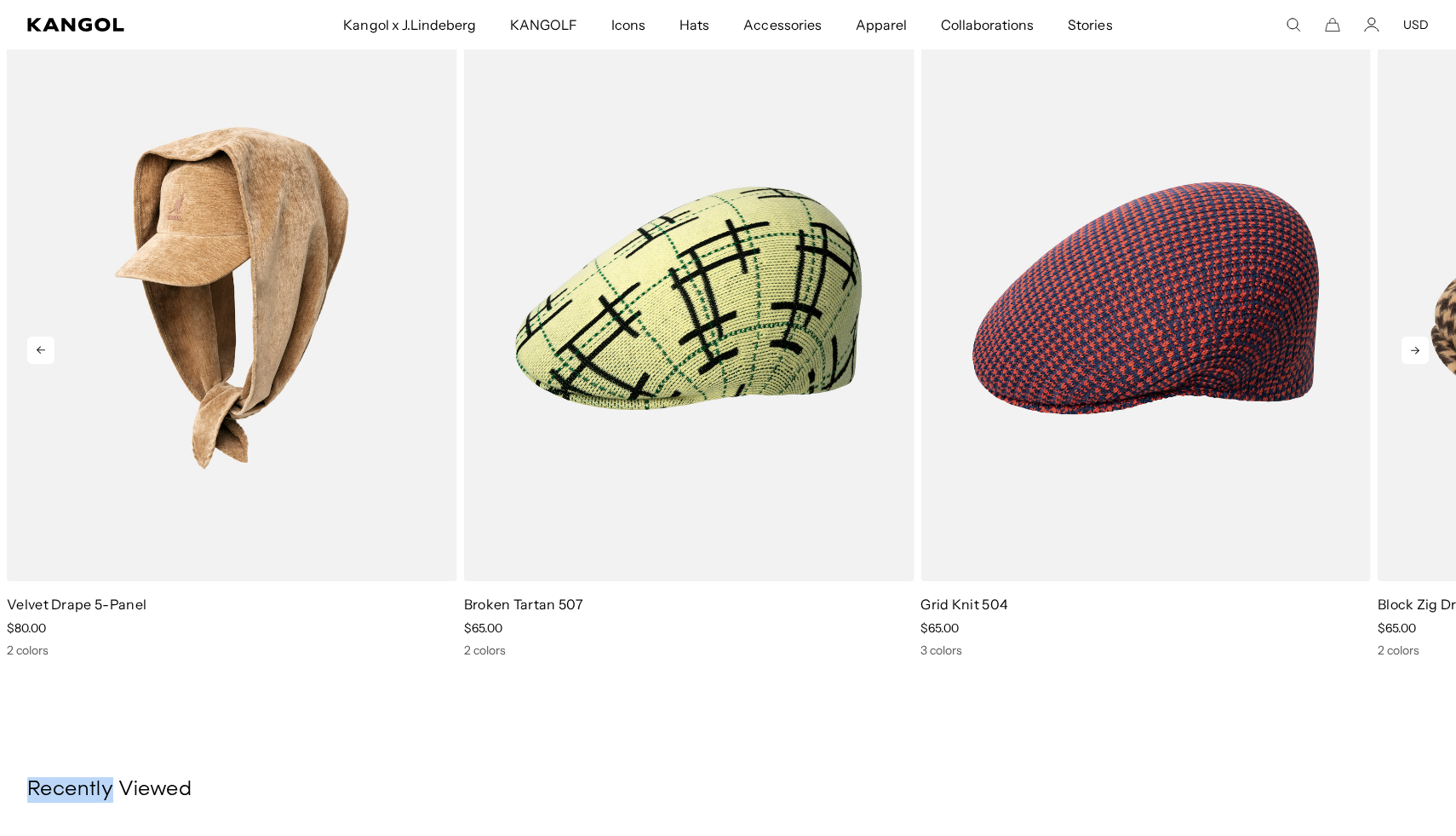
click at [1414, 349] on icon at bounding box center [1416, 350] width 27 height 27
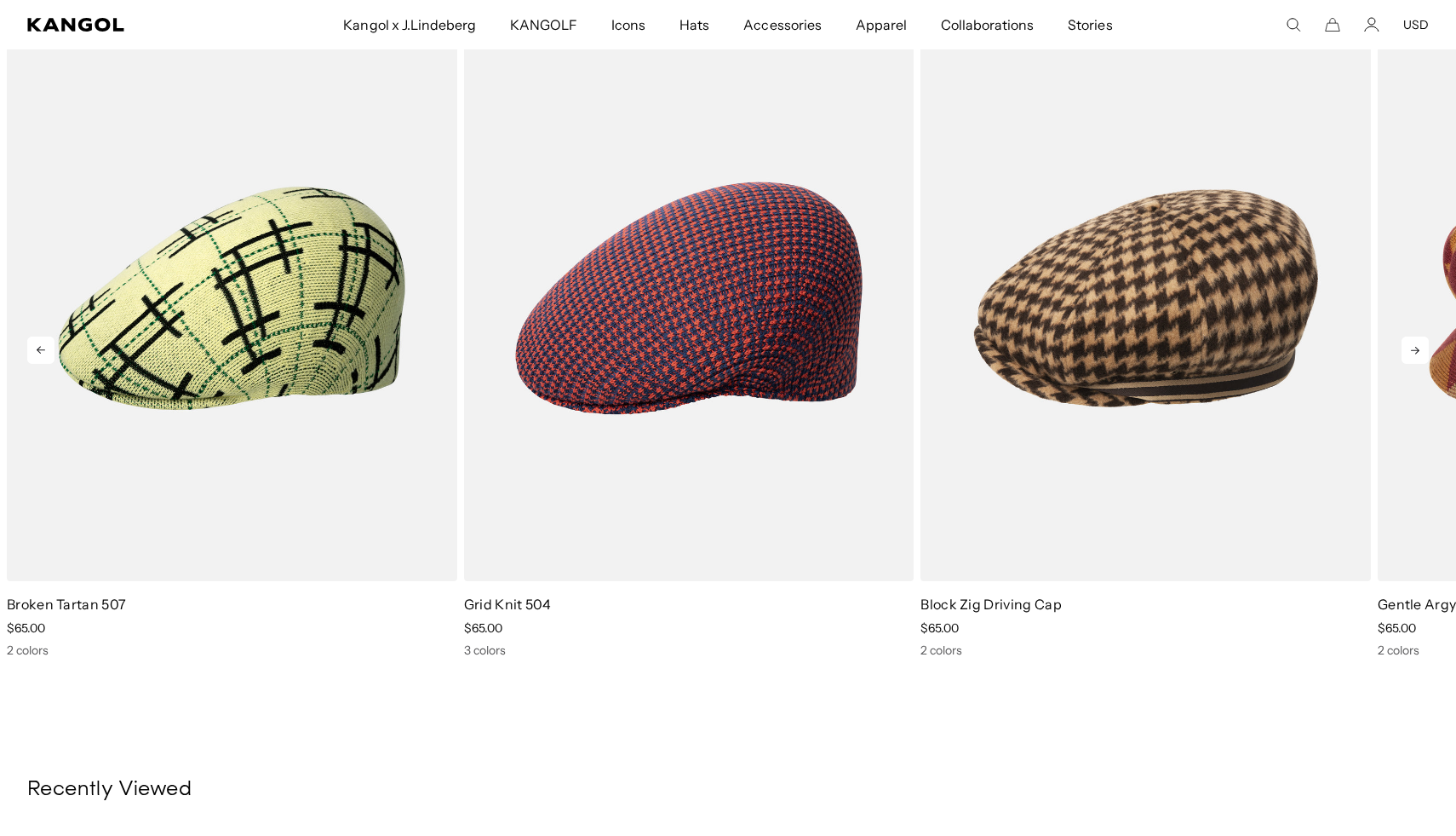
click at [1414, 349] on icon at bounding box center [1416, 350] width 27 height 27
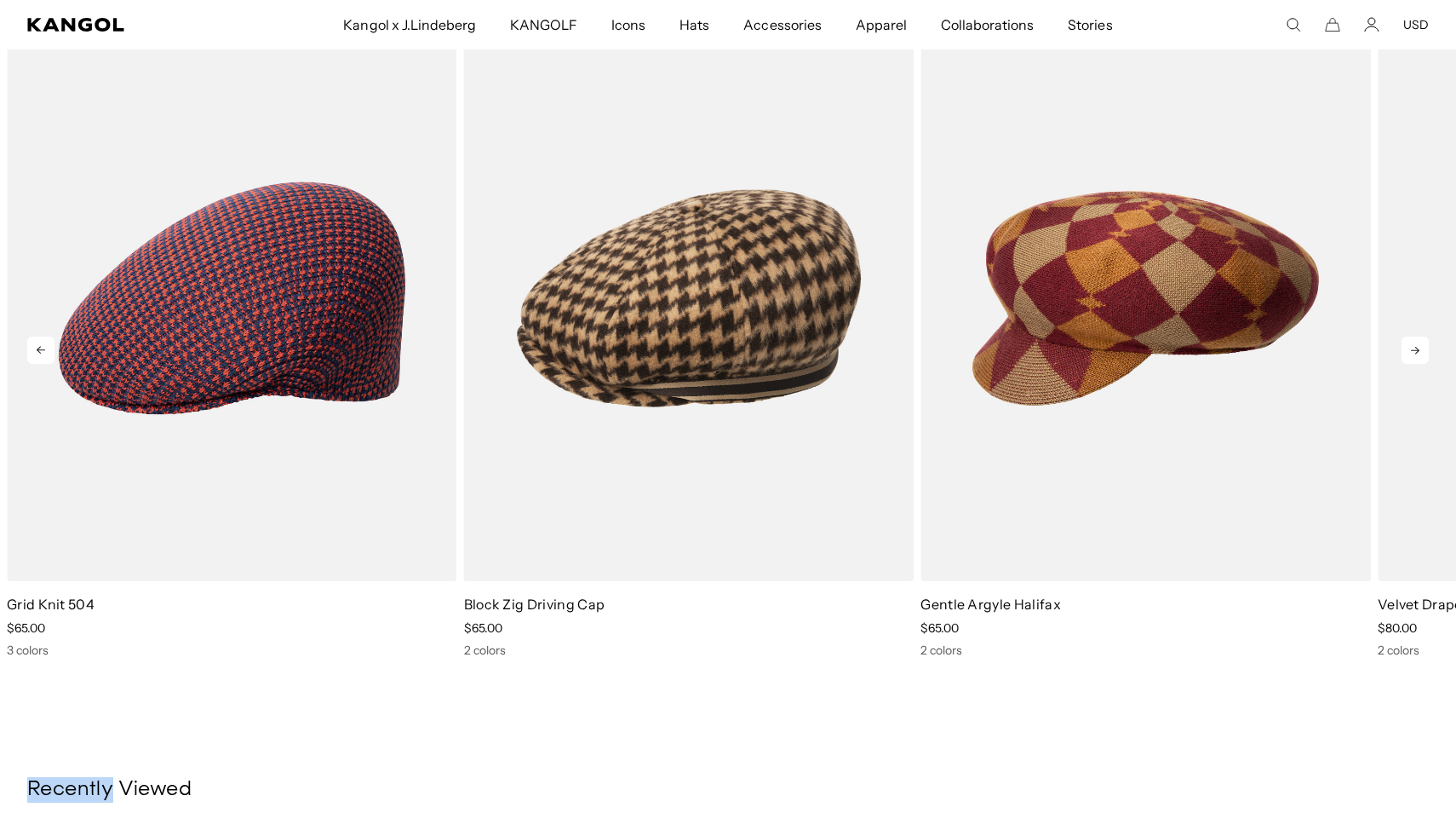
click at [1414, 349] on icon at bounding box center [1416, 350] width 27 height 27
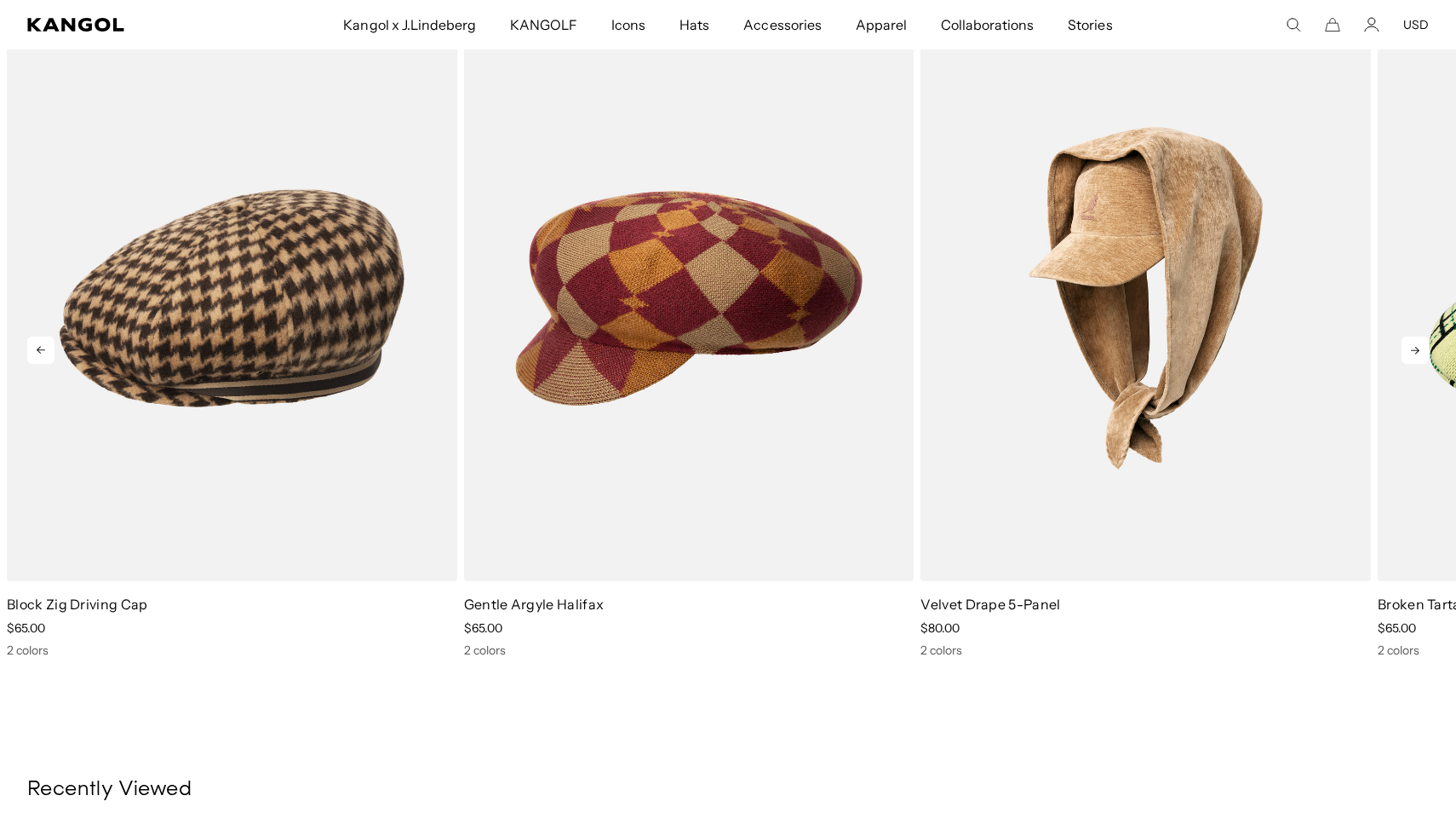
click at [1414, 349] on icon at bounding box center [1416, 350] width 27 height 27
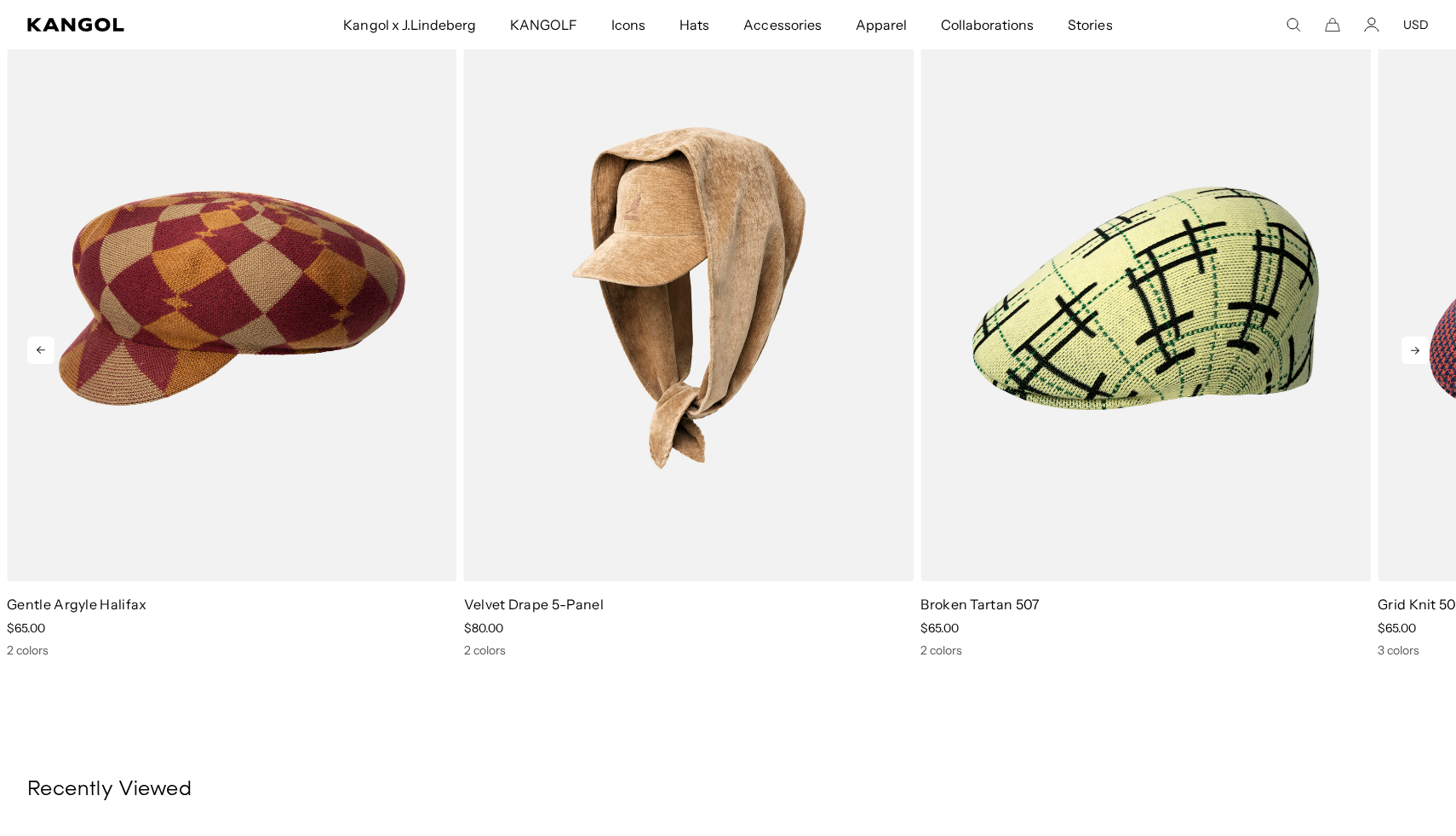
click at [1414, 349] on icon at bounding box center [1416, 350] width 27 height 27
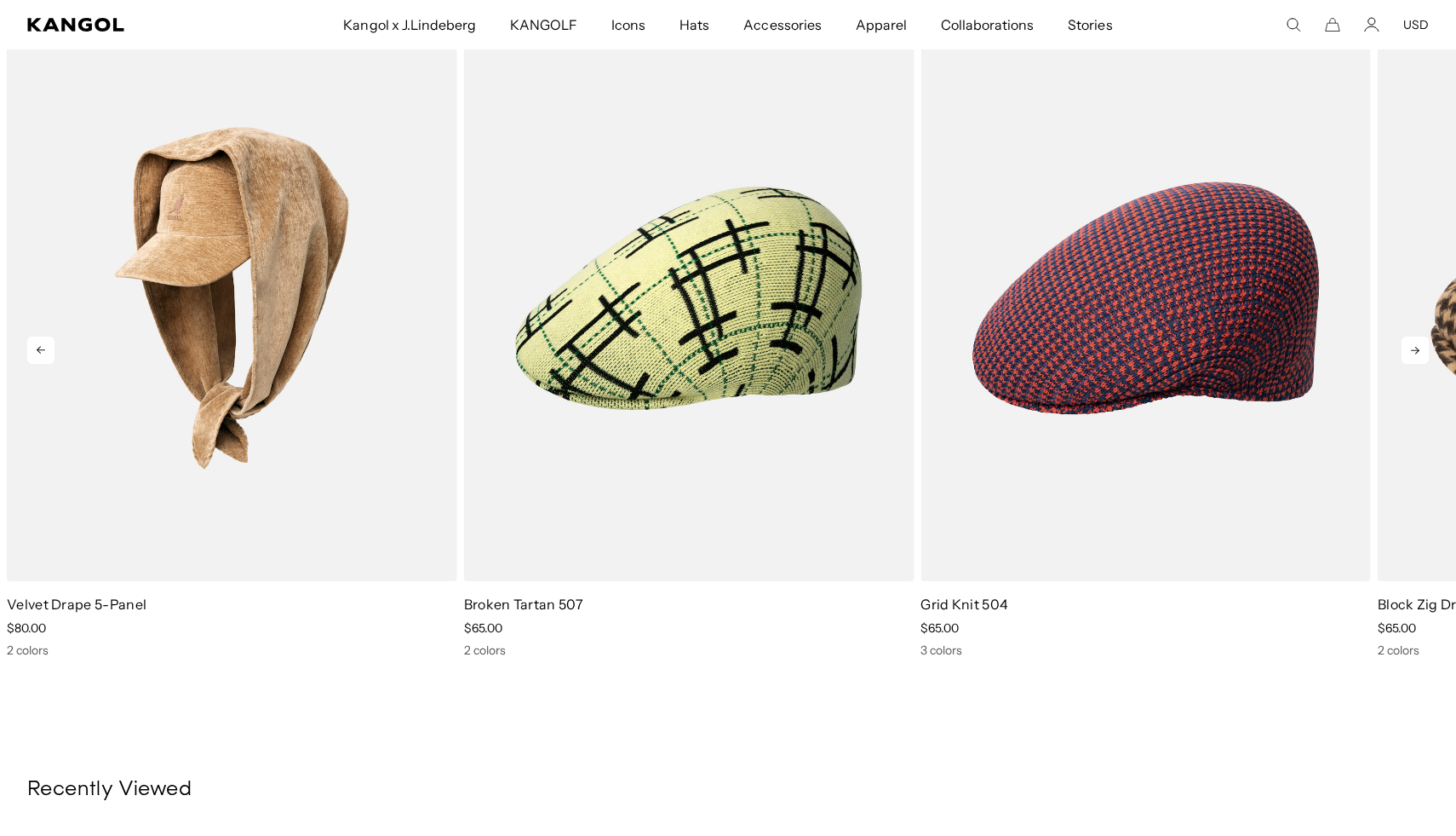
click at [1414, 349] on icon at bounding box center [1416, 350] width 27 height 27
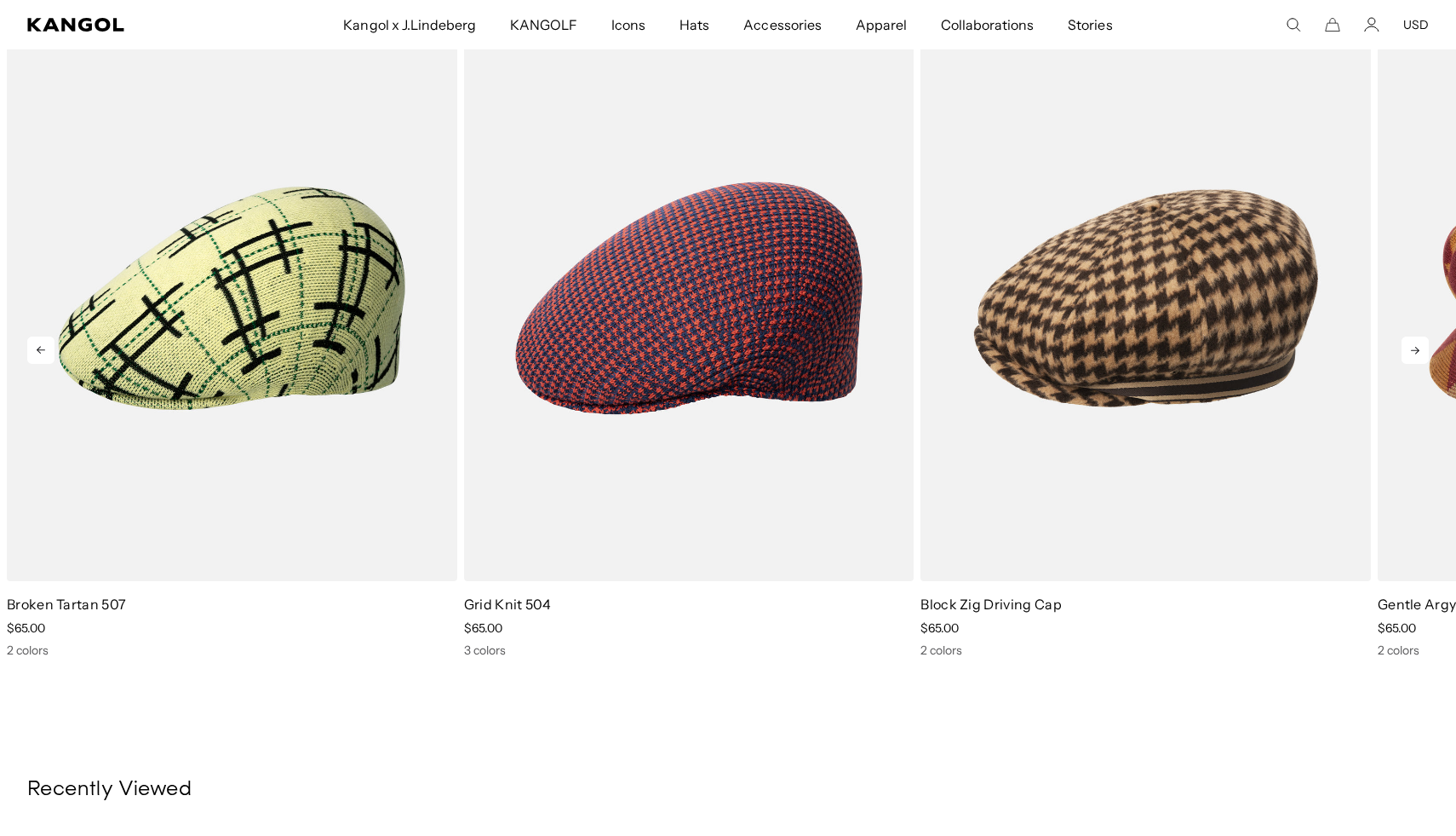
click at [1414, 349] on icon at bounding box center [1416, 350] width 27 height 27
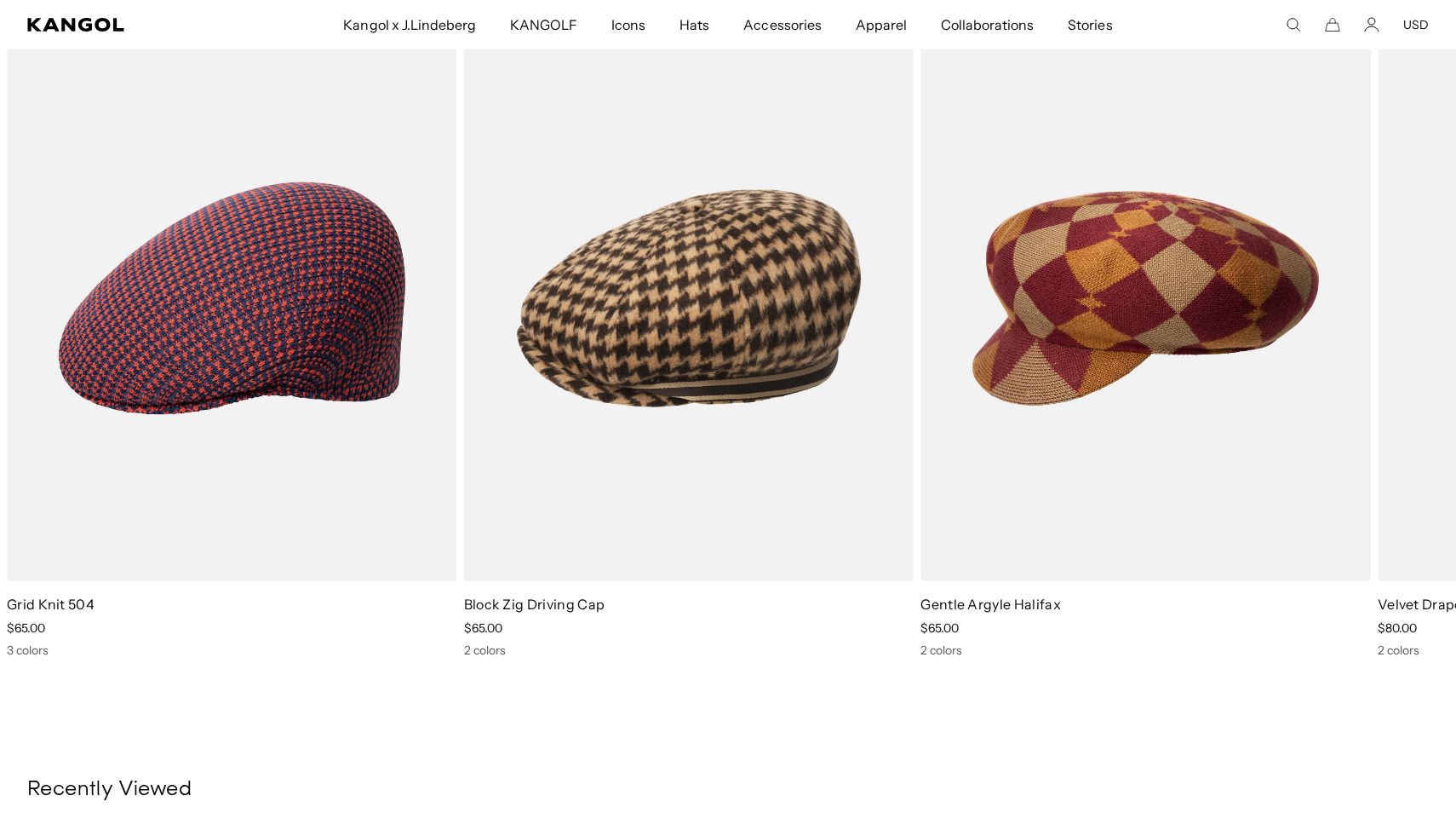
click at [1292, 22] on icon "Search here" at bounding box center [1293, 25] width 16 height 16
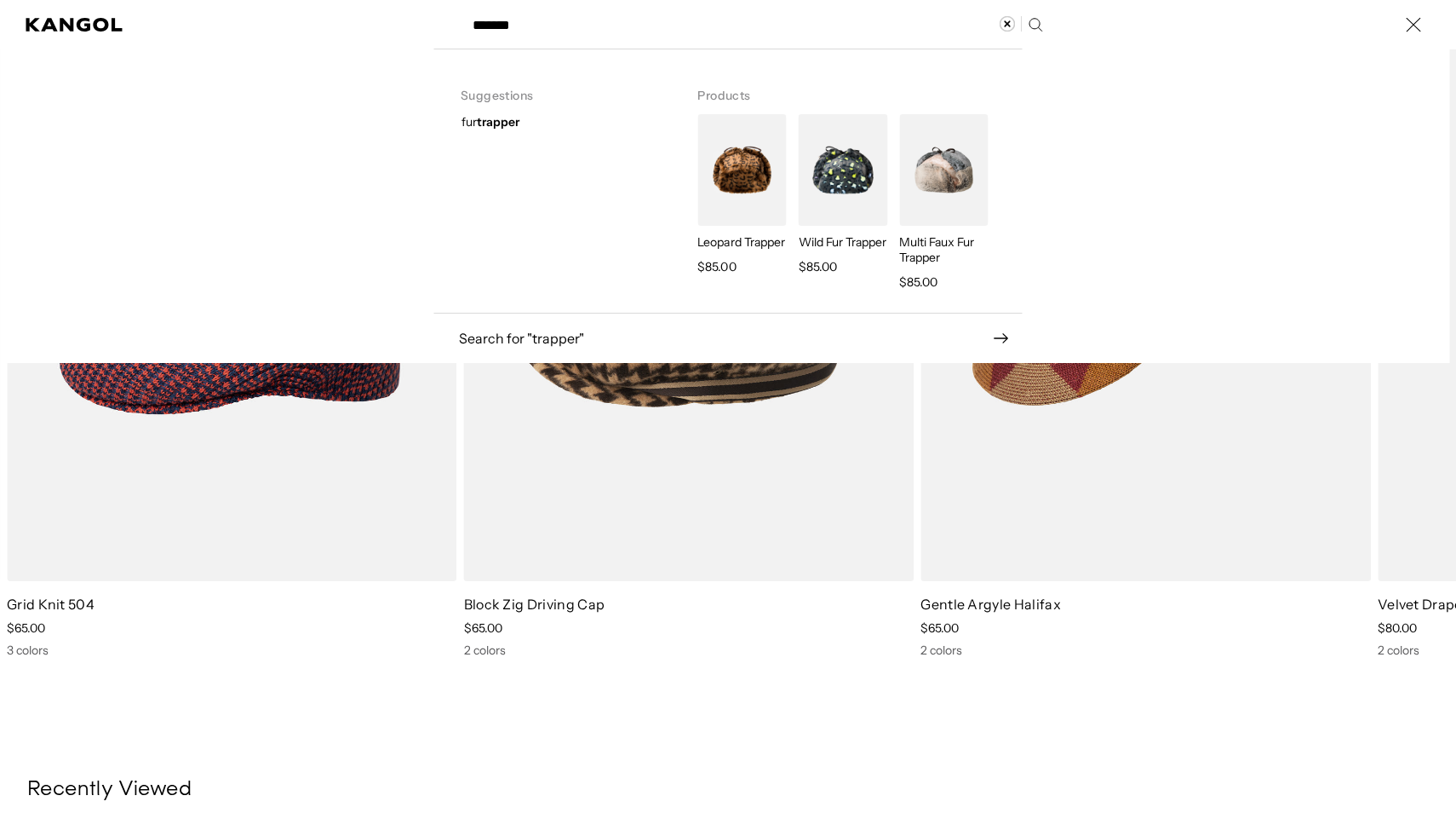
click at [541, 121] on div "fur trapper" at bounding box center [555, 122] width 230 height 16
type input "**********"
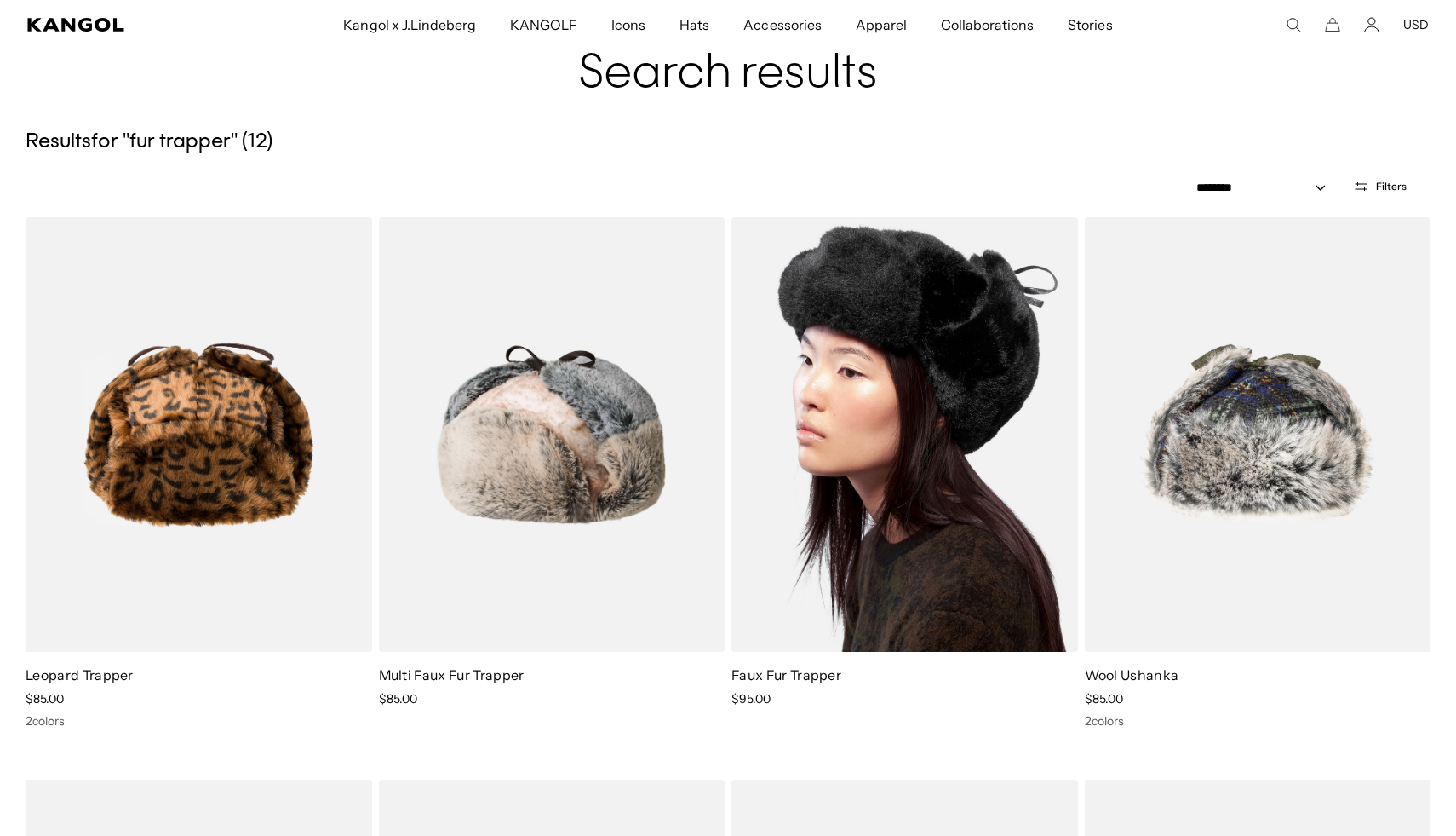
scroll to position [118, 0]
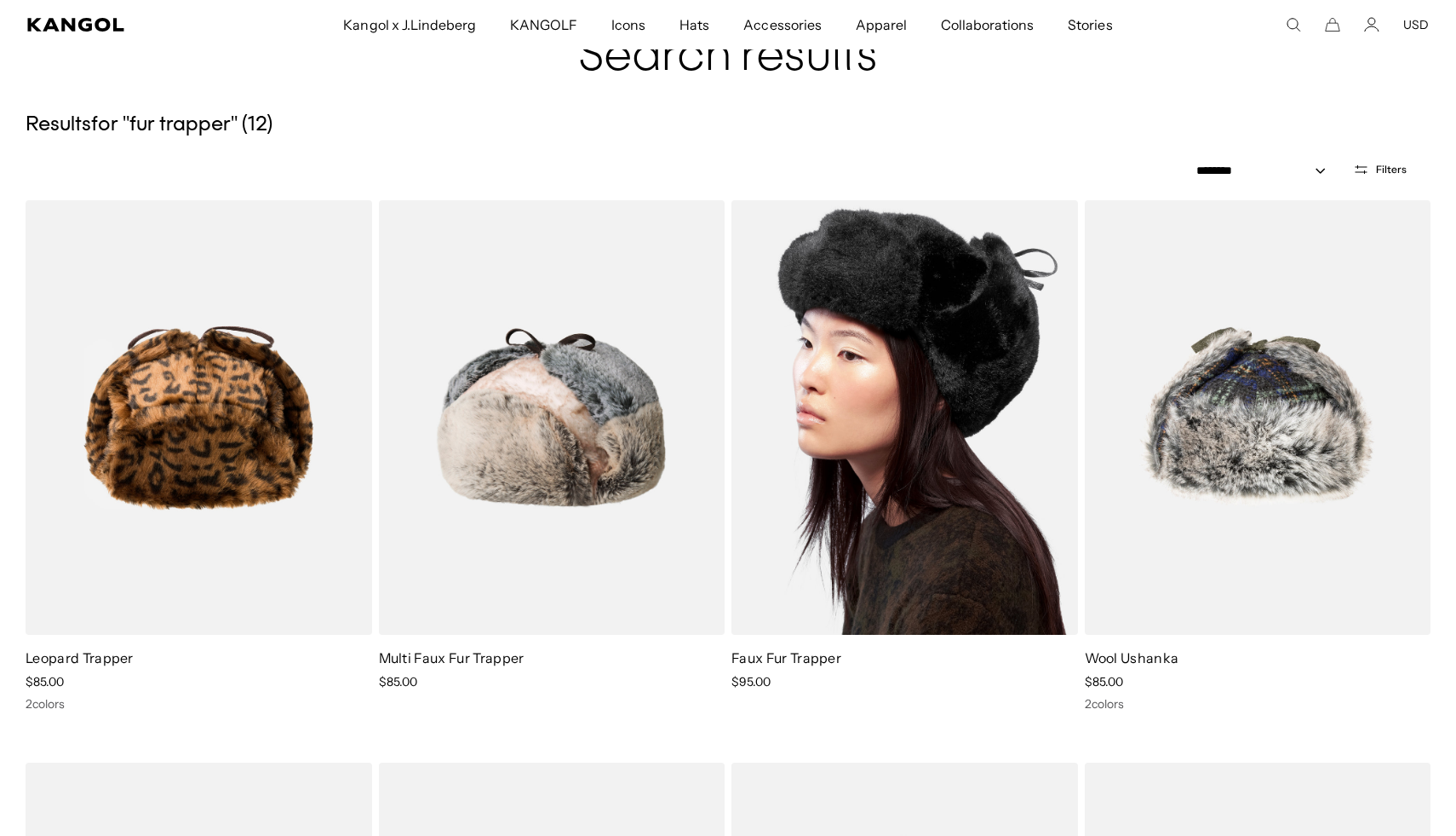
click at [913, 284] on img at bounding box center [904, 418] width 346 height 435
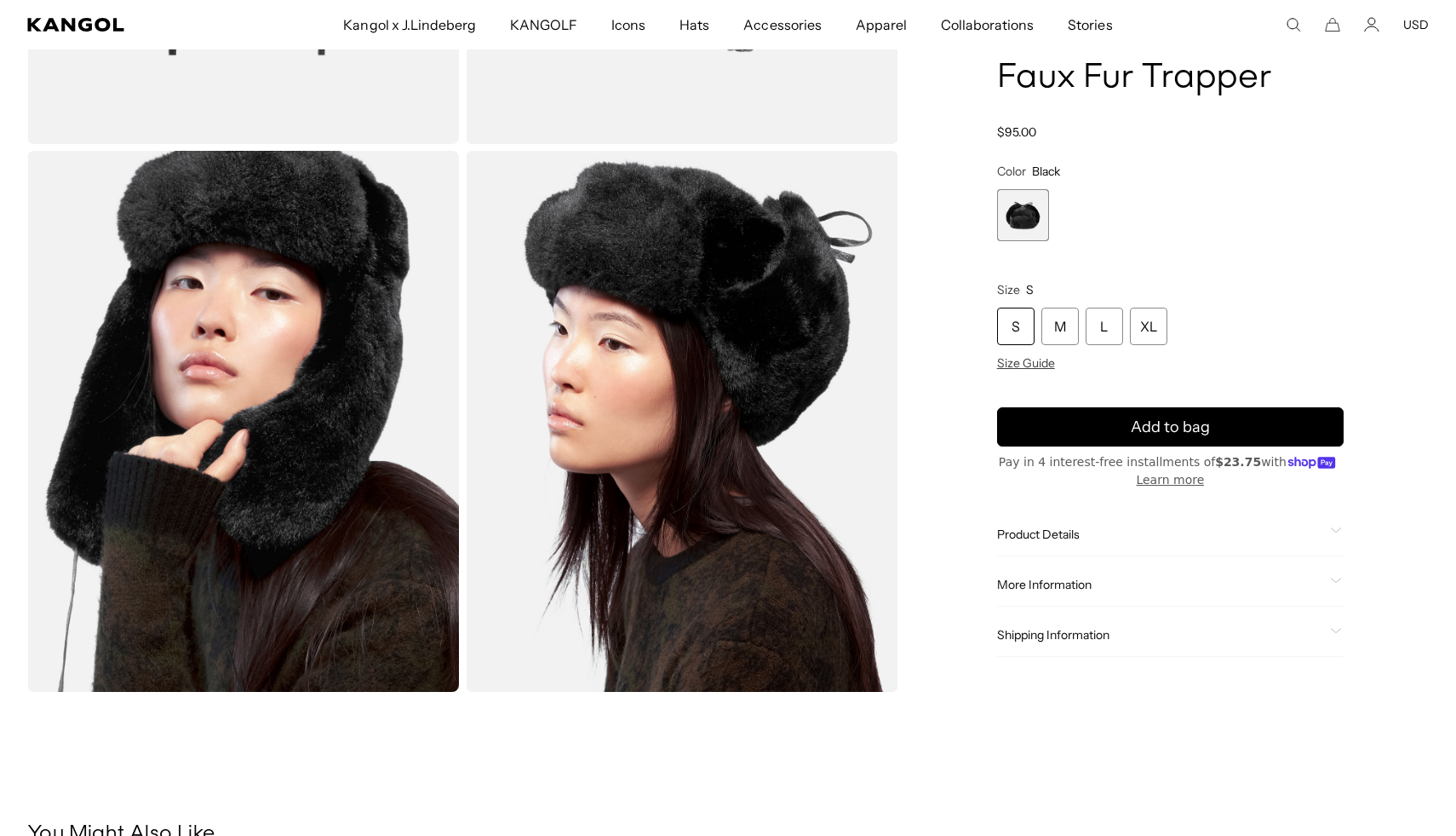
click at [1064, 586] on span "More Information" at bounding box center [1160, 585] width 326 height 16
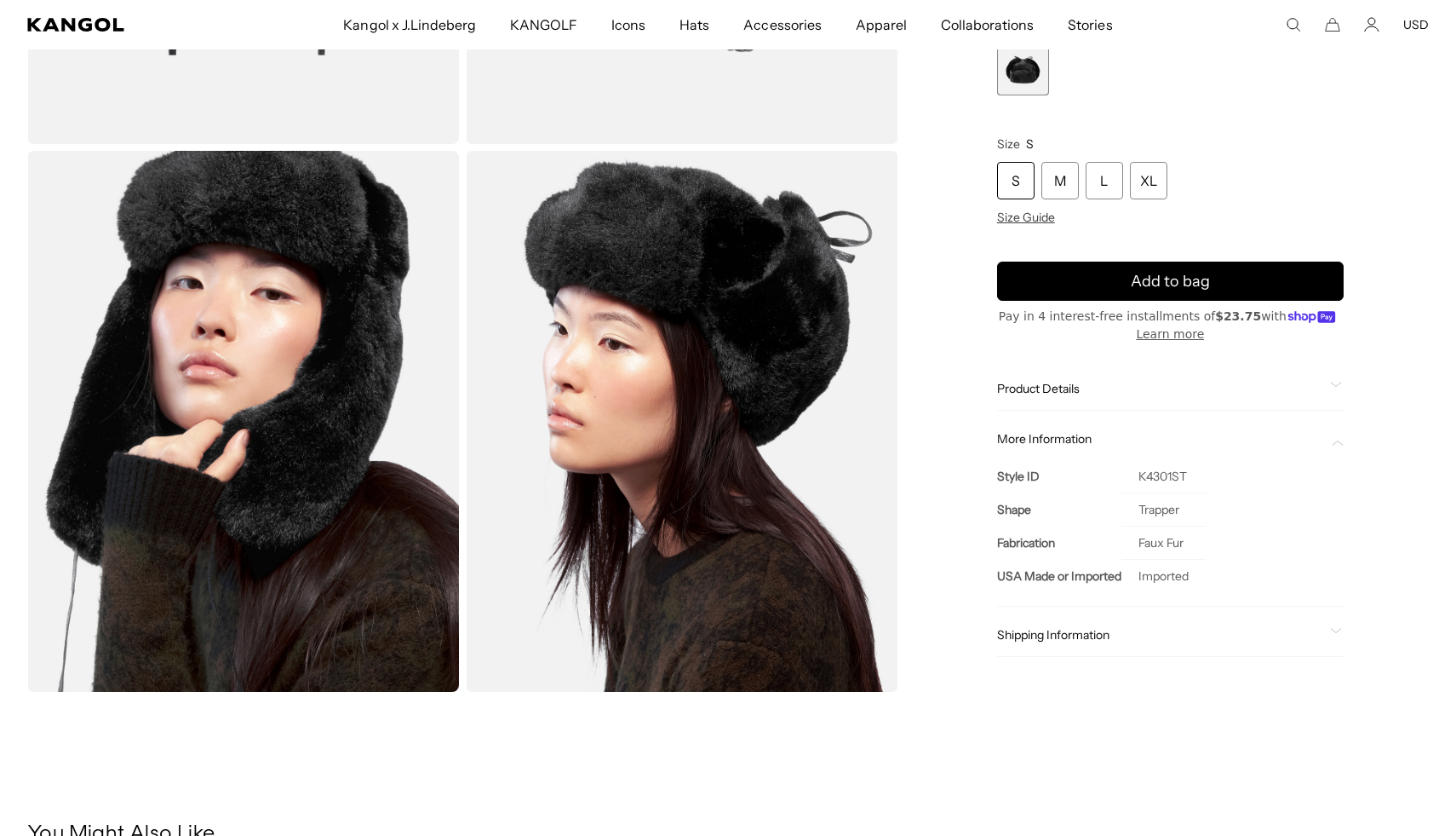
click at [1103, 372] on div "Product Details The Faux Fur Trapper by Kangol is now available in a classic Bl…" at bounding box center [1170, 390] width 346 height 44
click at [1103, 397] on div "Product Details The Faux Fur Trapper by Kangol is now available in a classic Bl…" at bounding box center [1170, 390] width 346 height 44
click at [1060, 385] on span "Product Details" at bounding box center [1160, 389] width 326 height 16
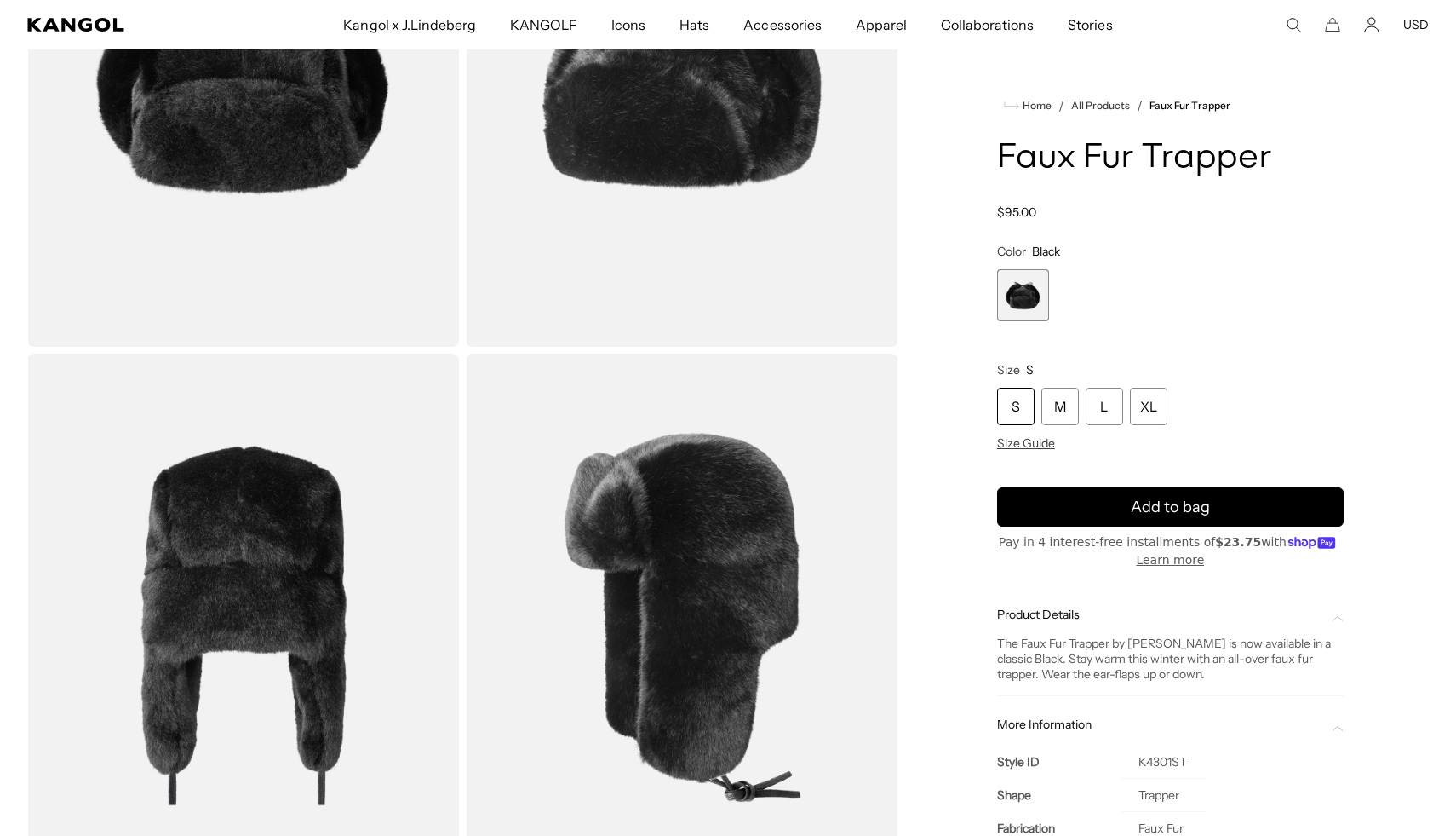
scroll to position [0, 0]
